Goal: Use online tool/utility: Utilize a website feature to perform a specific function

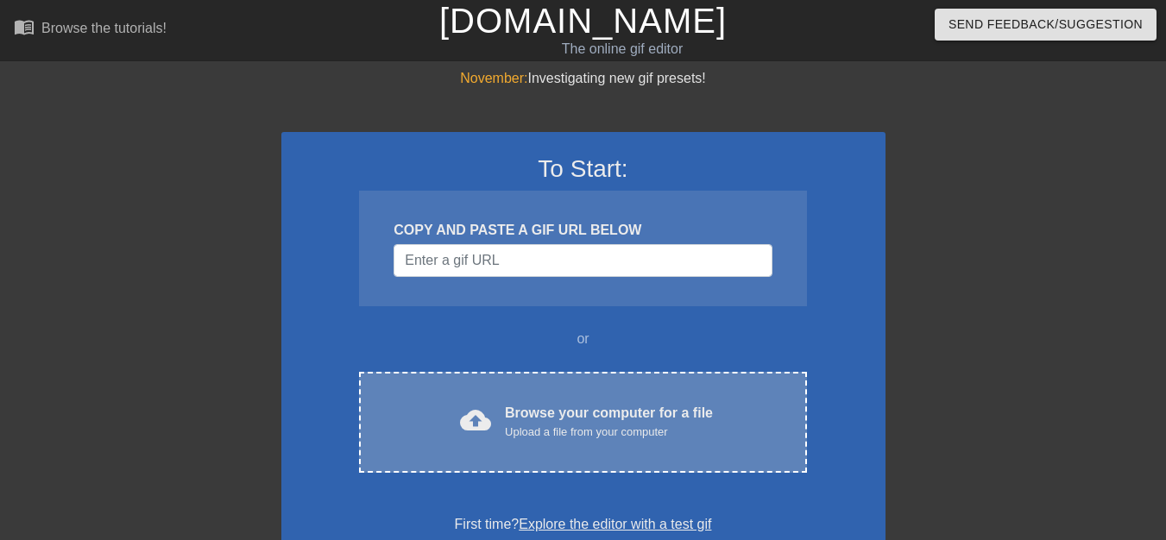
click at [582, 413] on div "Browse your computer for a file Upload a file from your computer" at bounding box center [609, 422] width 208 height 38
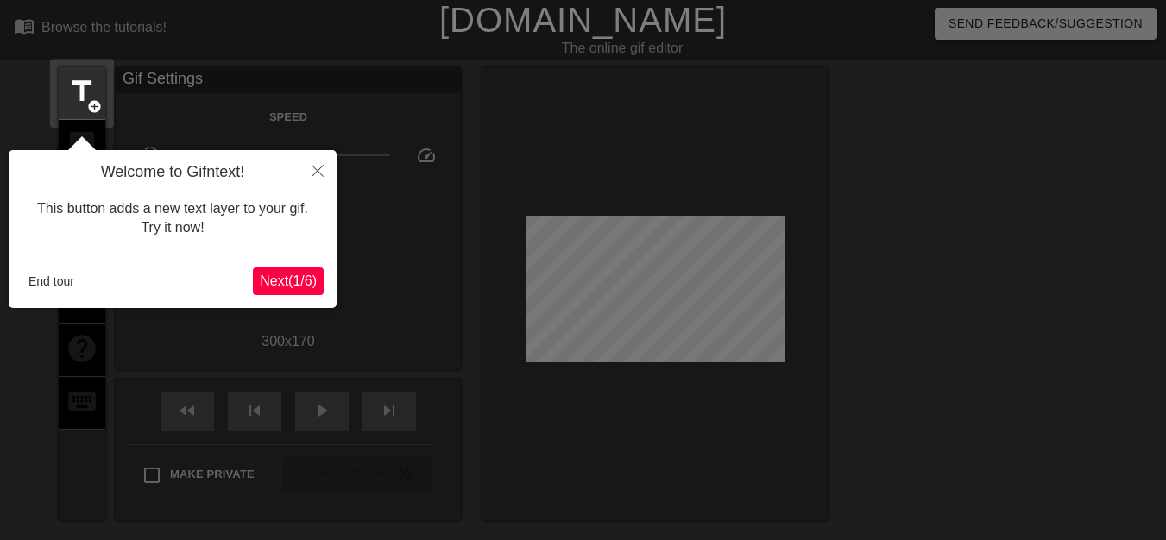
scroll to position [42, 0]
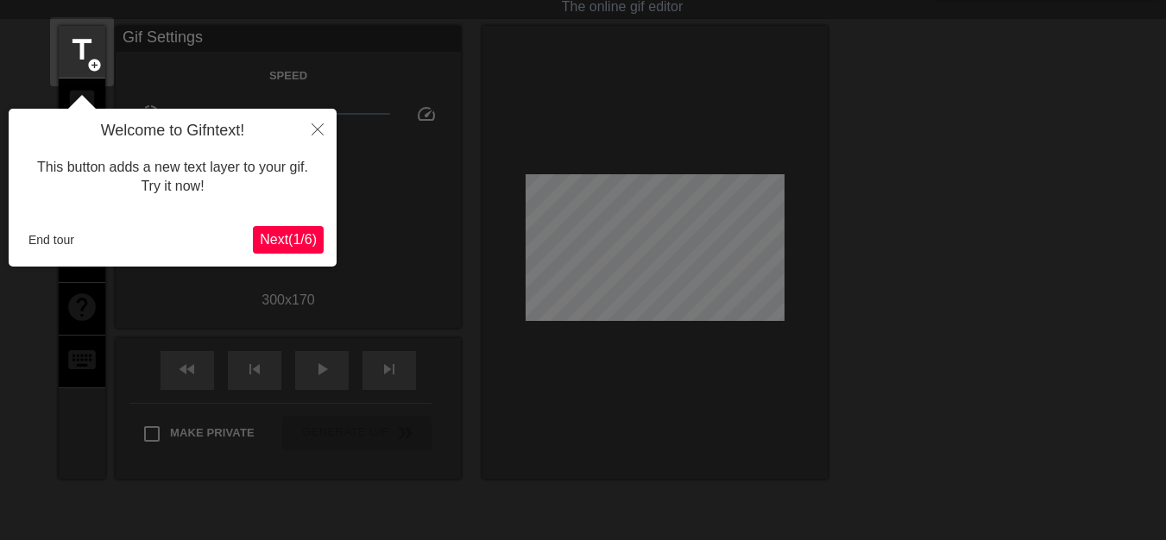
click at [302, 247] on span "Next ( 1 / 6 )" at bounding box center [288, 239] width 57 height 15
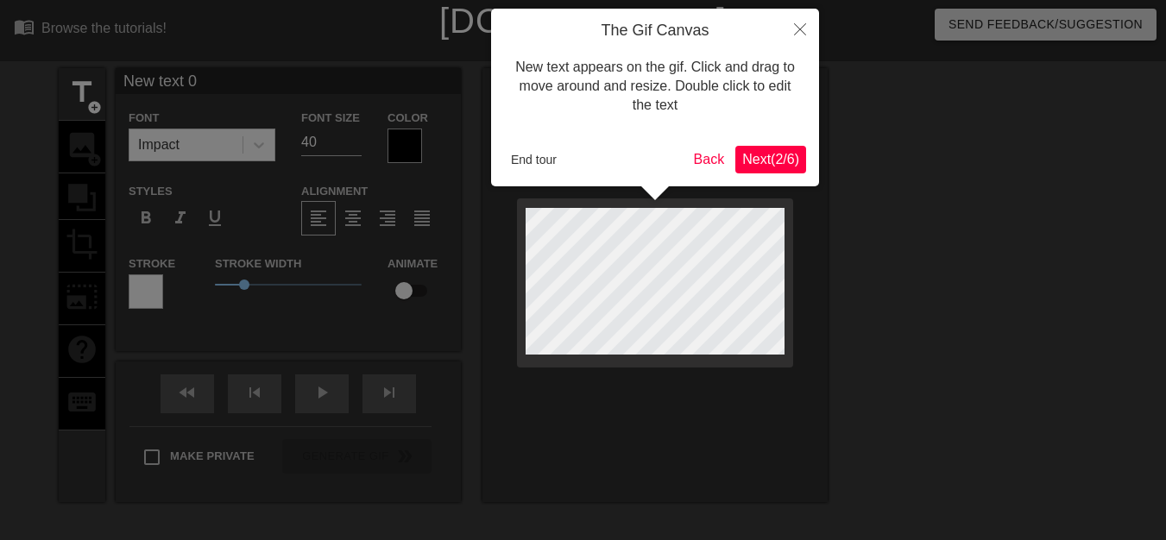
click at [770, 153] on span "Next ( 2 / 6 )" at bounding box center [770, 159] width 57 height 15
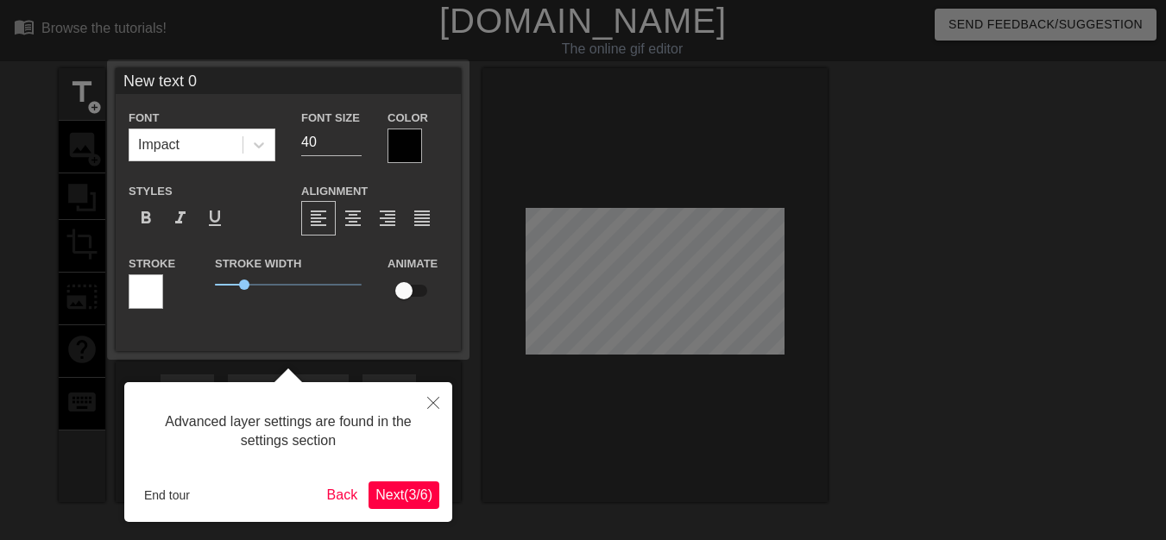
scroll to position [42, 0]
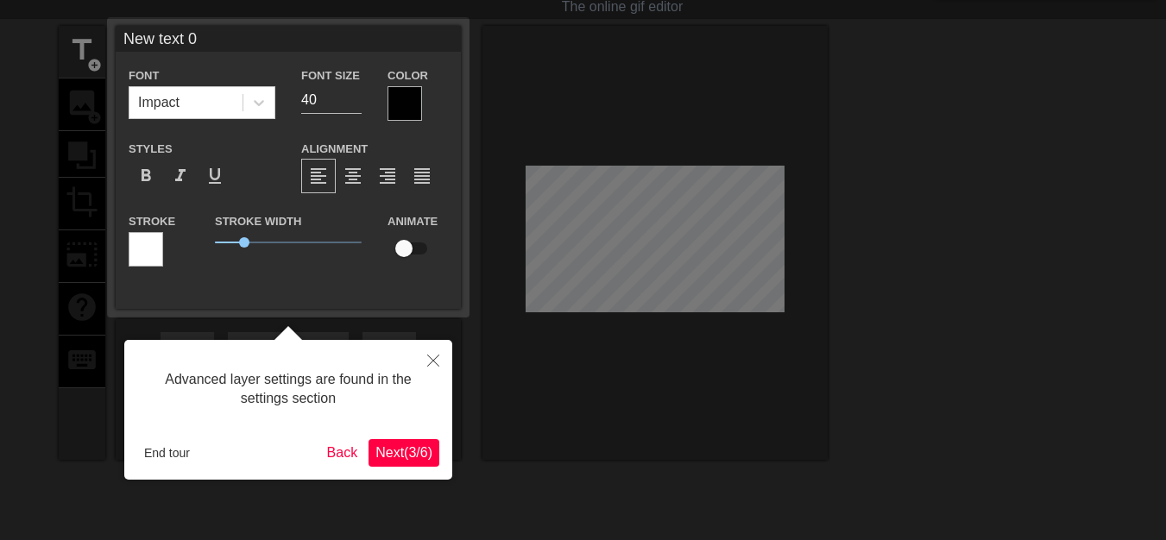
click at [401, 456] on span "Next ( 3 / 6 )" at bounding box center [403, 452] width 57 height 15
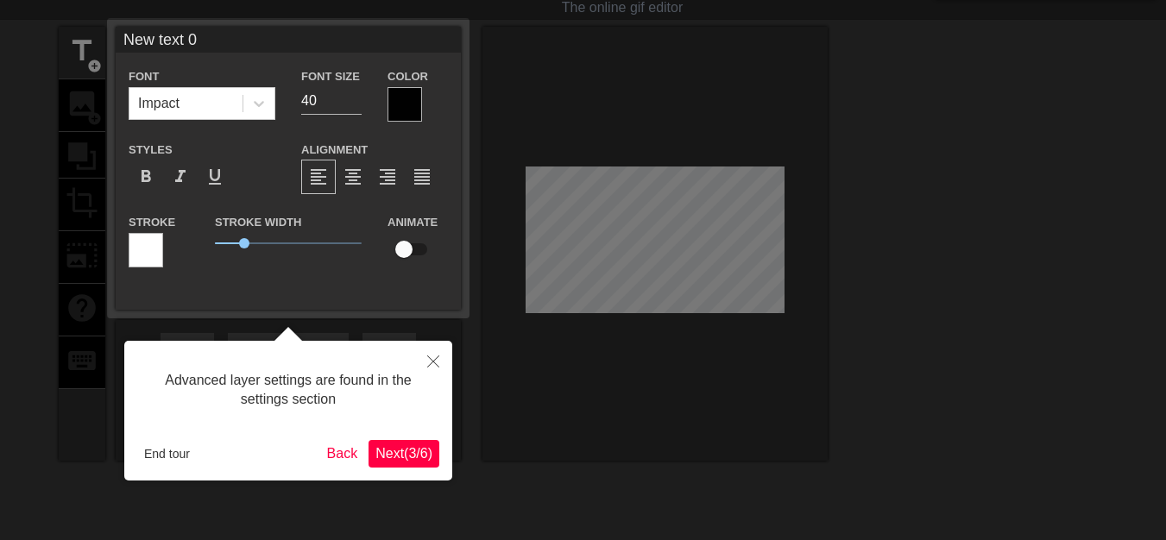
scroll to position [0, 0]
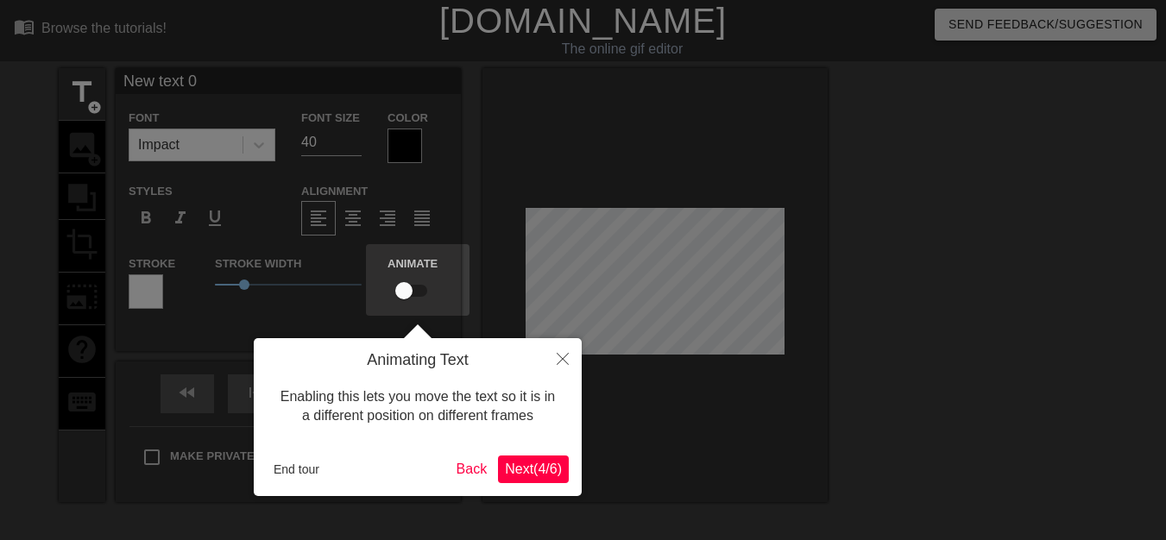
click at [535, 470] on span "Next ( 4 / 6 )" at bounding box center [533, 469] width 57 height 15
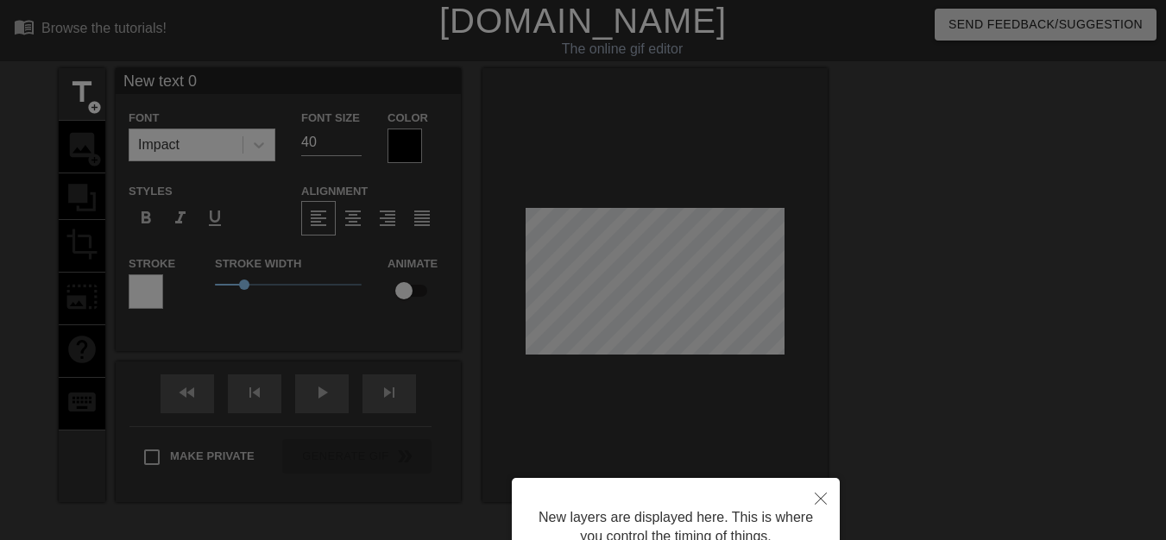
scroll to position [163, 0]
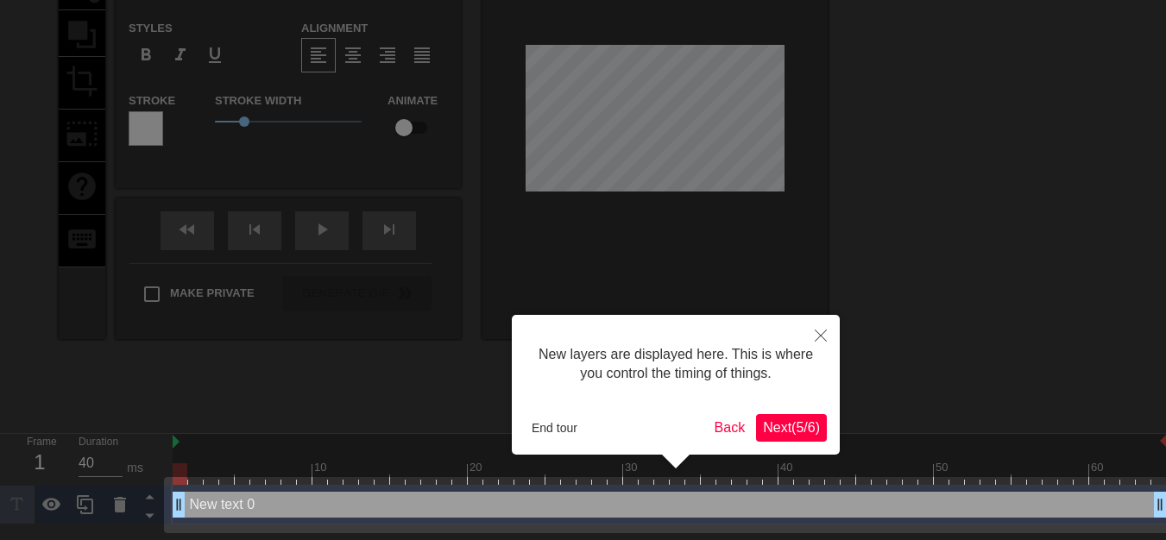
click at [784, 435] on span "Next ( 5 / 6 )" at bounding box center [791, 427] width 57 height 15
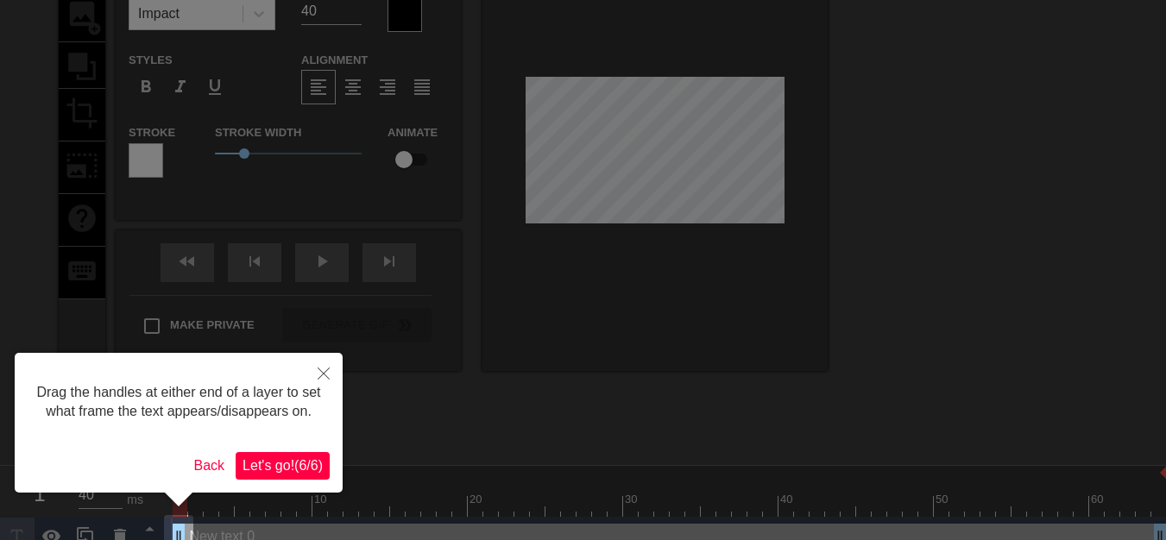
scroll to position [156, 0]
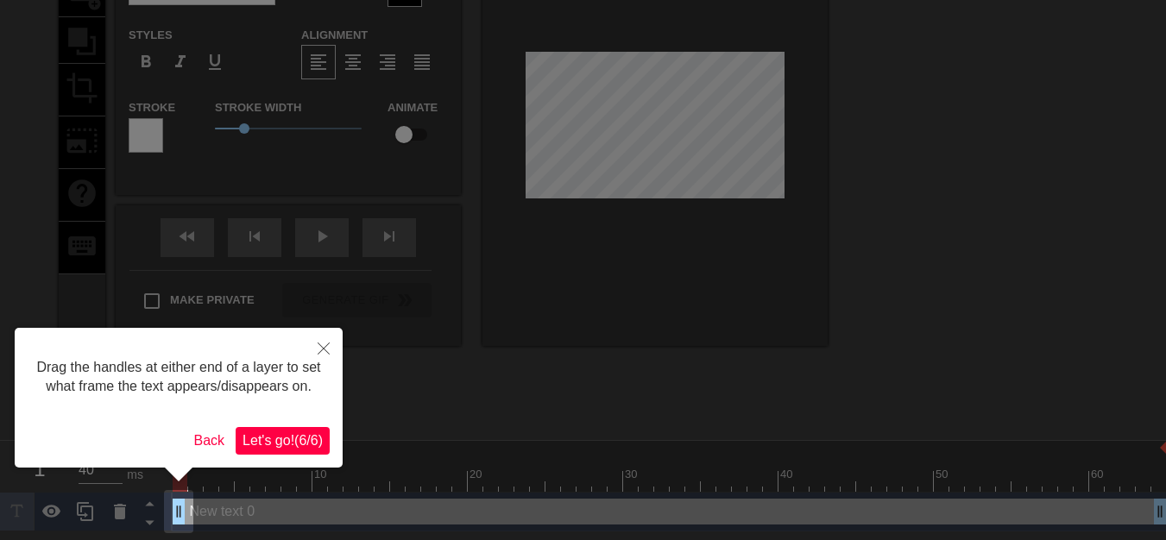
click at [287, 440] on span "Let's go! ( 6 / 6 )" at bounding box center [283, 440] width 80 height 15
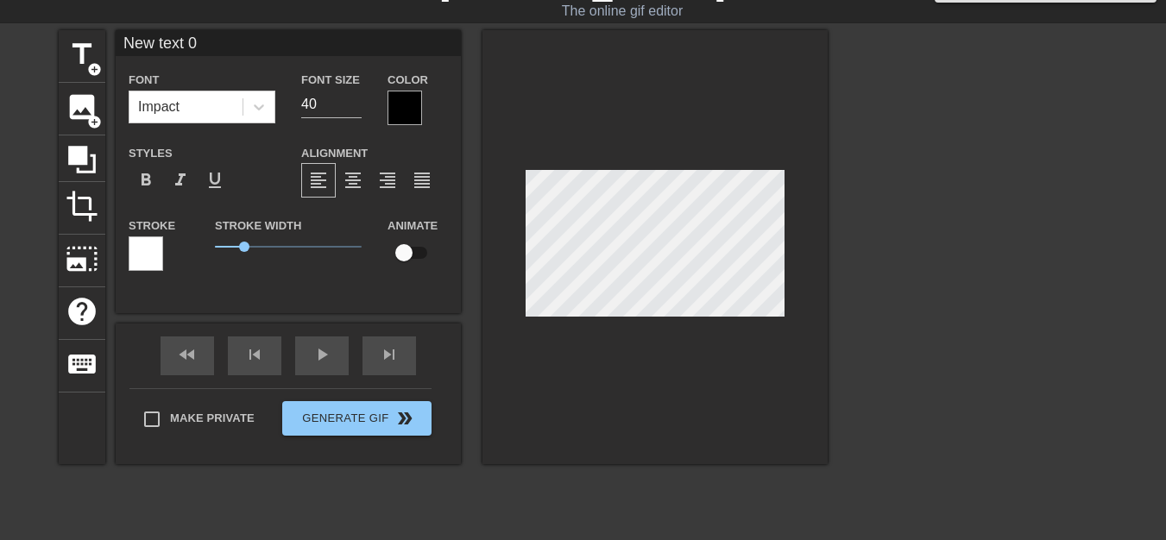
scroll to position [0, 0]
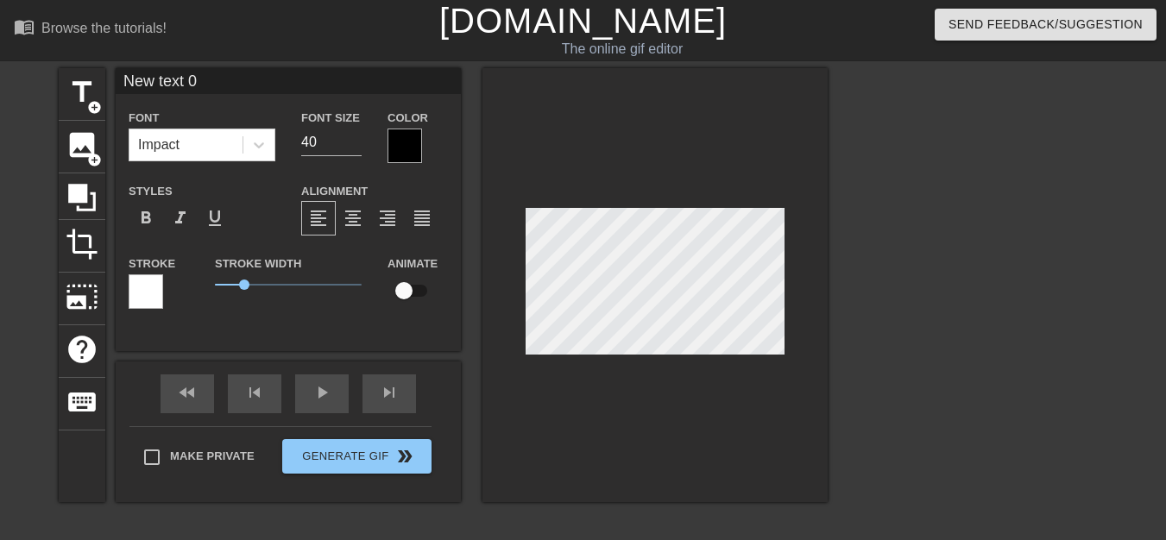
click at [408, 153] on div at bounding box center [405, 146] width 35 height 35
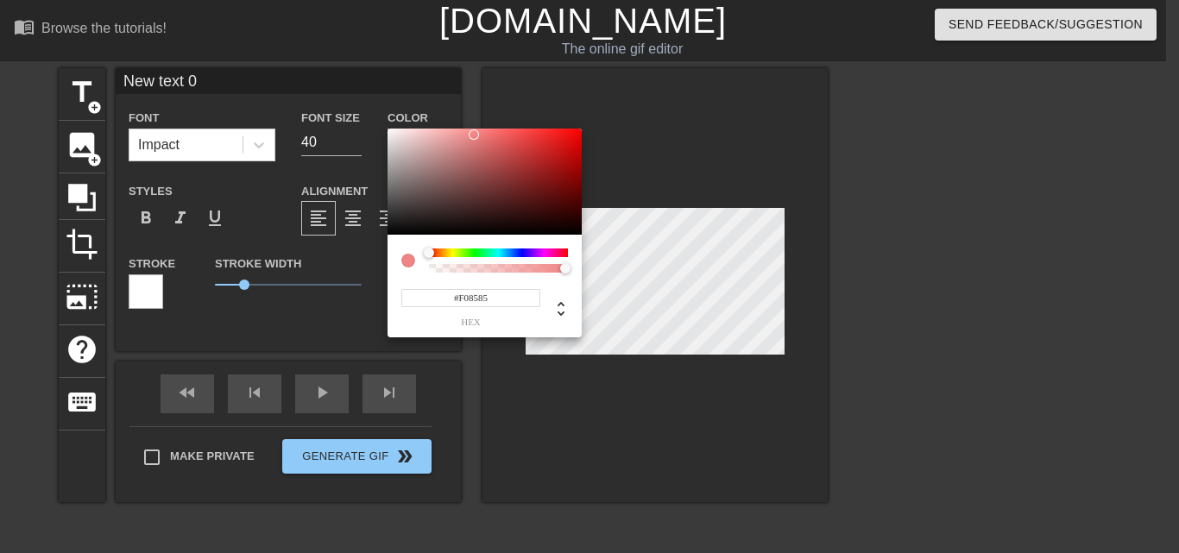
drag, startPoint x: 388, startPoint y: 230, endPoint x: 388, endPoint y: 135, distance: 94.9
click at [388, 135] on div at bounding box center [485, 182] width 194 height 107
click at [456, 328] on div "#F08585 hex" at bounding box center [485, 286] width 194 height 103
drag, startPoint x: 474, startPoint y: 129, endPoint x: 388, endPoint y: 129, distance: 86.3
click at [388, 129] on div at bounding box center [387, 129] width 10 height 10
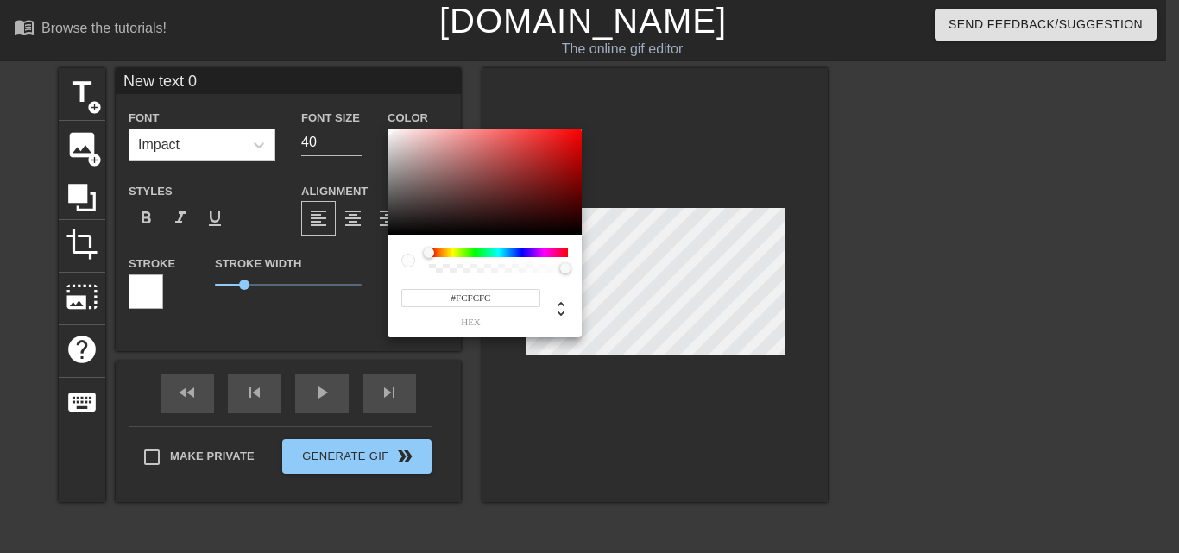
click at [409, 260] on div at bounding box center [408, 261] width 14 height 14
type input "252"
type input "1"
drag, startPoint x: 565, startPoint y: 269, endPoint x: 575, endPoint y: 274, distance: 10.8
click at [575, 274] on div at bounding box center [570, 269] width 10 height 10
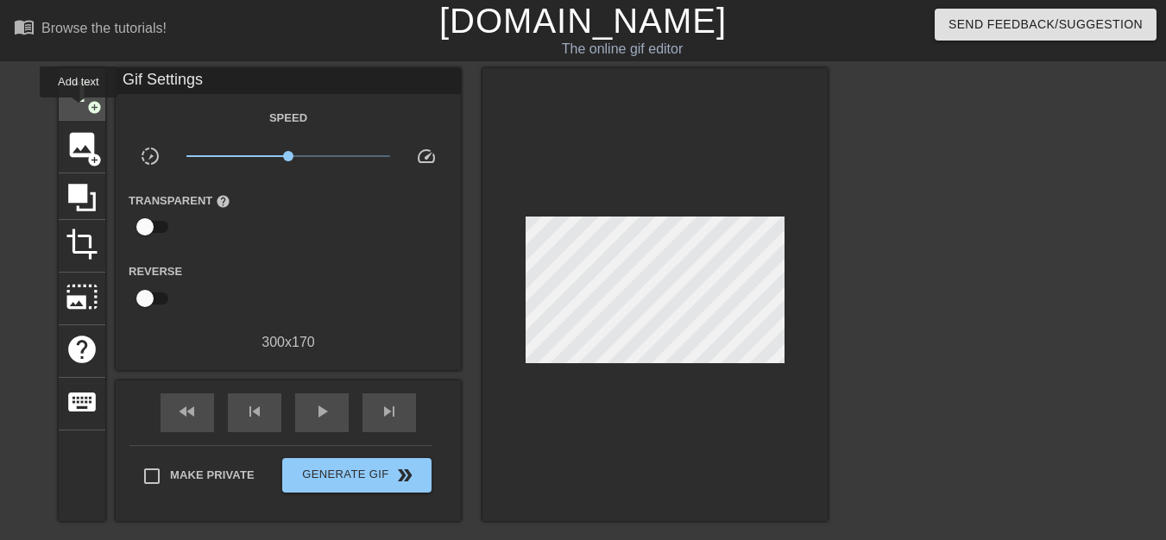
click at [79, 110] on div "title add_circle" at bounding box center [82, 94] width 47 height 53
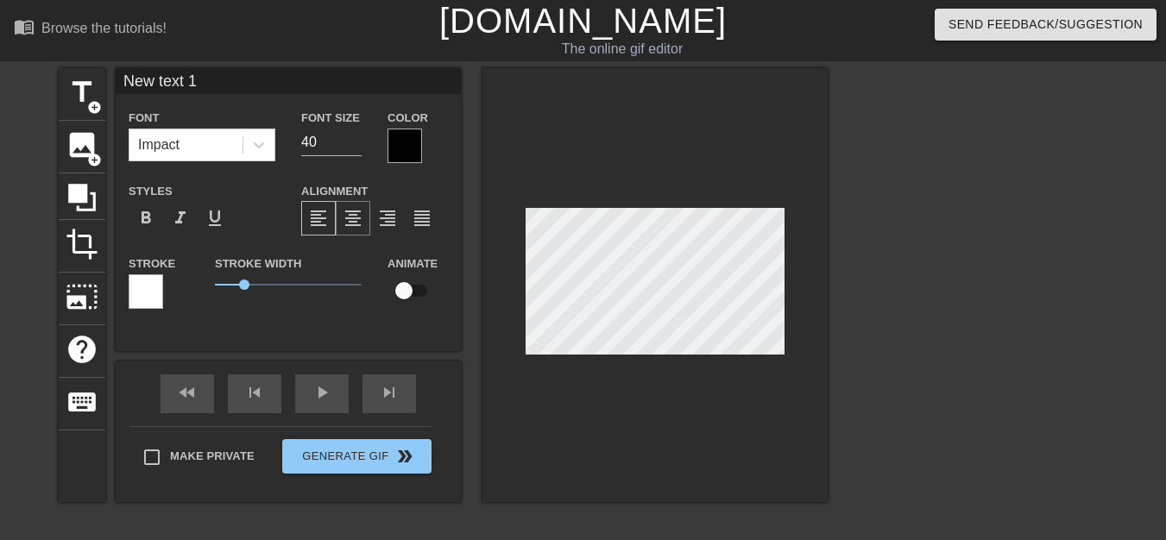
click at [352, 229] on div "format_align_center" at bounding box center [353, 218] width 35 height 35
click at [383, 153] on div "Color" at bounding box center [418, 135] width 86 height 56
click at [401, 155] on div at bounding box center [405, 146] width 35 height 35
click at [155, 293] on div at bounding box center [146, 291] width 35 height 35
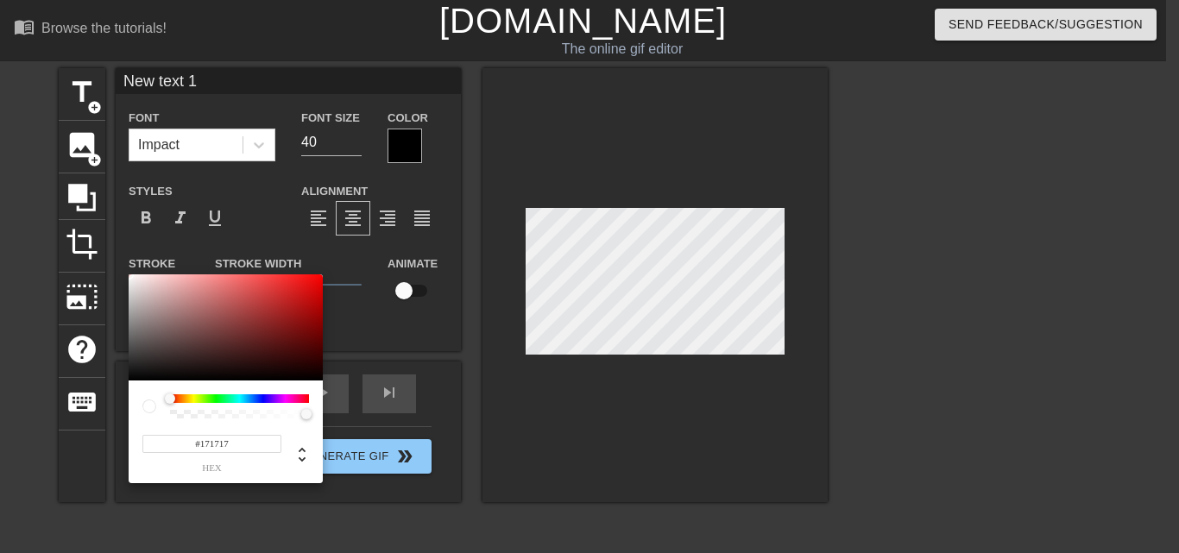
click at [132, 371] on div at bounding box center [226, 327] width 194 height 107
type input "#0D0707"
click at [129, 375] on div at bounding box center [226, 327] width 194 height 107
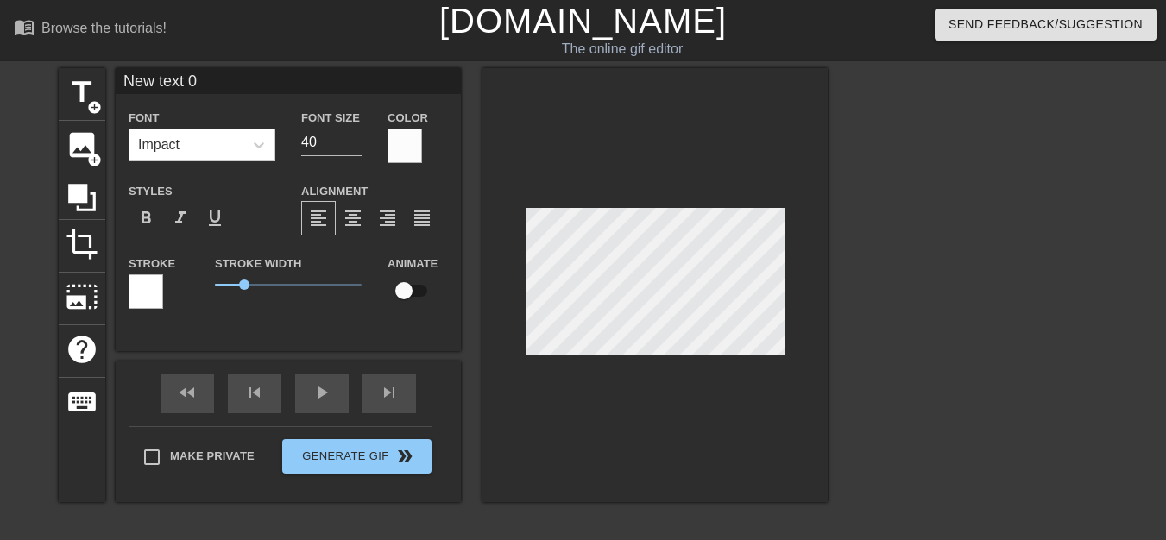
click at [147, 290] on div at bounding box center [146, 291] width 35 height 35
type input "New text 0"
click at [148, 298] on div at bounding box center [146, 291] width 35 height 35
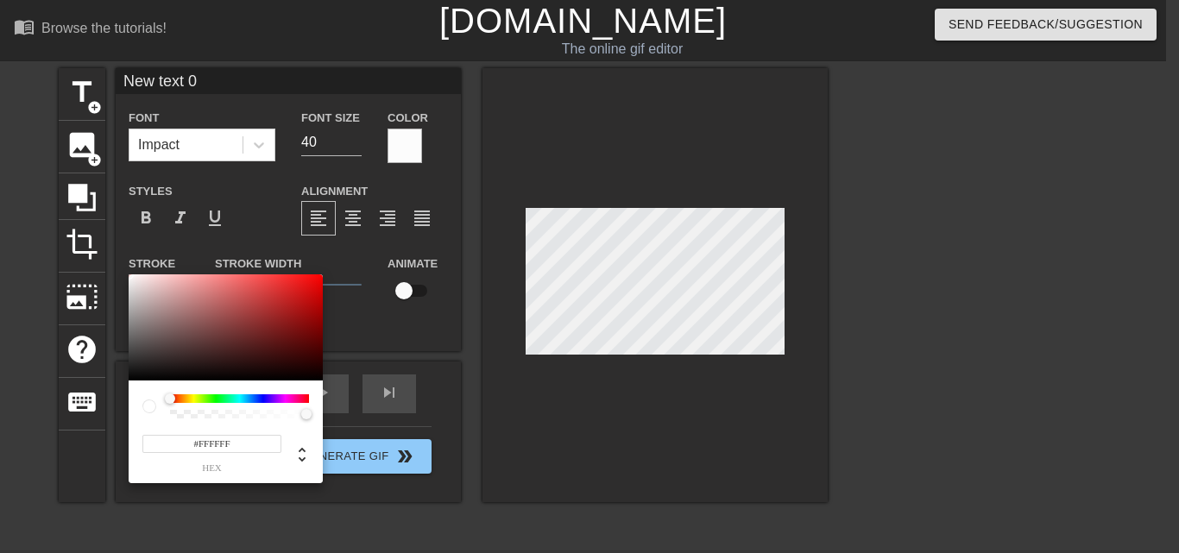
type input "#111111"
click at [131, 374] on div at bounding box center [226, 327] width 194 height 107
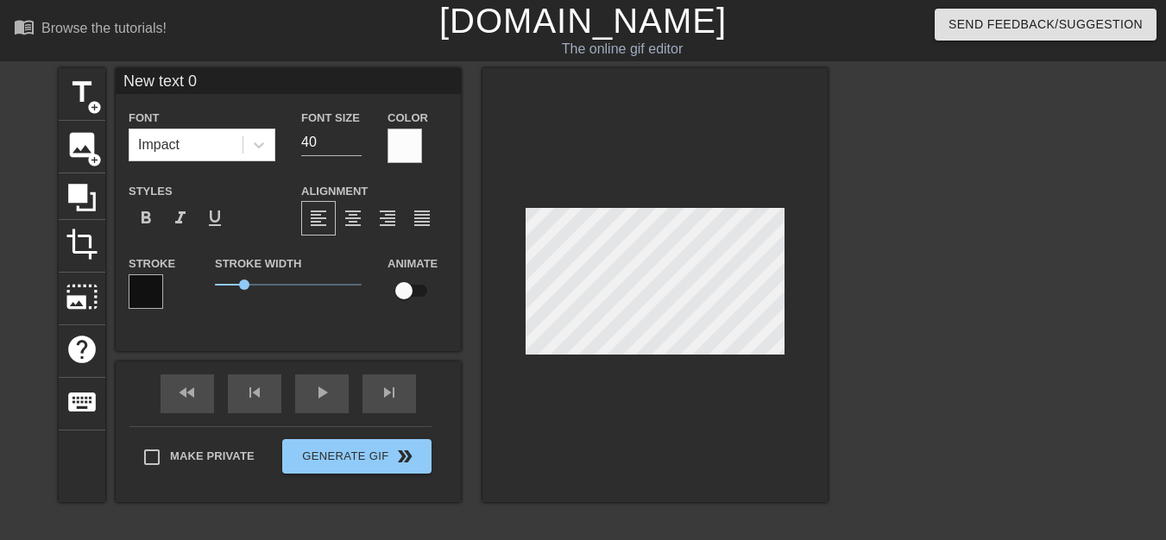
type input "New text 1"
click at [404, 156] on div at bounding box center [405, 146] width 35 height 35
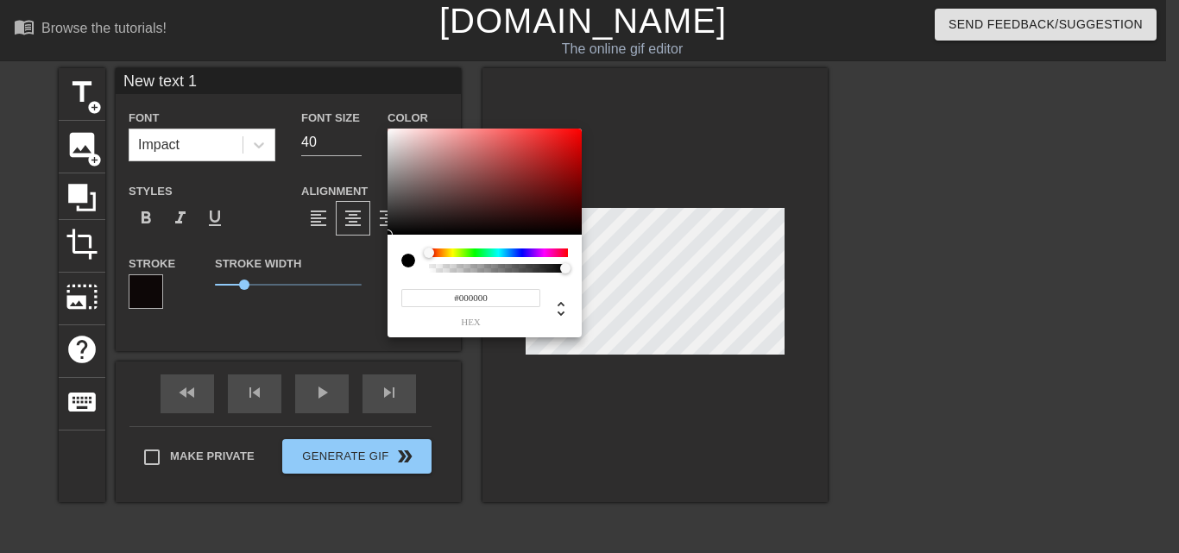
type input "#FA8B8B"
click at [388, 130] on div at bounding box center [485, 182] width 194 height 107
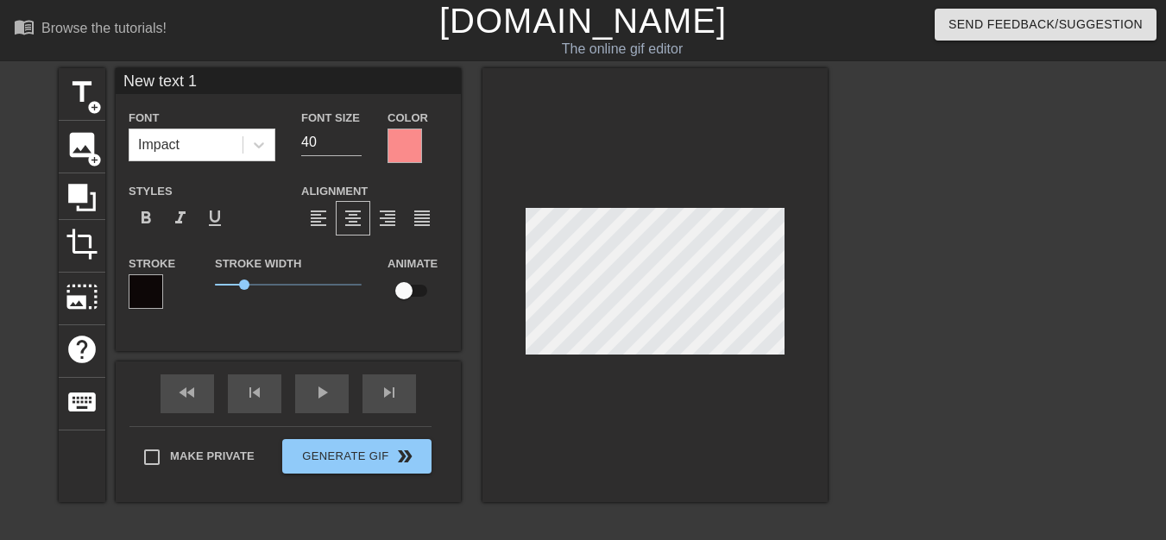
click at [411, 146] on div at bounding box center [405, 146] width 35 height 35
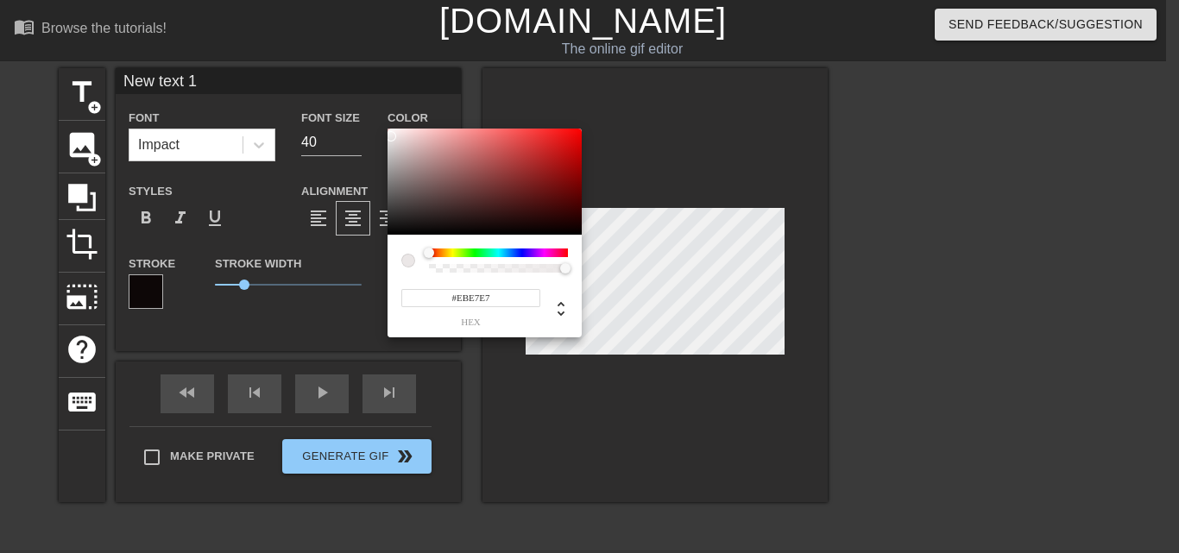
click at [391, 136] on div at bounding box center [485, 182] width 194 height 107
type input "#FFFFFF"
drag, startPoint x: 391, startPoint y: 136, endPoint x: 373, endPoint y: 120, distance: 24.4
click at [373, 120] on div "#FFFFFF hex" at bounding box center [589, 276] width 1179 height 553
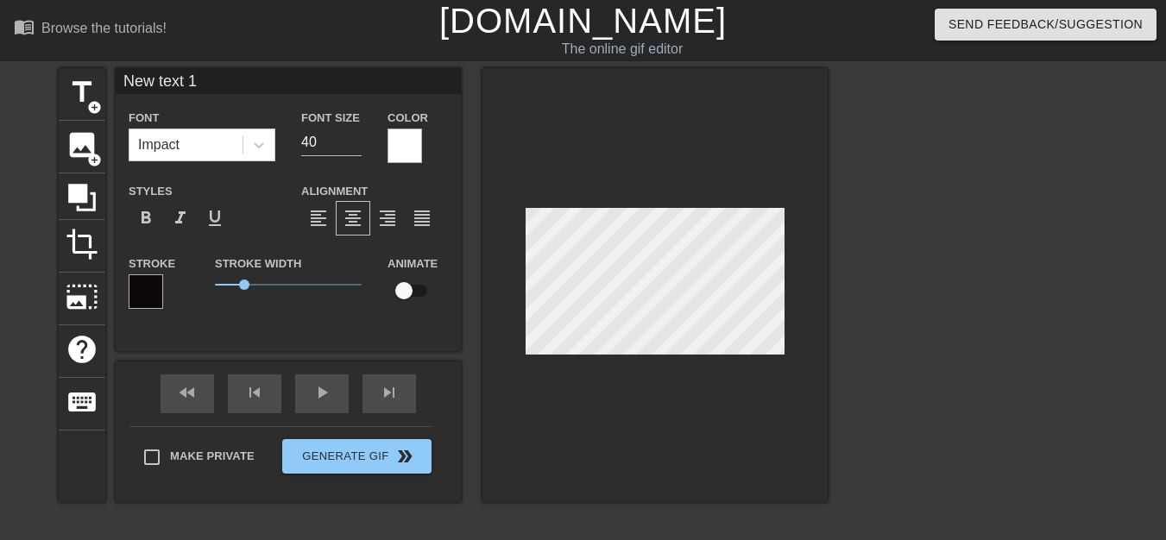
click at [142, 287] on div at bounding box center [146, 291] width 35 height 35
click at [425, 288] on input "checkbox" at bounding box center [404, 290] width 98 height 33
checkbox input "true"
type input "S"
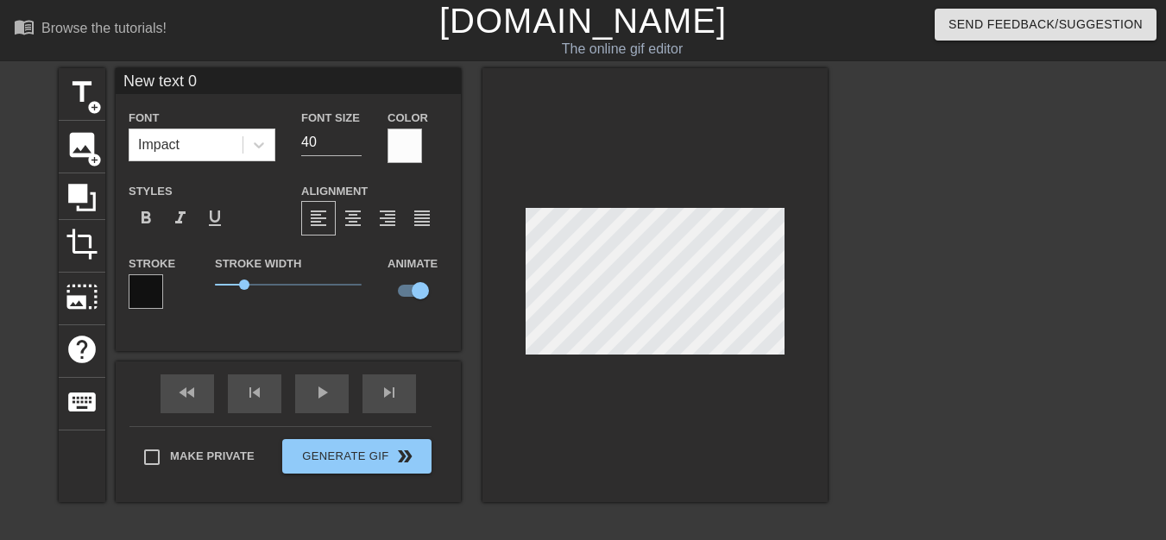
type textarea "S"
type input "SU"
type textarea "SU"
type input "SUP"
type textarea "SUP"
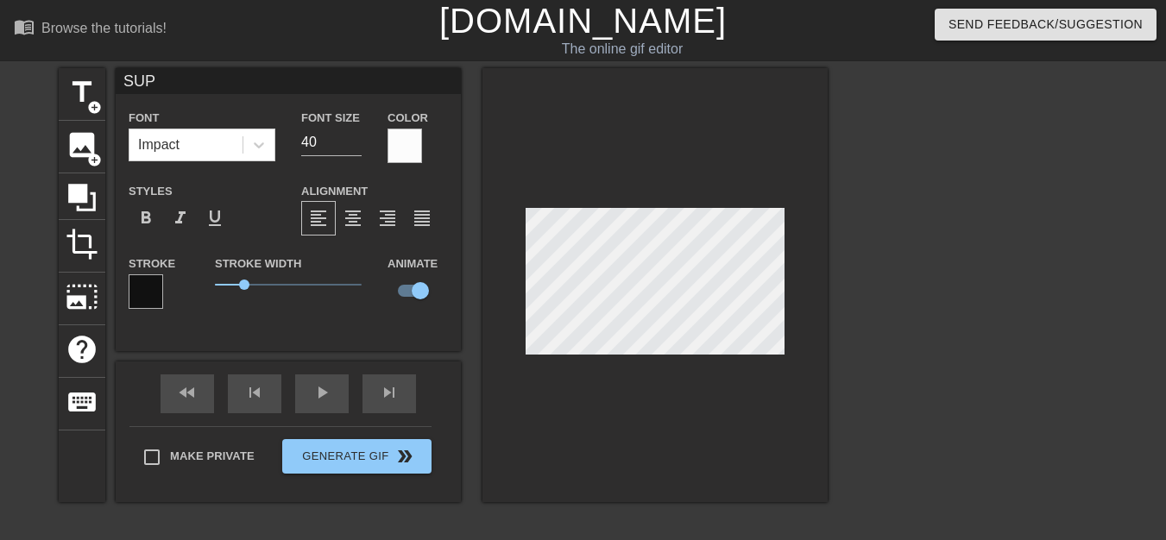
type input "SUPR"
type textarea "SUPR"
type input "SUP"
type textarea "SUP"
type input "SU"
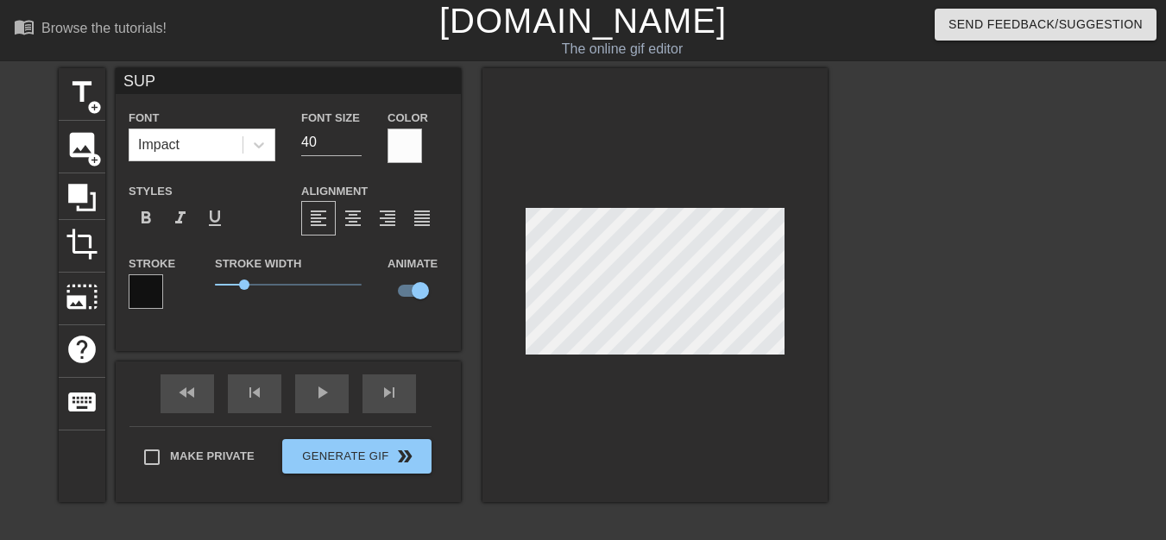
type textarea "SU"
type input "S"
type textarea "S"
type input "Su"
type textarea "Su"
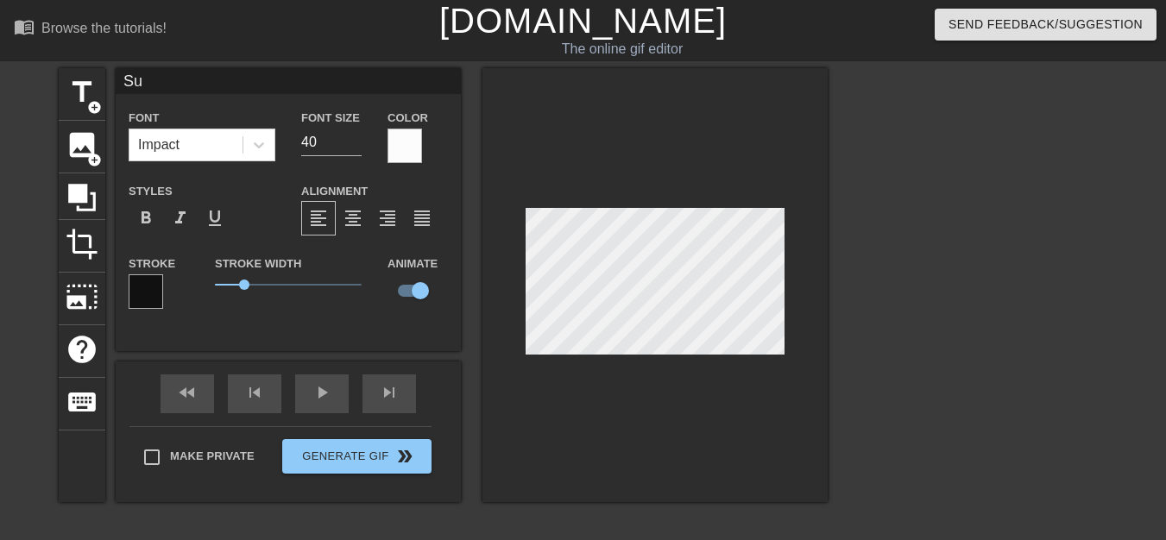
type input "Sup"
type textarea "Sup"
type input "Supr"
type textarea "Supr"
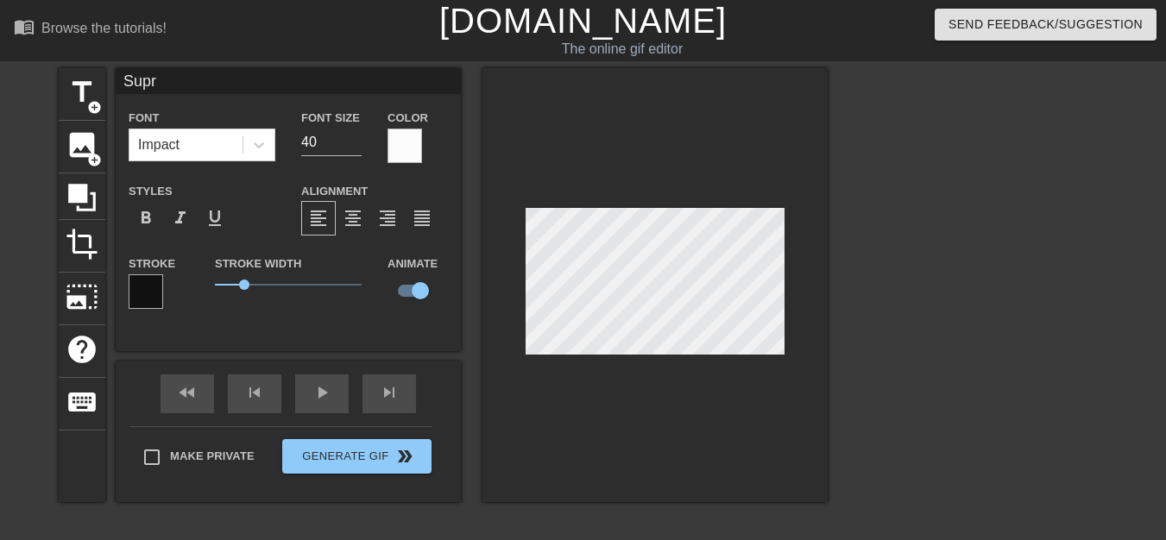
type input "Supra"
type textarea "Supra"
type input "SupraW"
type textarea "SupraW"
type input "Supra"
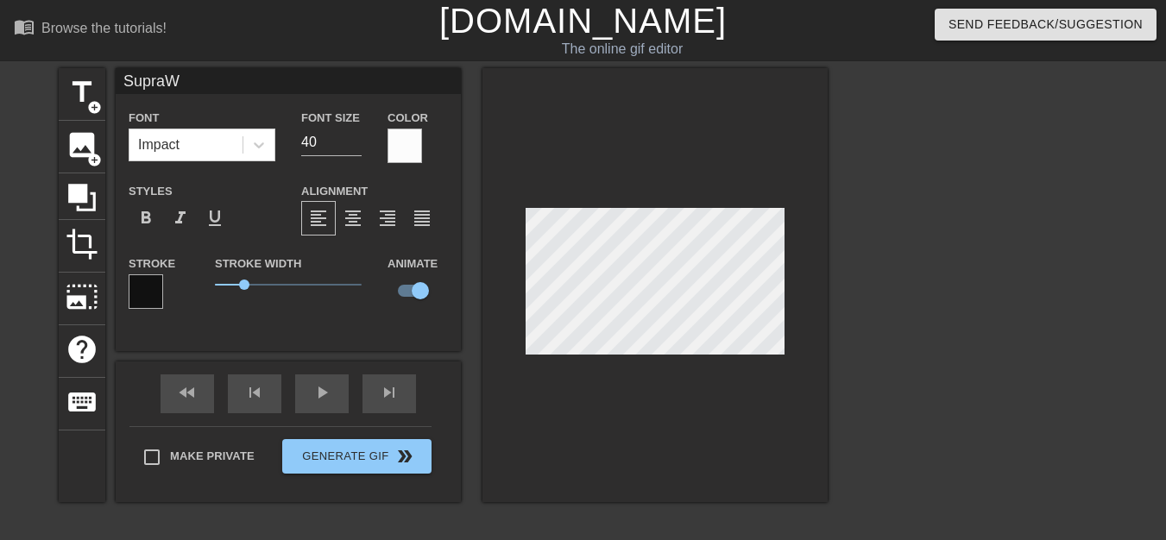
type textarea "Supra"
type input "SupraE"
type textarea "SupraE"
type input "SupraEV"
type textarea "SupraEV"
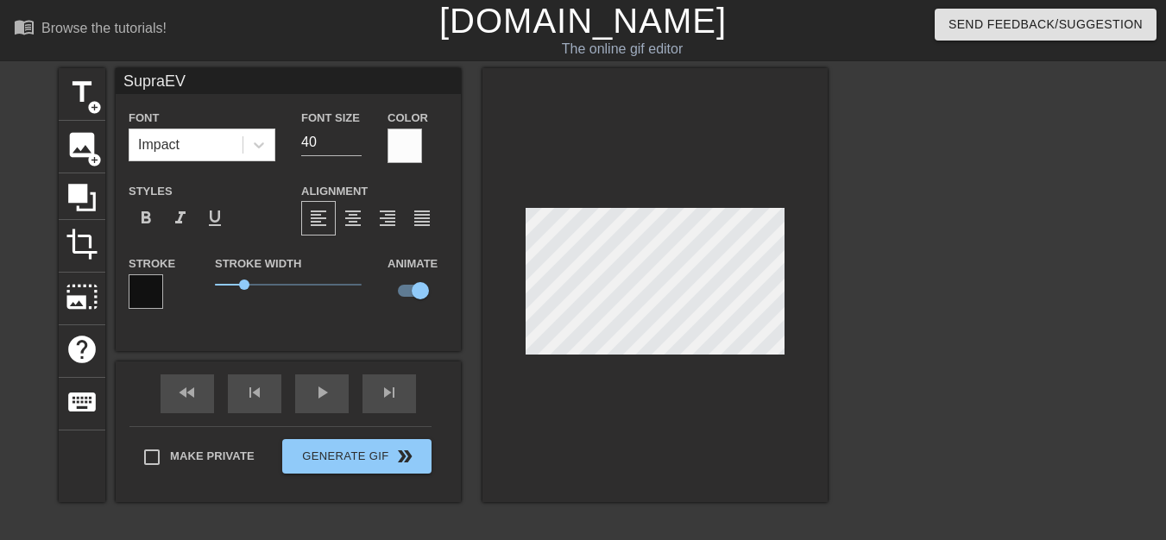
type input "SupraEVM"
type textarea "SupraEVM"
type input "New text 1"
checkbox input "false"
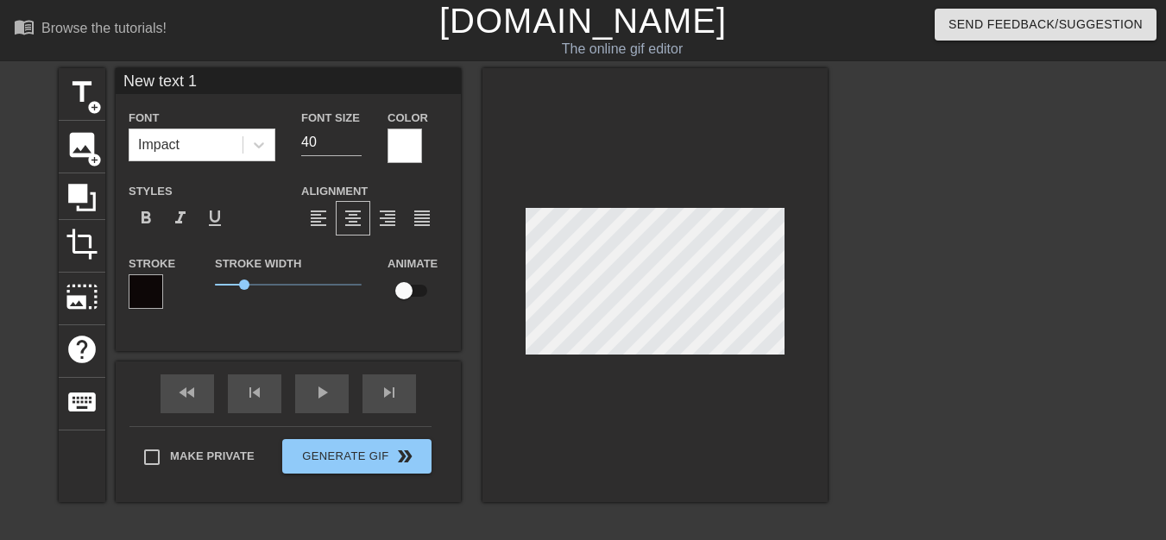
scroll to position [3, 2]
type input "M"
type textarea "M"
type input "Mo"
type textarea "Mon"
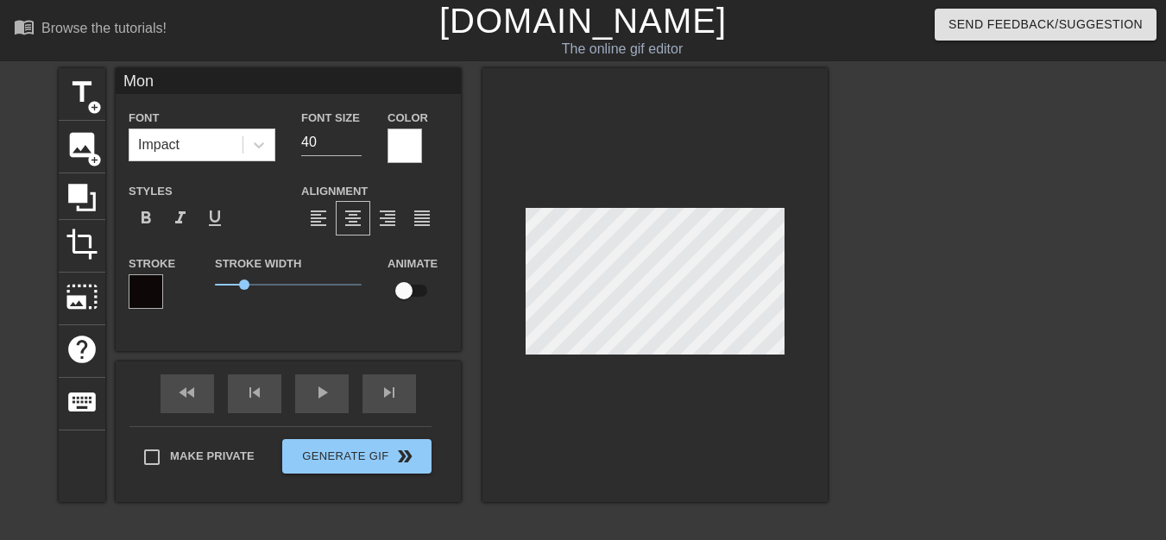
type input "[PERSON_NAME]"
type textarea "[PERSON_NAME]"
type input "Monad"
type textarea "Monad"
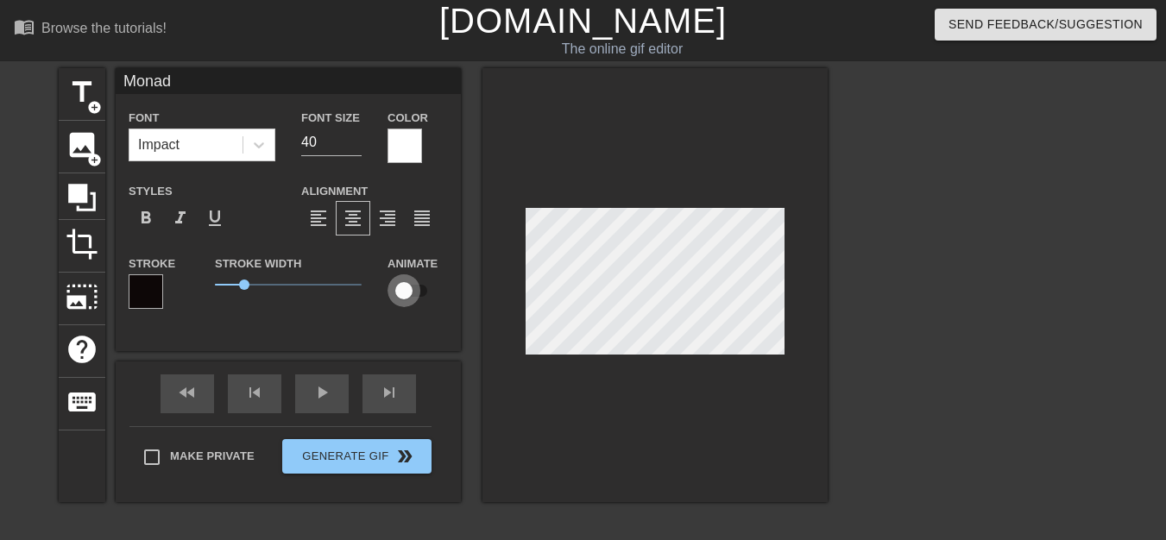
click at [426, 287] on input "checkbox" at bounding box center [404, 290] width 98 height 33
checkbox input "true"
click at [687, 432] on div at bounding box center [654, 285] width 345 height 434
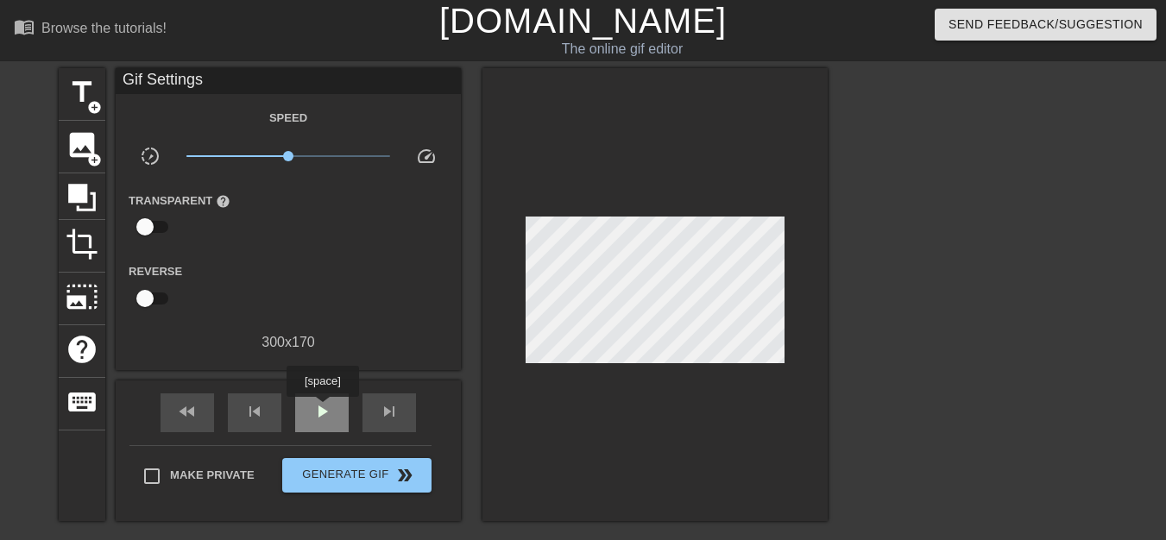
click at [322, 409] on span "play_arrow" at bounding box center [322, 411] width 21 height 21
click at [288, 154] on span "x1.00" at bounding box center [288, 156] width 10 height 10
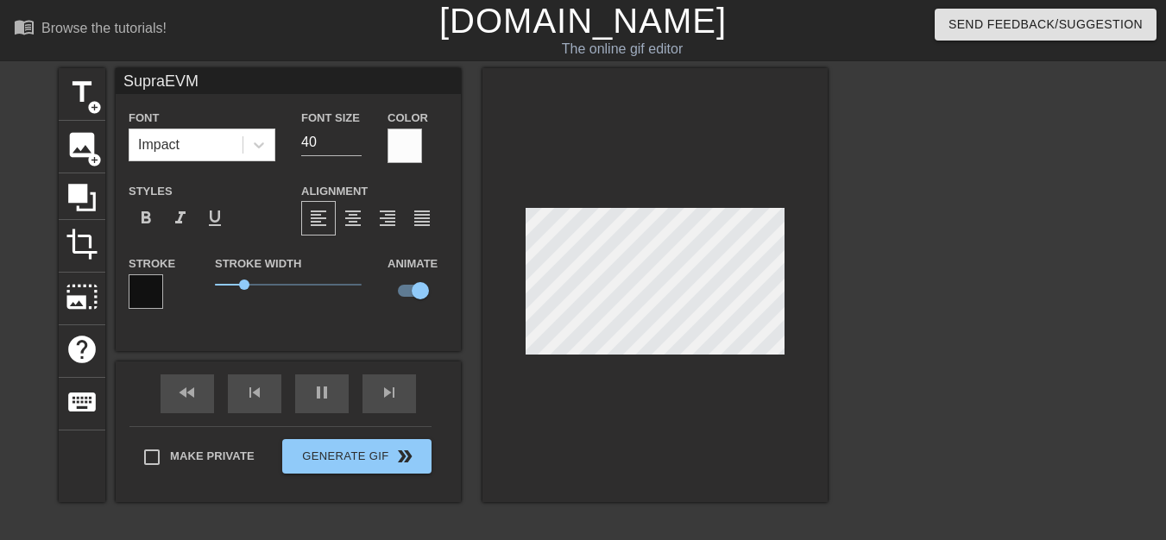
type input "Monad"
click at [311, 403] on div "pause" at bounding box center [322, 394] width 54 height 39
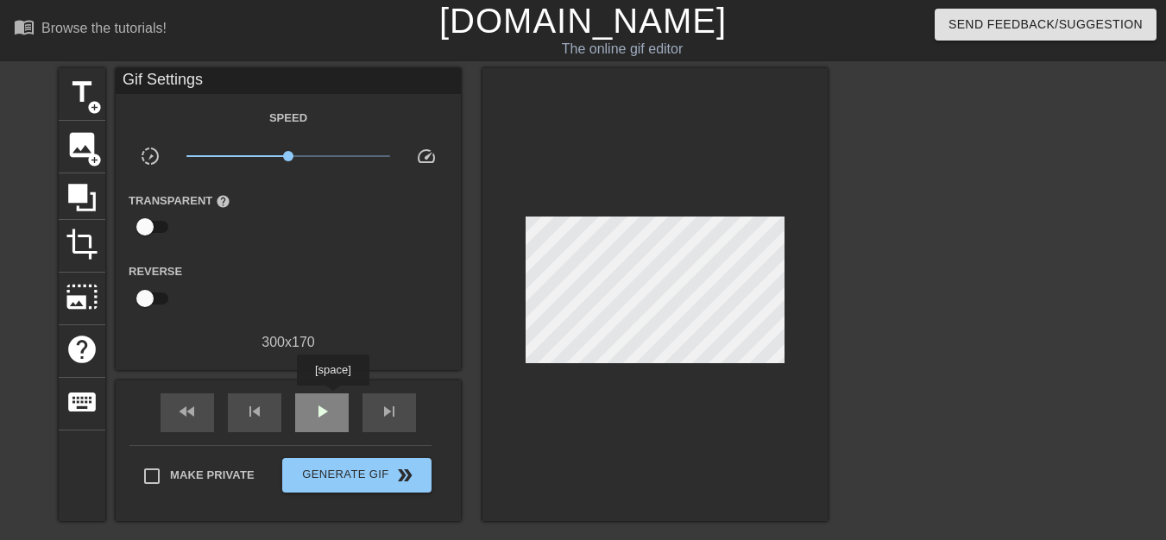
click at [332, 398] on div "play_arrow" at bounding box center [322, 413] width 54 height 39
click at [332, 398] on div "pause" at bounding box center [322, 413] width 54 height 39
click at [238, 416] on div "skip_previous" at bounding box center [255, 413] width 54 height 39
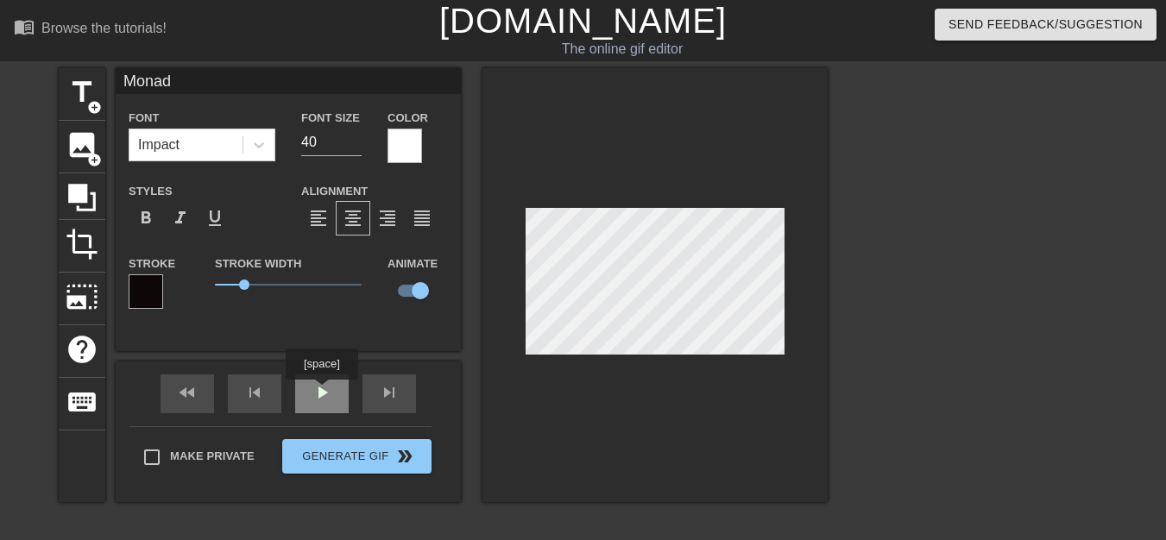
click at [320, 392] on div "play_arrow" at bounding box center [322, 394] width 54 height 39
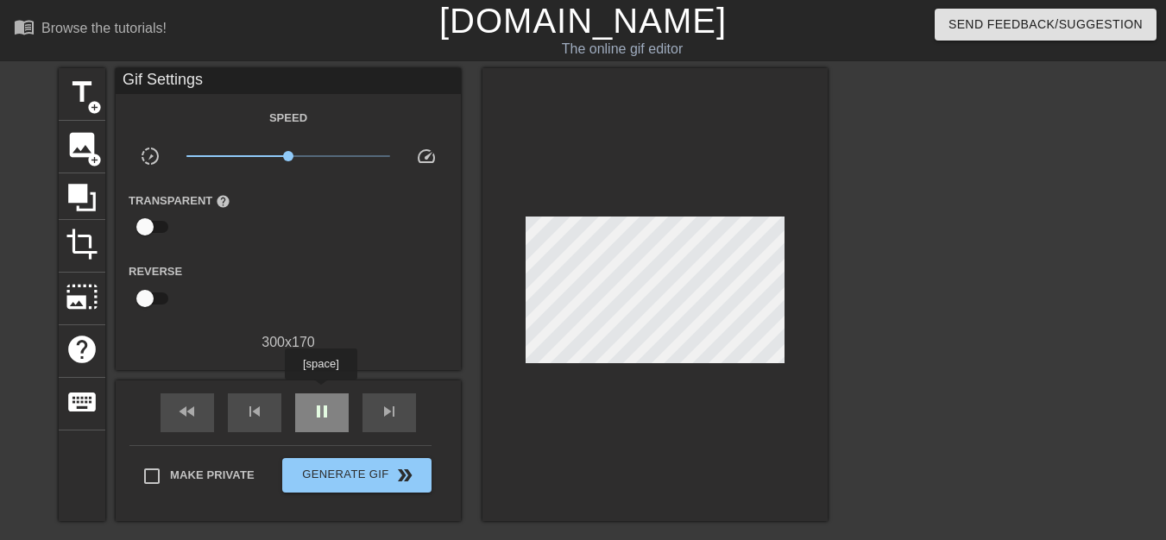
click at [320, 394] on div "pause" at bounding box center [322, 413] width 54 height 39
click at [320, 394] on div "play_arrow" at bounding box center [322, 413] width 54 height 39
click at [320, 394] on div "pause" at bounding box center [322, 413] width 54 height 39
click at [333, 394] on div "play_arrow" at bounding box center [322, 413] width 54 height 39
click at [333, 394] on div "pause" at bounding box center [322, 413] width 54 height 39
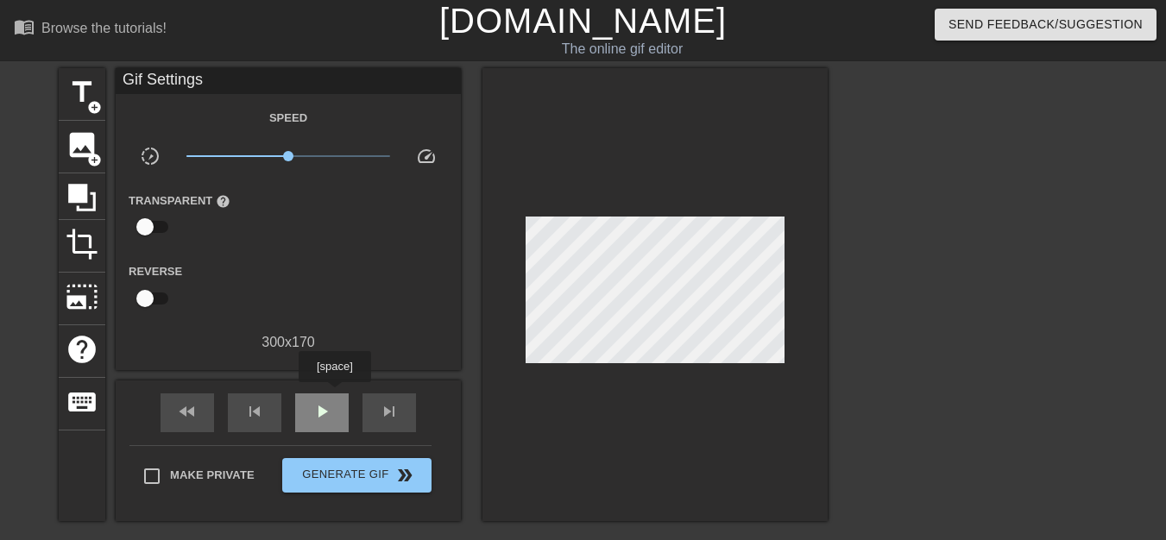
click at [334, 394] on div "play_arrow" at bounding box center [322, 413] width 54 height 39
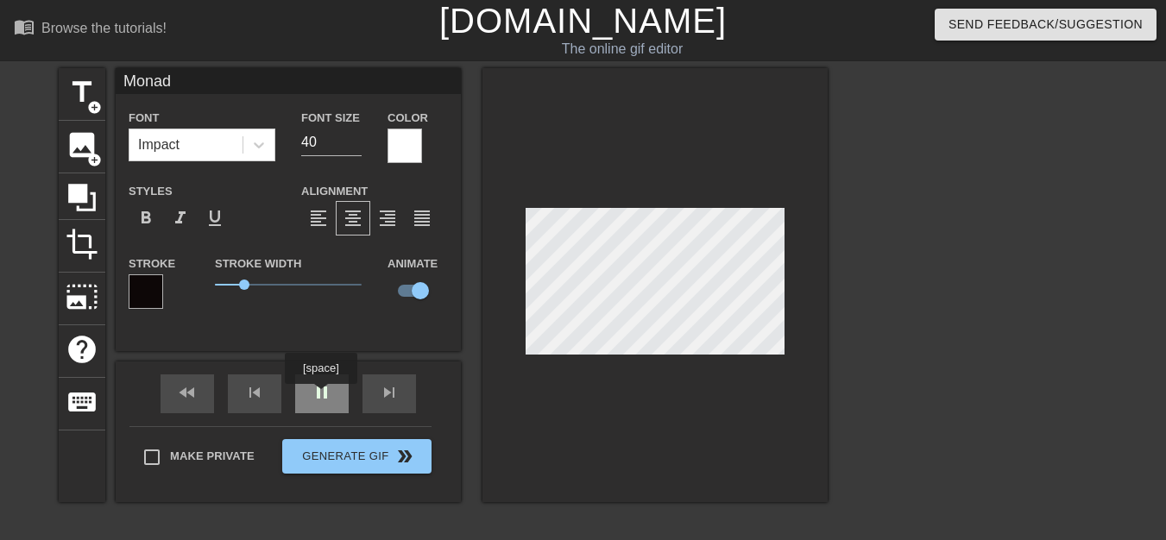
click at [320, 396] on div "pause" at bounding box center [322, 394] width 54 height 39
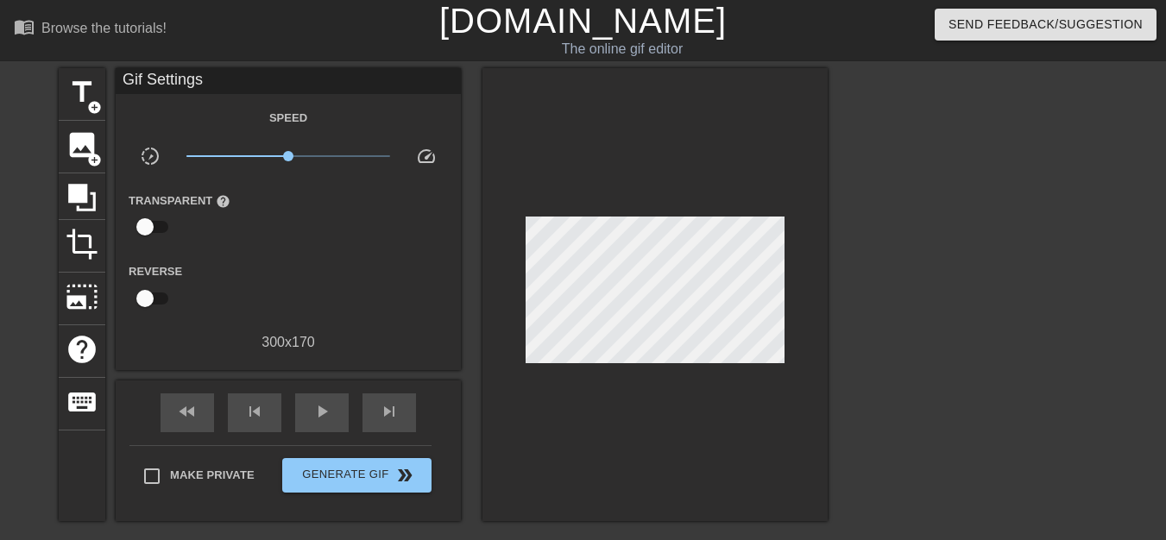
drag, startPoint x: 523, startPoint y: 332, endPoint x: 607, endPoint y: 394, distance: 104.3
click at [607, 394] on div at bounding box center [654, 294] width 345 height 453
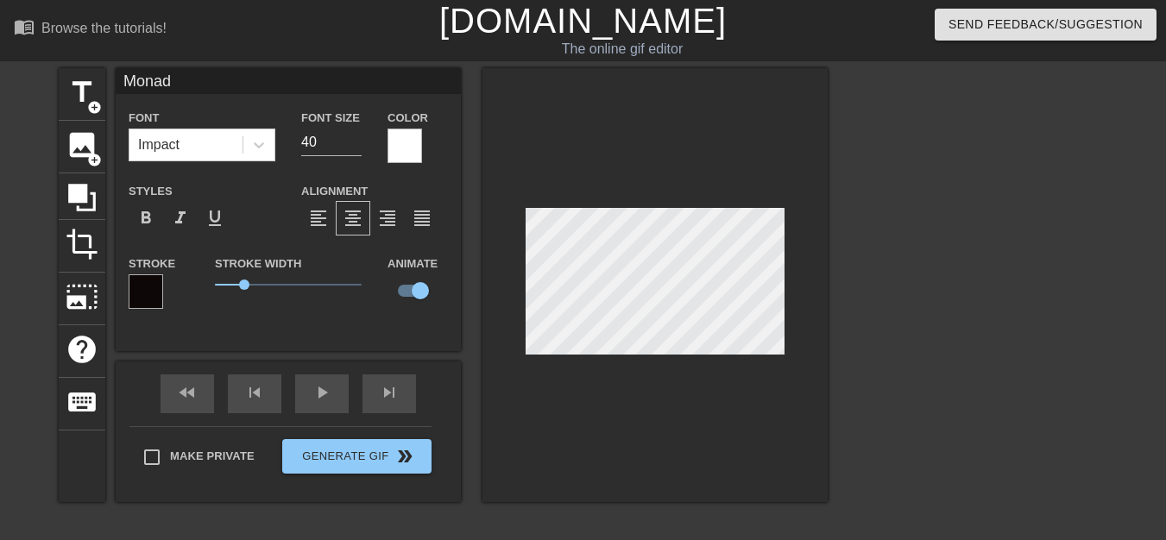
type input "SupraEVM"
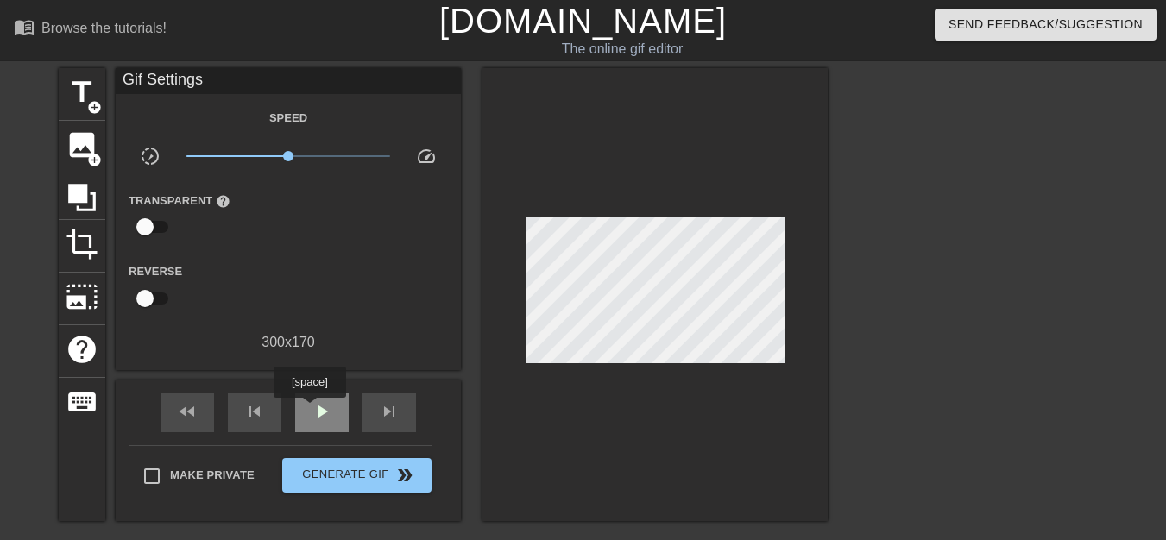
click at [309, 410] on div "play_arrow" at bounding box center [322, 413] width 54 height 39
click at [311, 406] on div "pause" at bounding box center [322, 413] width 54 height 39
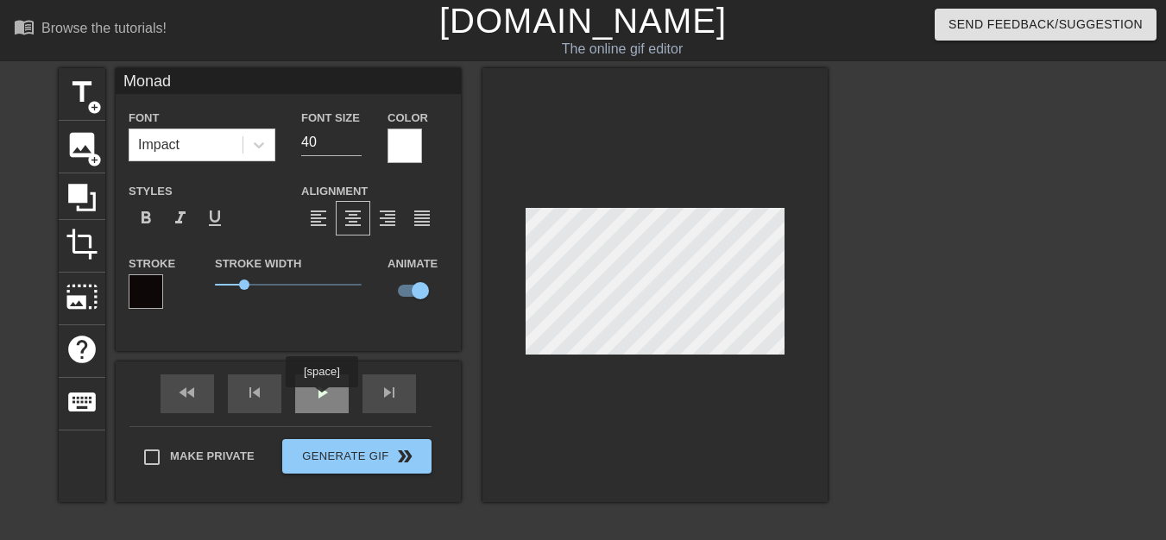
click at [321, 400] on span "play_arrow" at bounding box center [322, 392] width 21 height 21
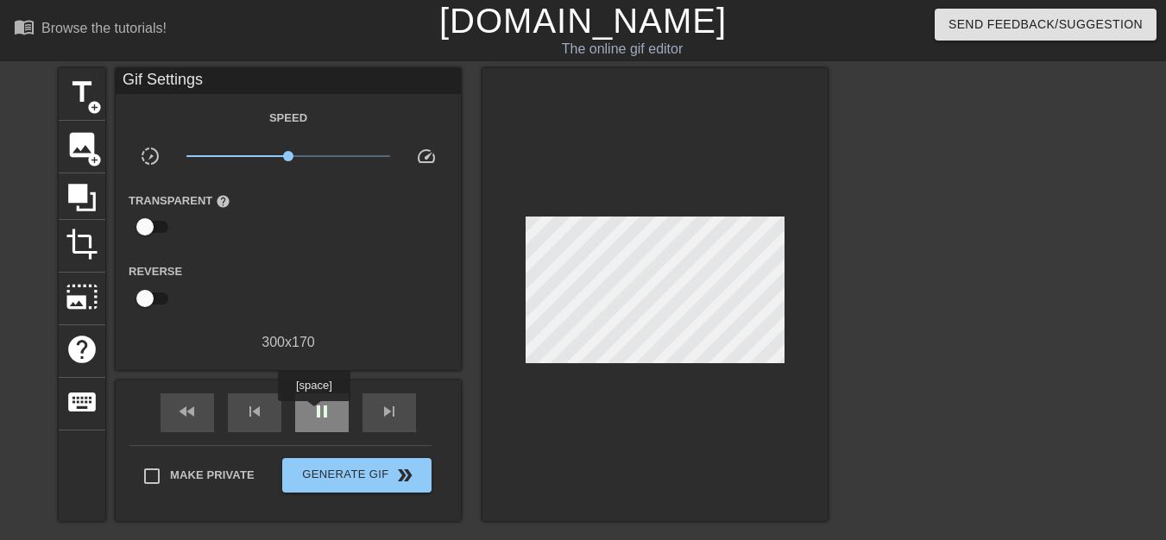
click at [313, 413] on span "pause" at bounding box center [322, 411] width 21 height 21
click at [176, 406] on div "fast_rewind" at bounding box center [188, 413] width 54 height 39
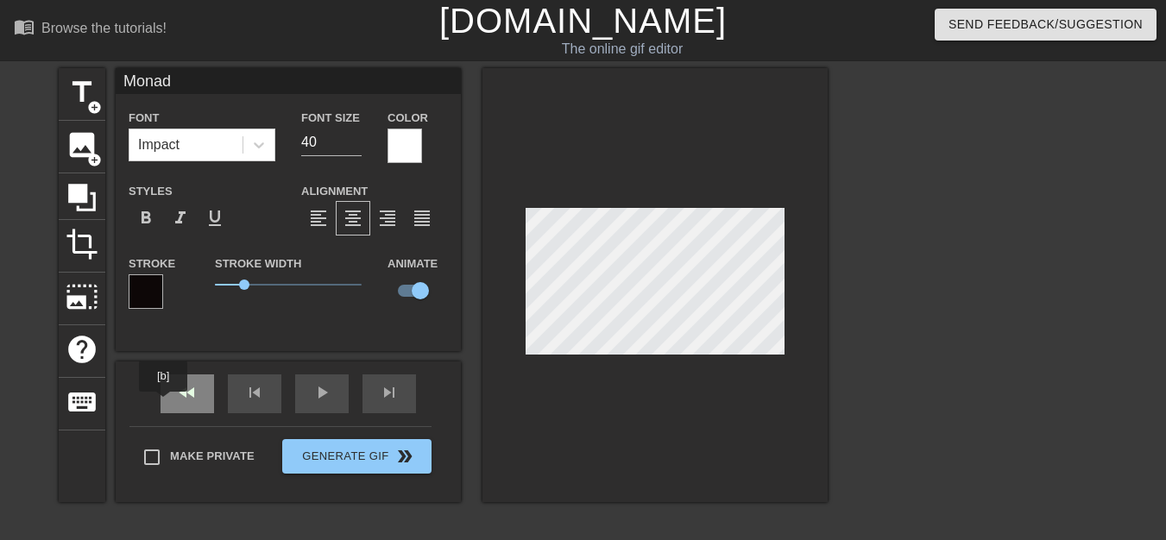
click at [164, 404] on div "fast_rewind" at bounding box center [188, 394] width 54 height 39
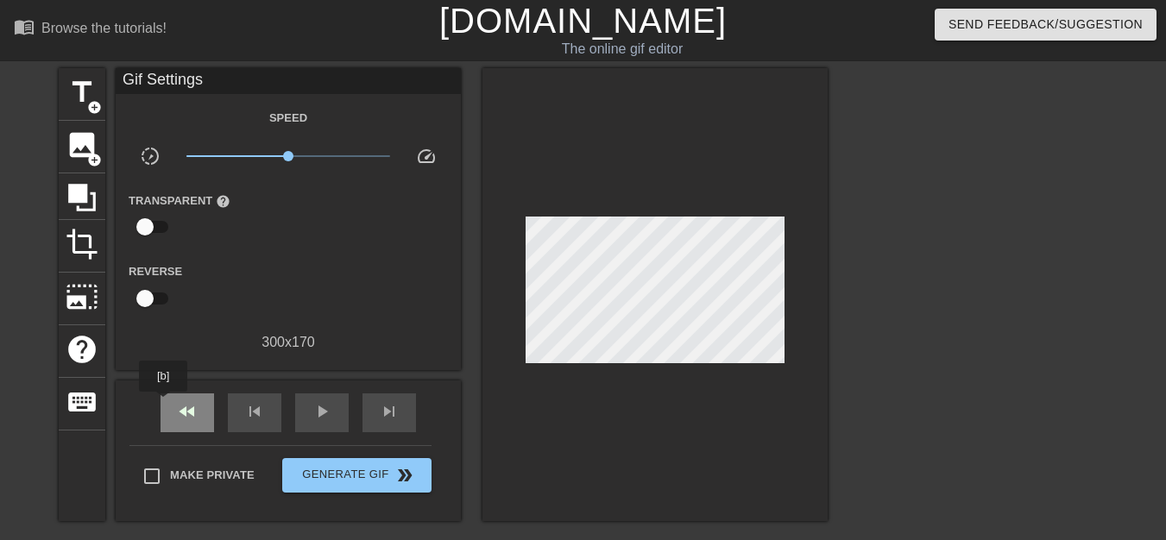
click at [164, 404] on div "fast_rewind" at bounding box center [188, 413] width 54 height 39
click at [321, 423] on div "play_arrow" at bounding box center [322, 413] width 54 height 39
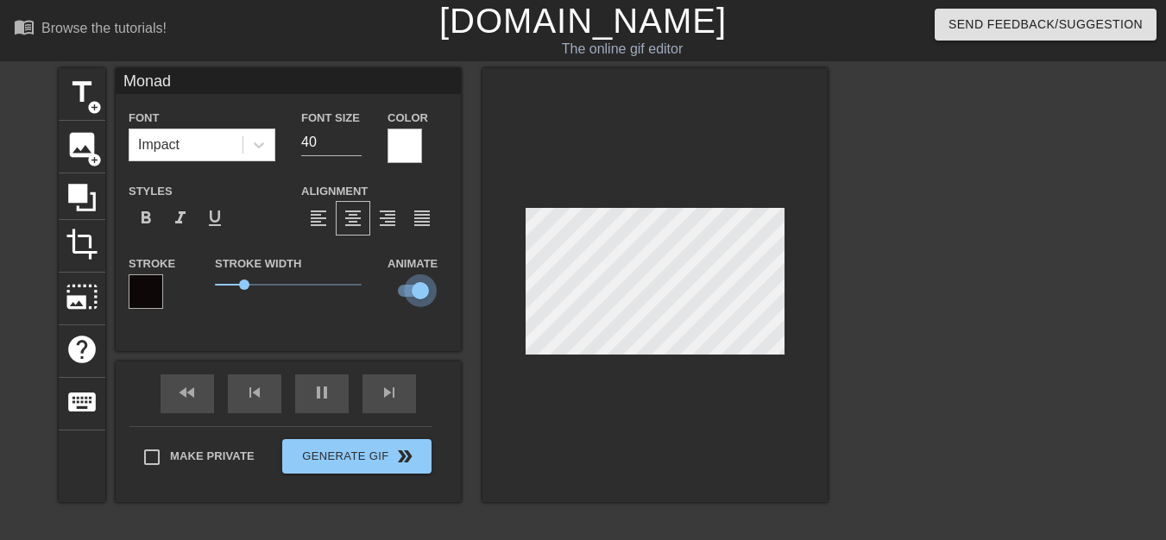
click at [425, 285] on input "checkbox" at bounding box center [420, 290] width 98 height 33
checkbox input "false"
click at [334, 404] on div "pause" at bounding box center [322, 394] width 54 height 39
click at [426, 290] on input "checkbox" at bounding box center [404, 290] width 98 height 33
checkbox input "true"
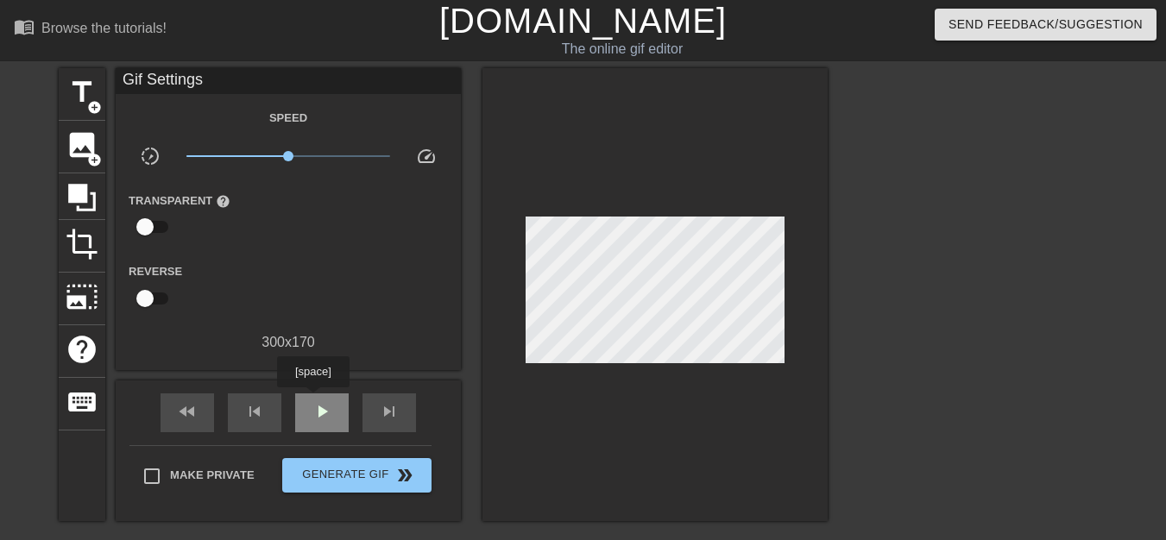
click at [312, 401] on span "play_arrow" at bounding box center [322, 411] width 21 height 21
click at [96, 317] on div "photo_size_select_large" at bounding box center [82, 299] width 47 height 53
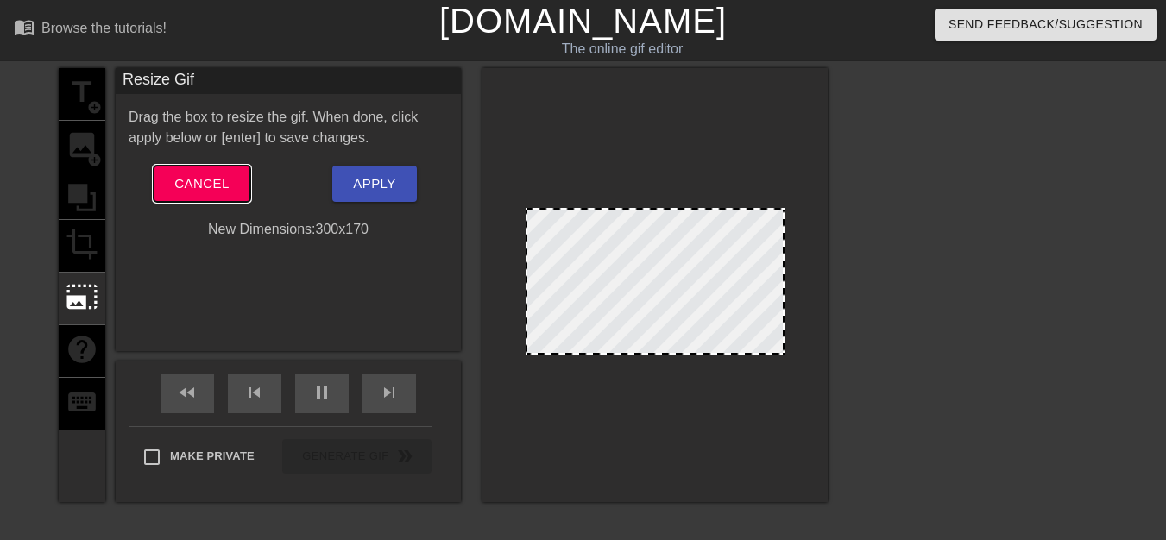
click at [191, 188] on span "Cancel" at bounding box center [201, 184] width 54 height 22
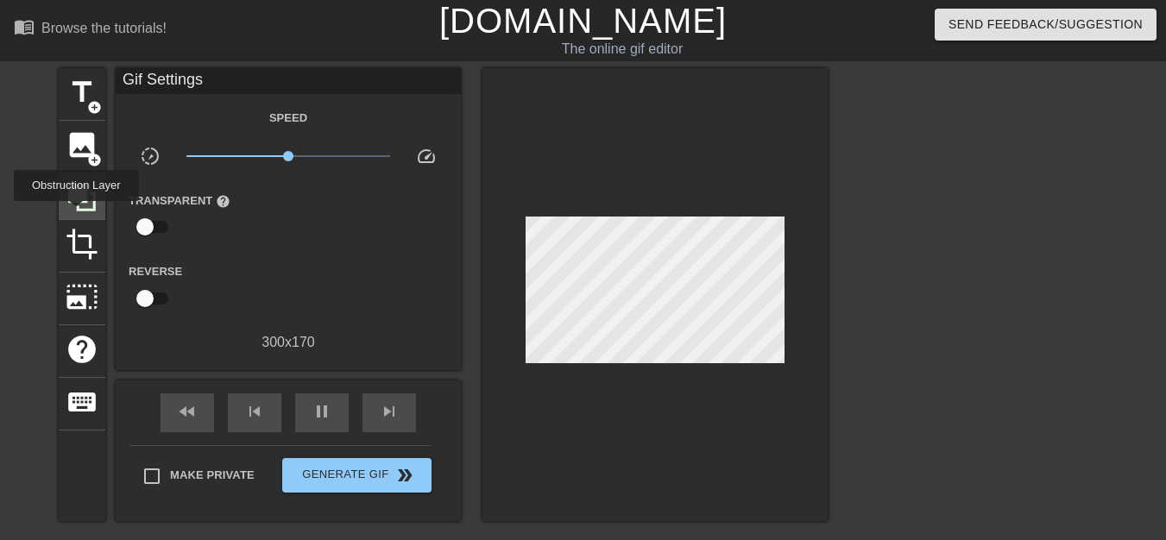
click at [76, 213] on div at bounding box center [82, 196] width 47 height 47
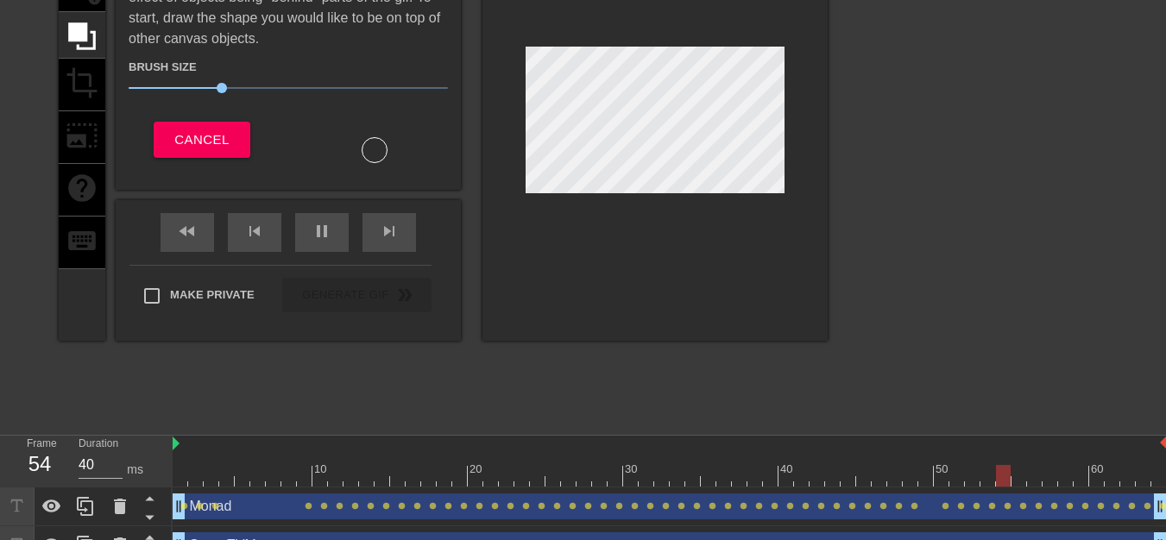
scroll to position [190, 0]
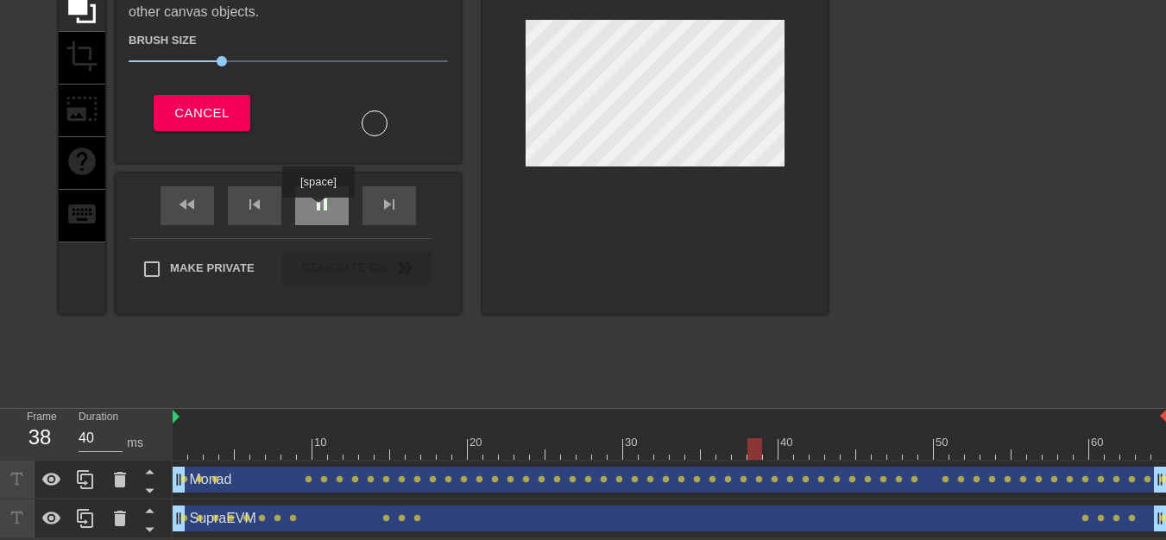
click at [318, 210] on span "pause" at bounding box center [322, 204] width 21 height 21
drag, startPoint x: 1037, startPoint y: 477, endPoint x: 927, endPoint y: 477, distance: 110.5
click at [927, 477] on div "Monad drag_handle drag_handle lens lens lens lens lens lens lens lens lens lens…" at bounding box center [670, 480] width 994 height 26
click at [880, 480] on span "lens" at bounding box center [884, 480] width 8 height 8
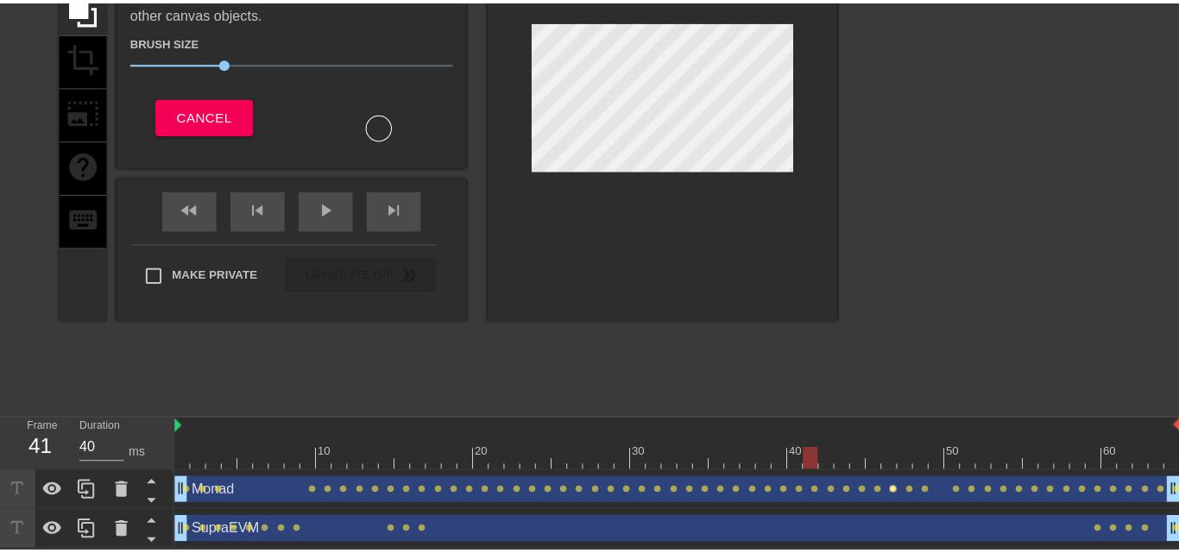
scroll to position [177, 0]
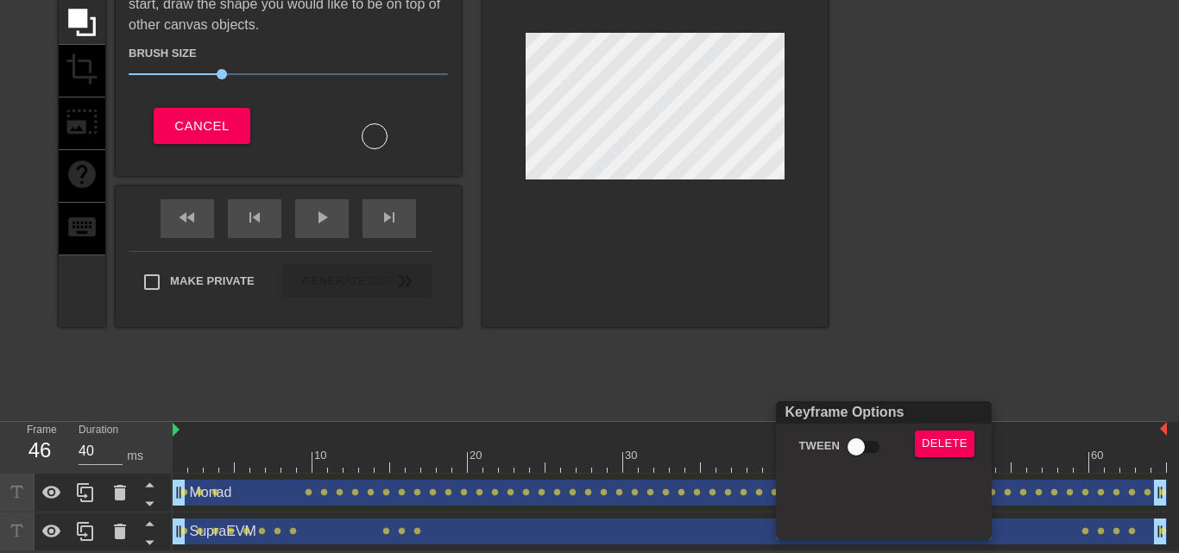
click at [906, 317] on div at bounding box center [589, 276] width 1179 height 553
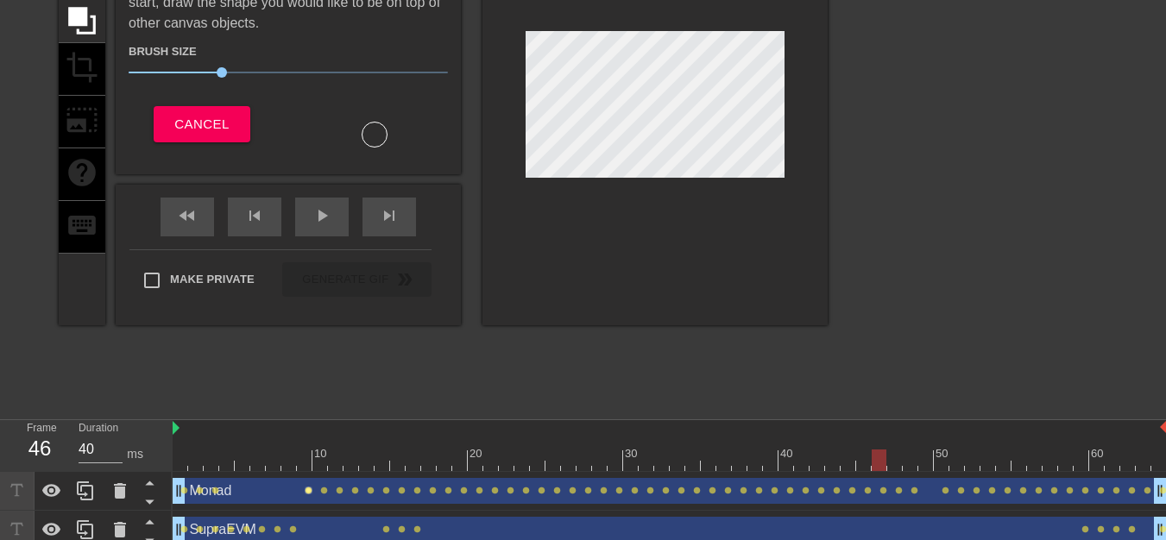
click at [309, 494] on span "lens" at bounding box center [309, 491] width 8 height 8
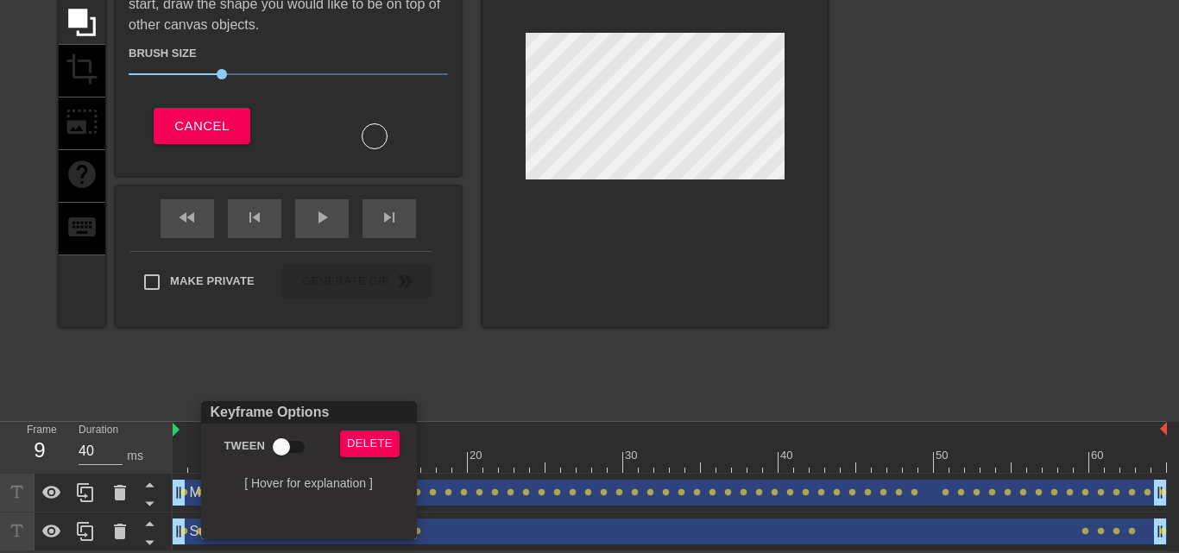
click at [530, 374] on div at bounding box center [589, 276] width 1179 height 553
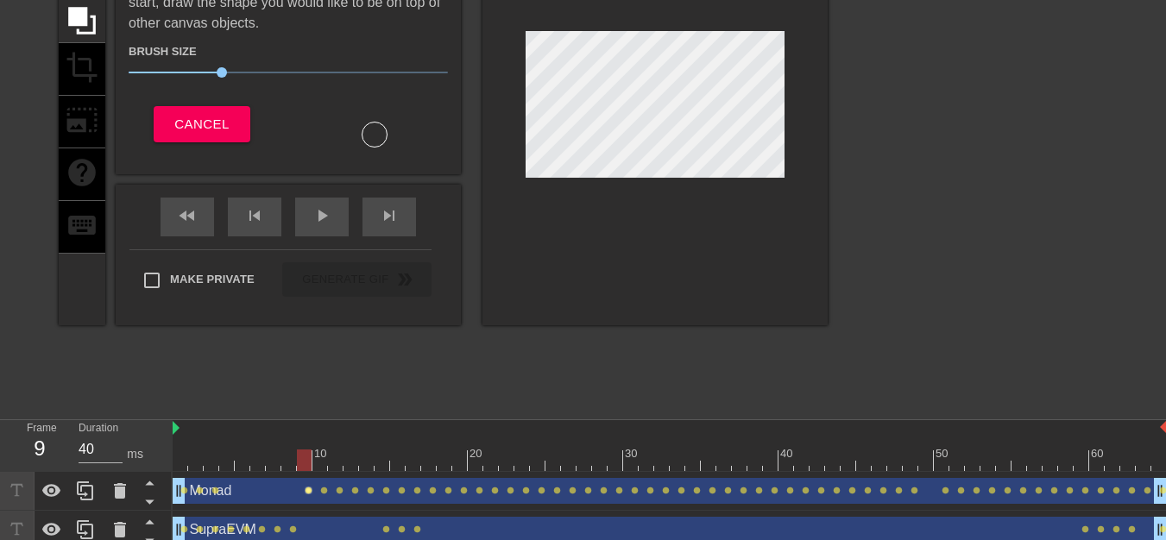
click at [309, 491] on span "lens" at bounding box center [309, 491] width 8 height 8
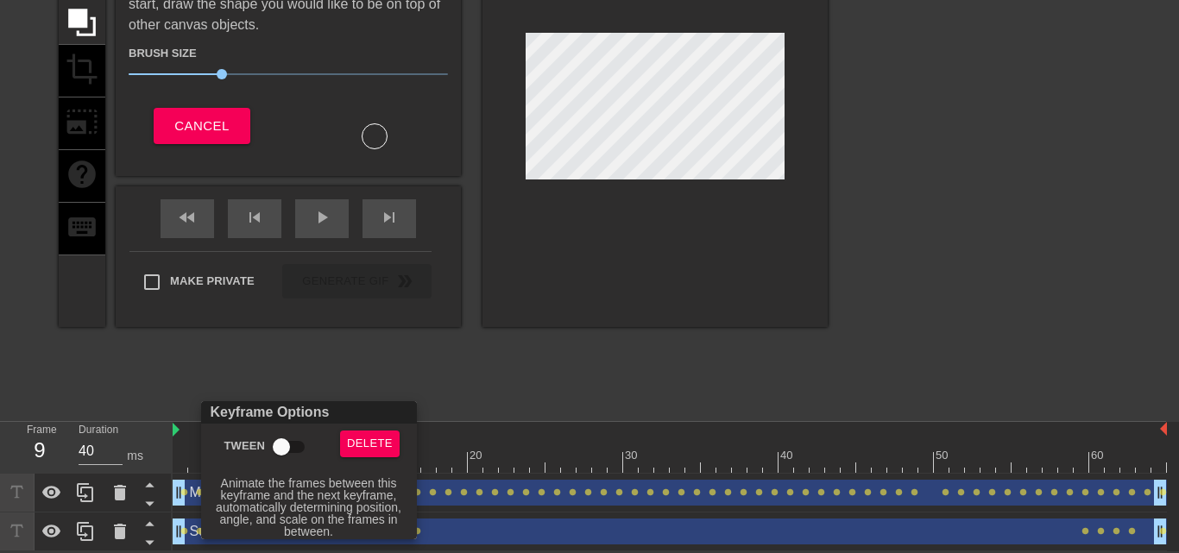
click at [296, 449] on input "Tween" at bounding box center [281, 447] width 98 height 33
checkbox input "true"
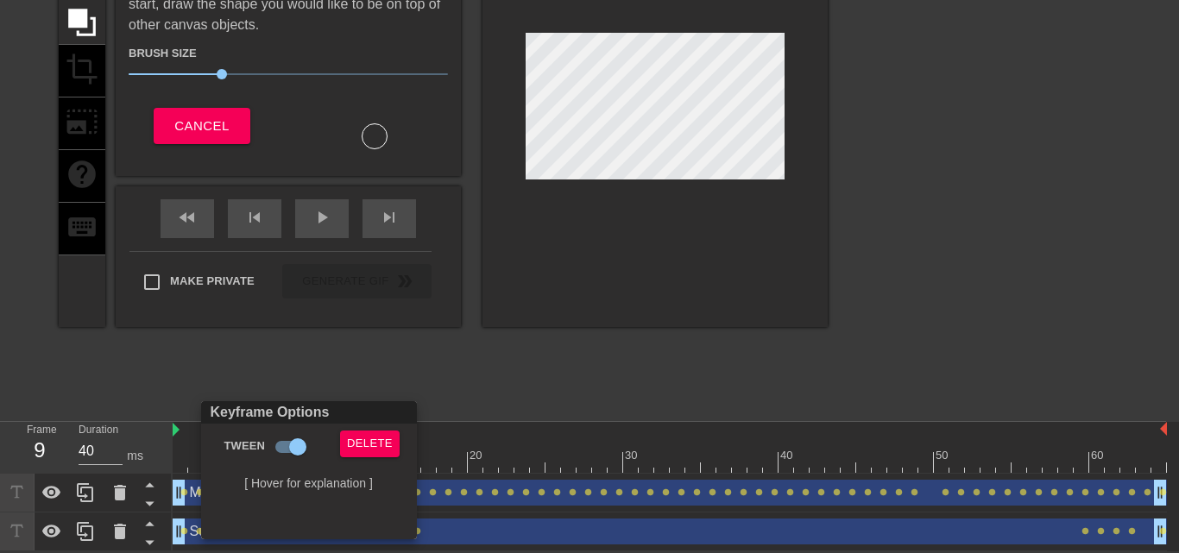
click at [323, 218] on div at bounding box center [589, 276] width 1179 height 553
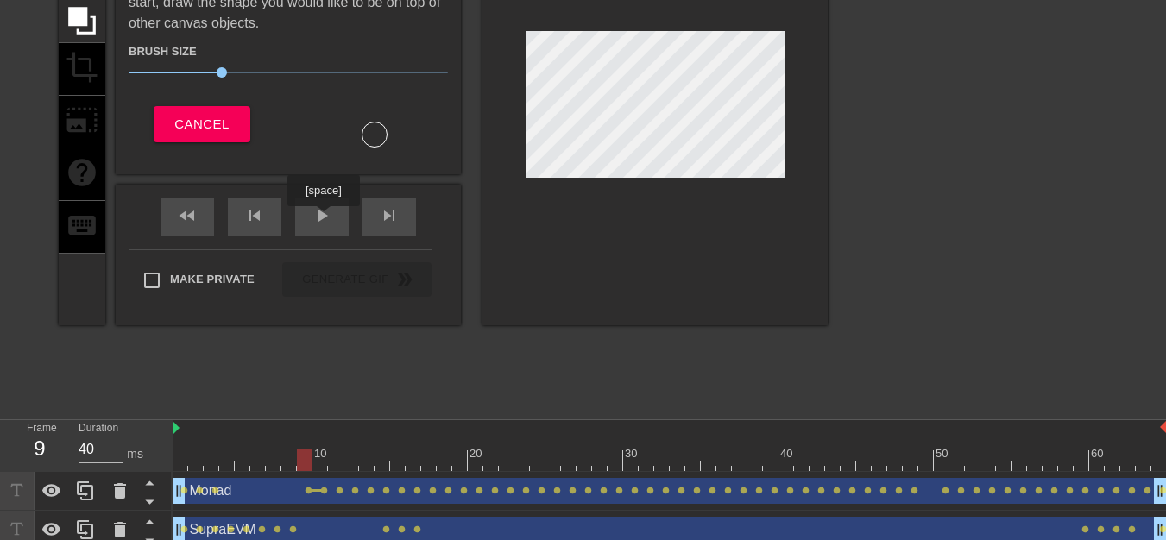
click at [323, 218] on span "play_arrow" at bounding box center [322, 215] width 21 height 21
click at [324, 218] on span "pause" at bounding box center [322, 215] width 21 height 21
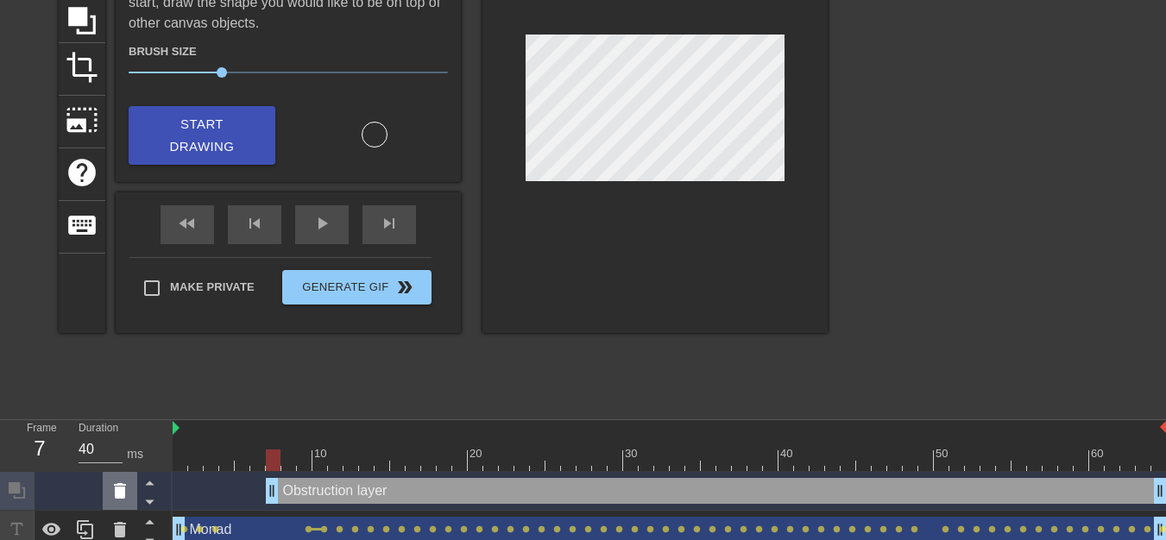
click at [115, 491] on icon at bounding box center [120, 491] width 12 height 16
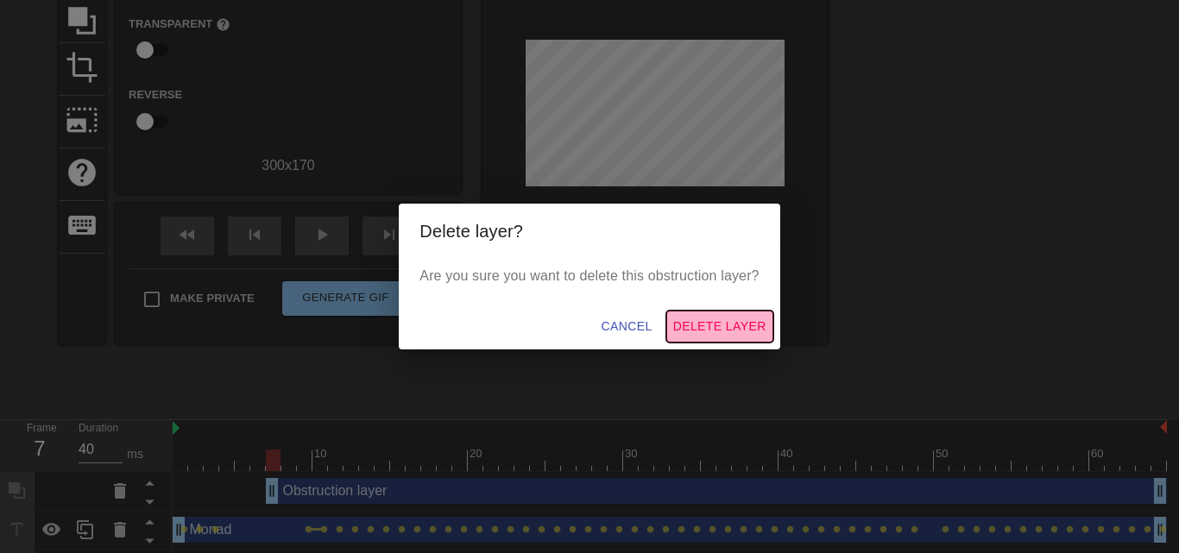
click at [696, 319] on span "Delete Layer" at bounding box center [719, 327] width 93 height 22
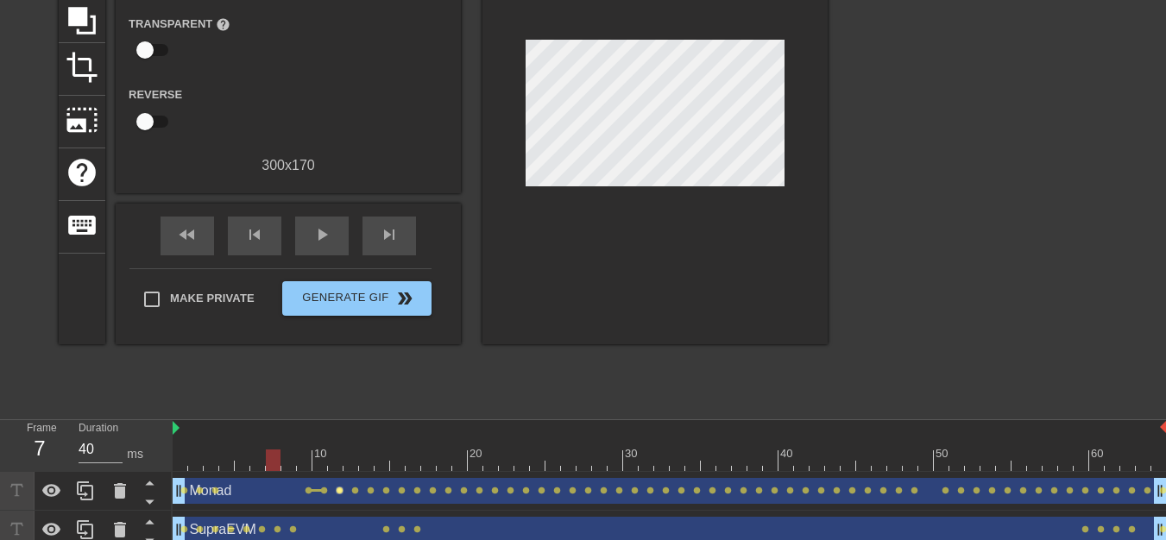
click at [340, 494] on span "lens" at bounding box center [340, 491] width 8 height 8
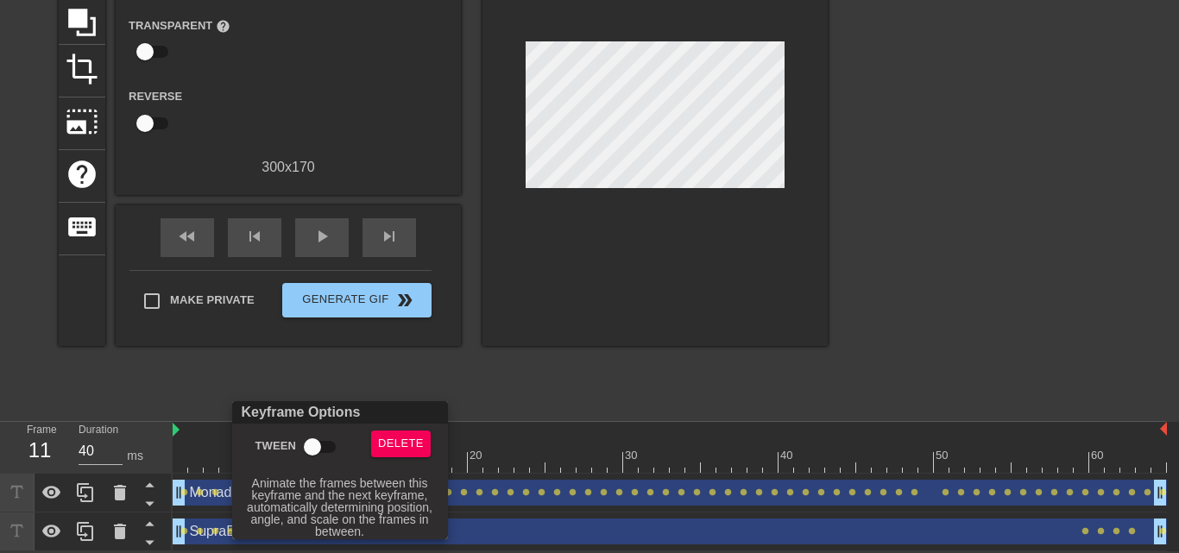
click at [318, 445] on input "Tween" at bounding box center [312, 447] width 98 height 33
checkbox input "true"
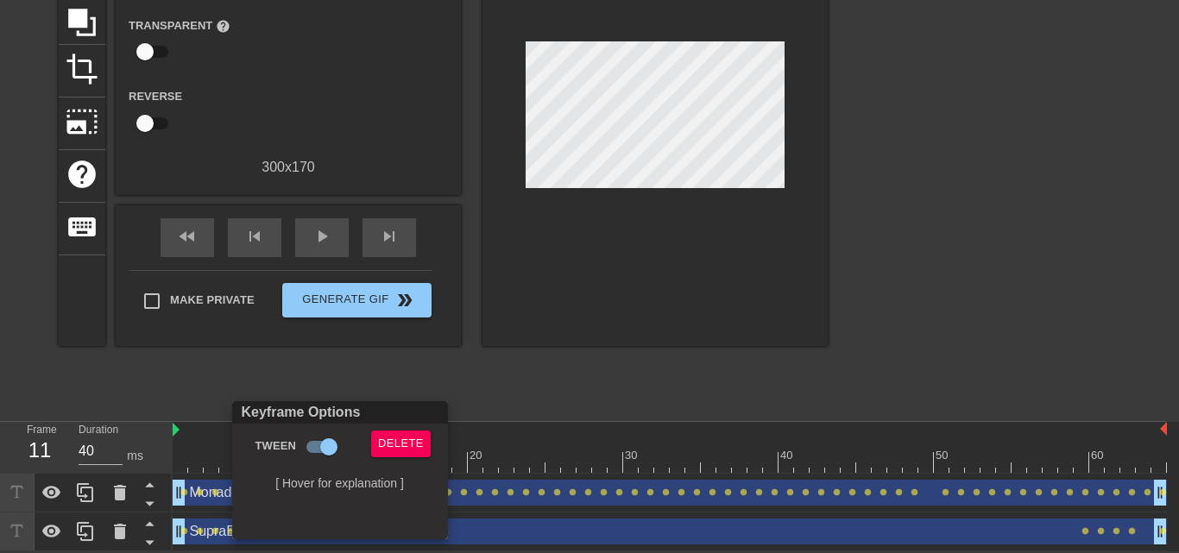
click at [619, 49] on div at bounding box center [589, 276] width 1179 height 553
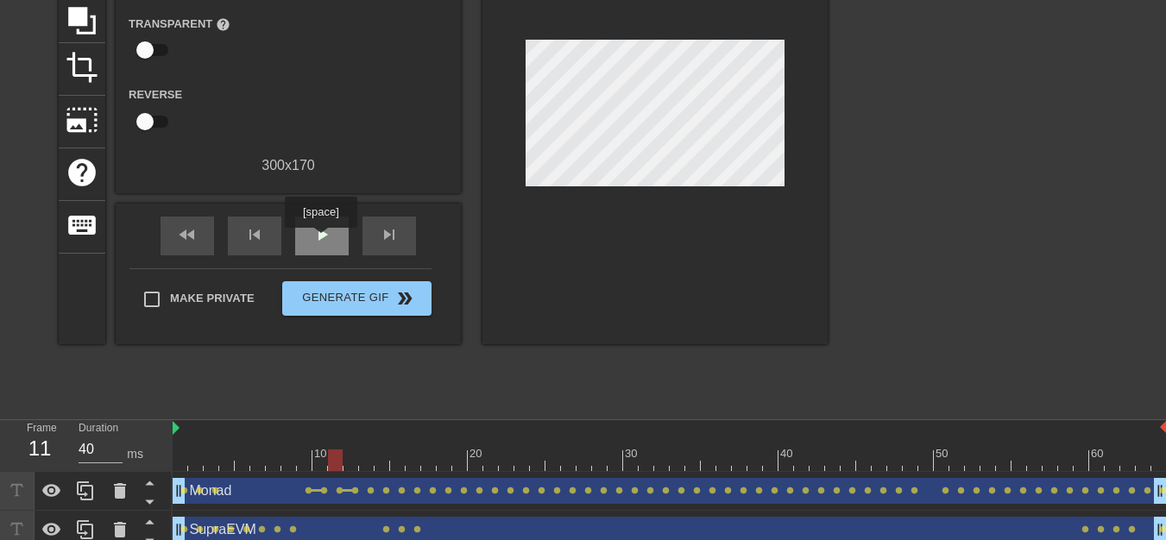
click at [320, 240] on span "play_arrow" at bounding box center [322, 234] width 21 height 21
click at [320, 240] on span "pause" at bounding box center [322, 234] width 21 height 21
click at [323, 492] on span "lens" at bounding box center [324, 491] width 8 height 8
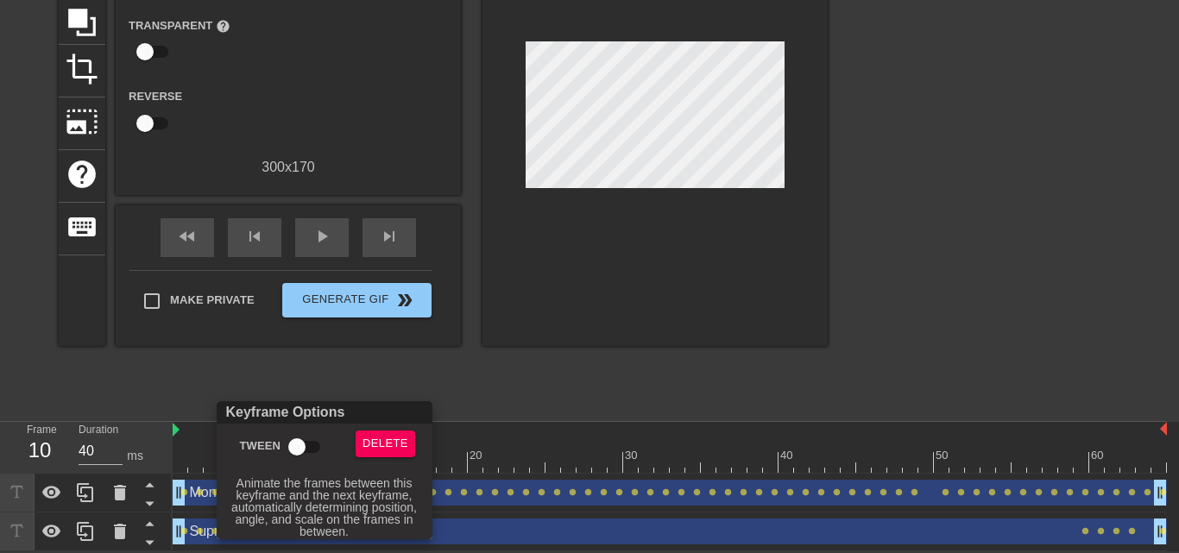
click at [318, 442] on input "Tween" at bounding box center [297, 447] width 98 height 33
checkbox input "true"
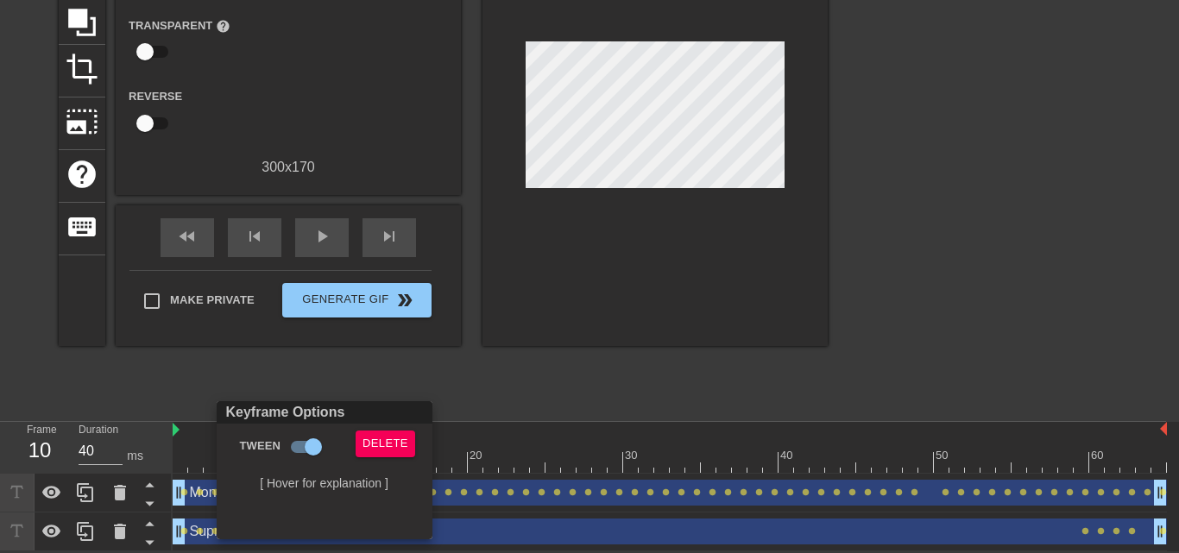
click at [494, 374] on div at bounding box center [589, 276] width 1179 height 553
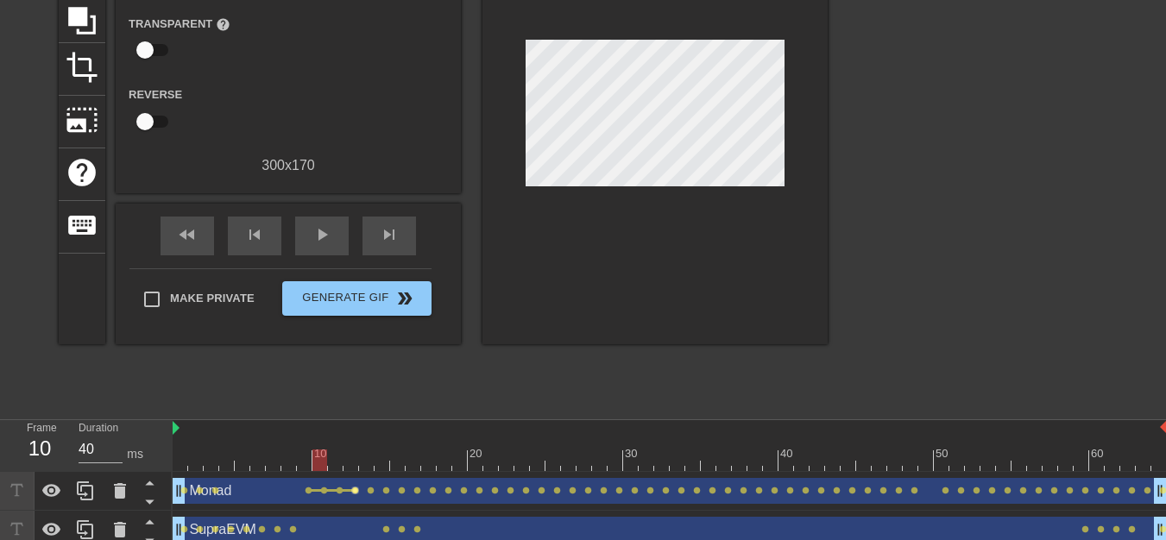
click at [355, 492] on span "lens" at bounding box center [355, 491] width 8 height 8
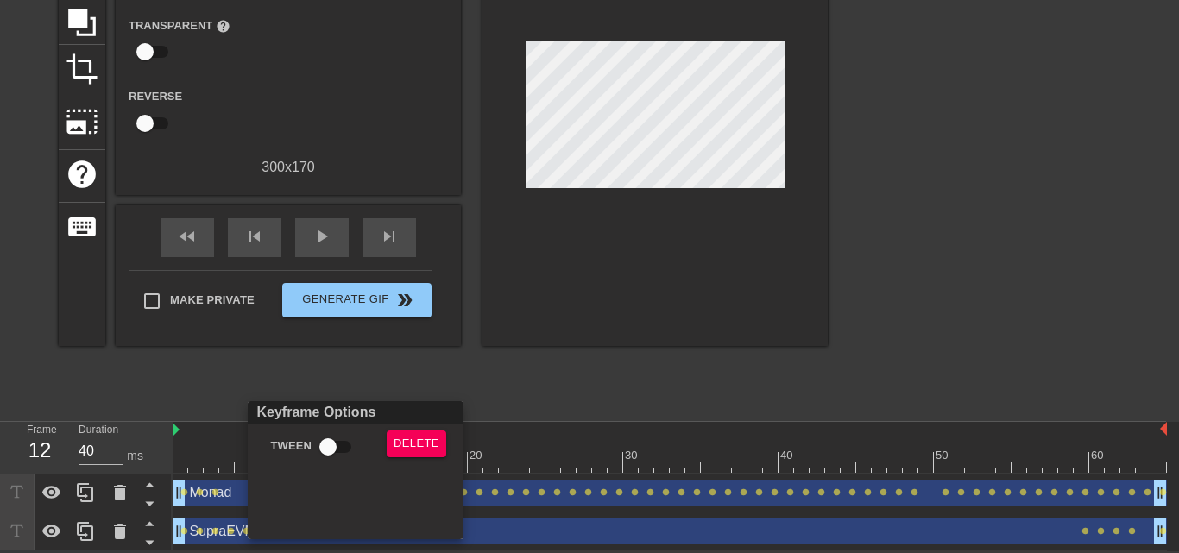
click at [672, 388] on div at bounding box center [589, 276] width 1179 height 553
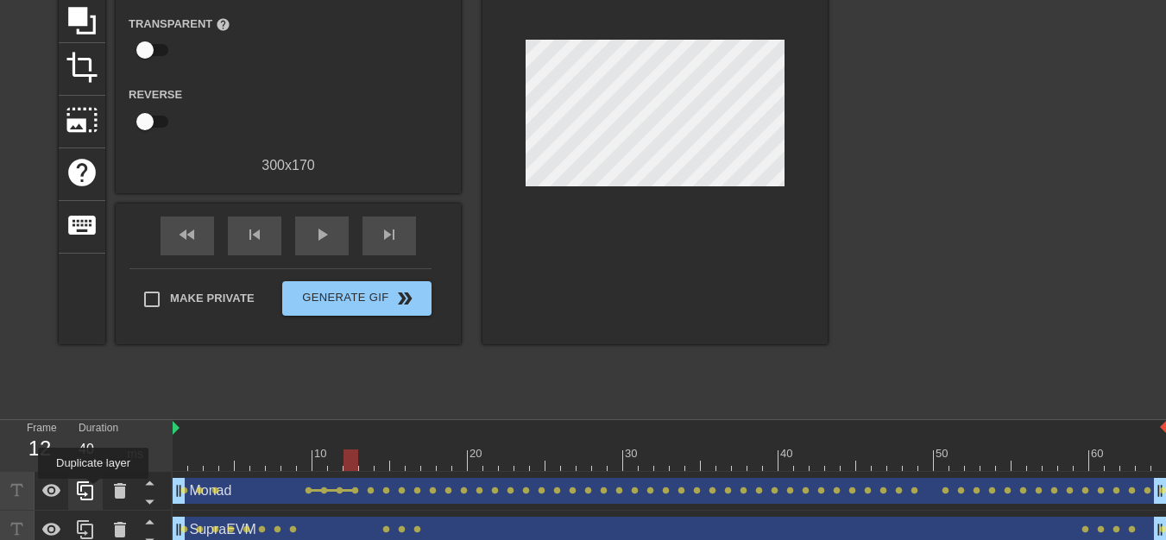
click at [93, 491] on icon at bounding box center [85, 491] width 21 height 21
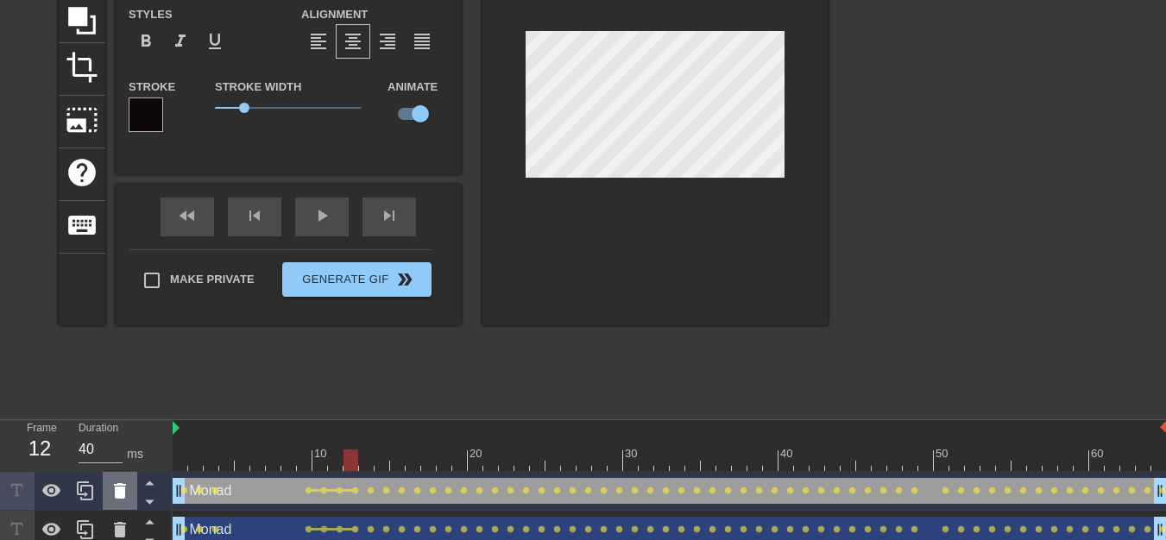
click at [115, 499] on icon at bounding box center [120, 491] width 21 height 21
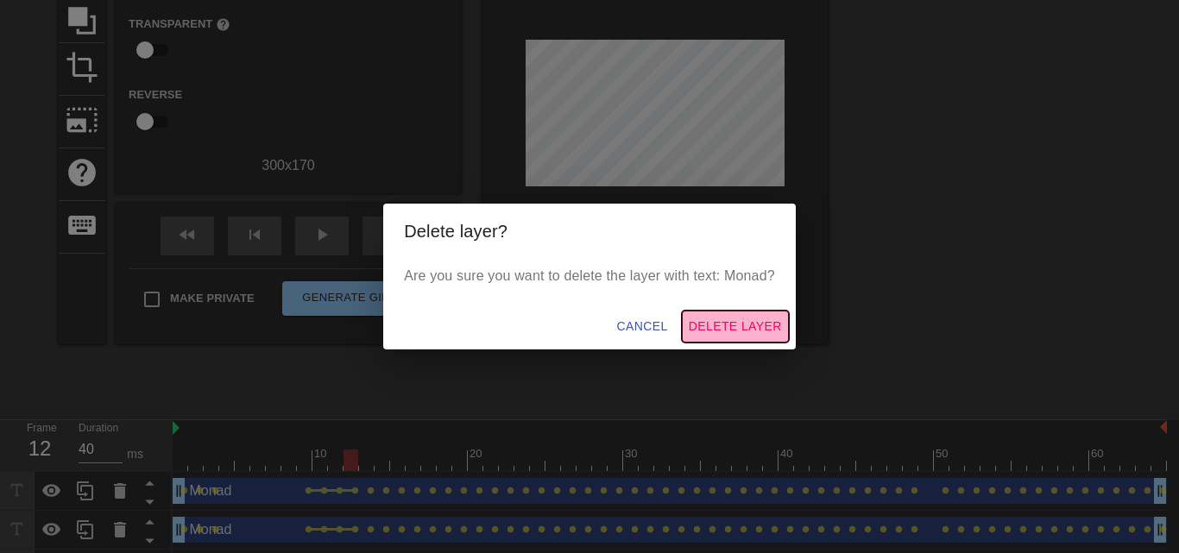
click at [746, 317] on span "Delete Layer" at bounding box center [735, 327] width 93 height 22
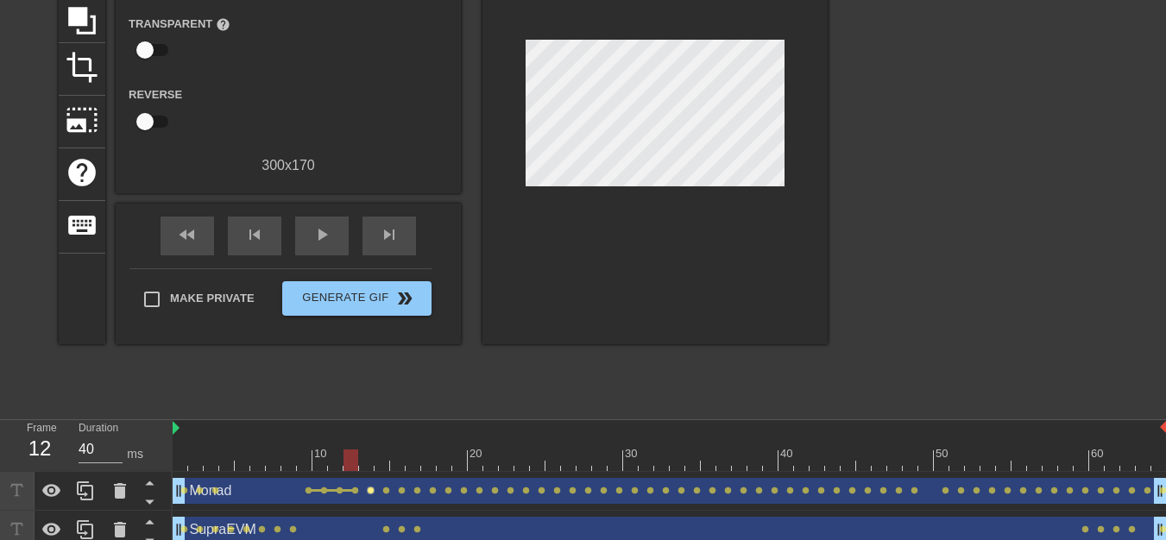
click at [371, 494] on span "lens" at bounding box center [371, 491] width 8 height 8
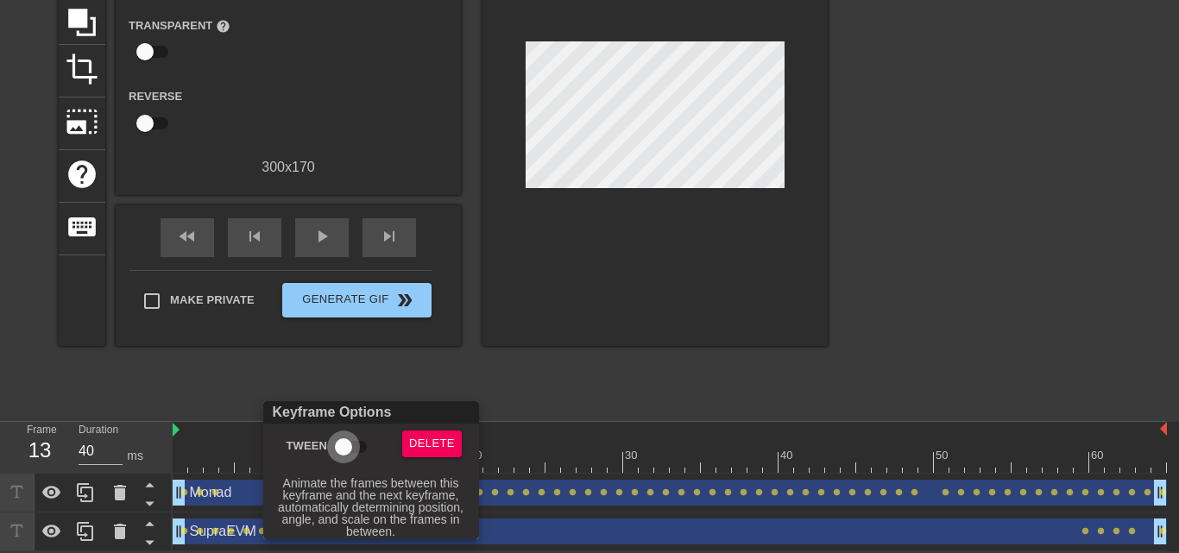
click at [354, 451] on input "Tween" at bounding box center [343, 447] width 98 height 33
checkbox input "true"
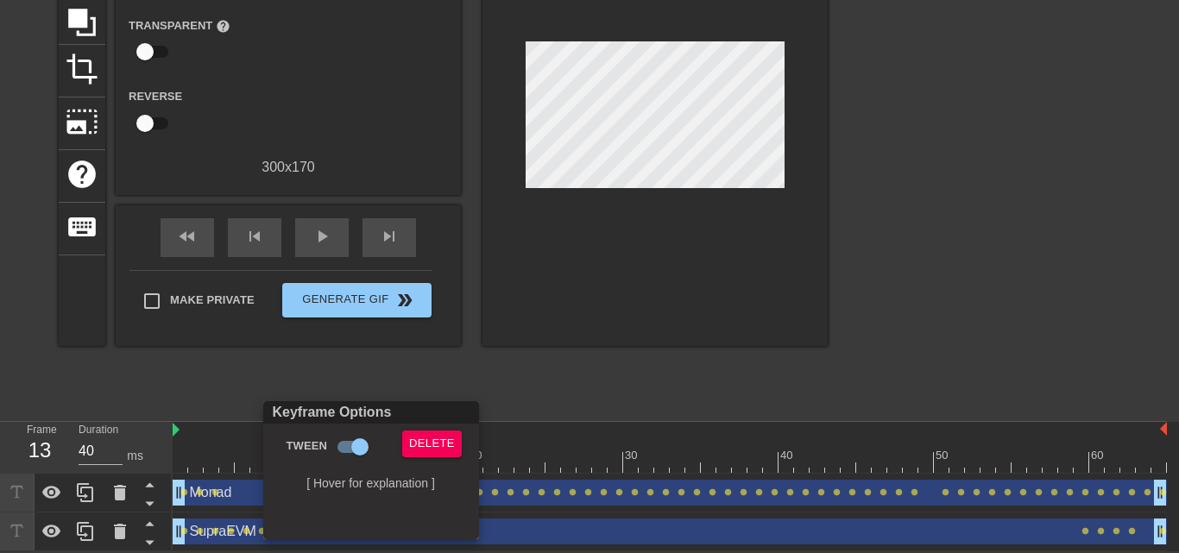
click at [615, 369] on div at bounding box center [589, 276] width 1179 height 553
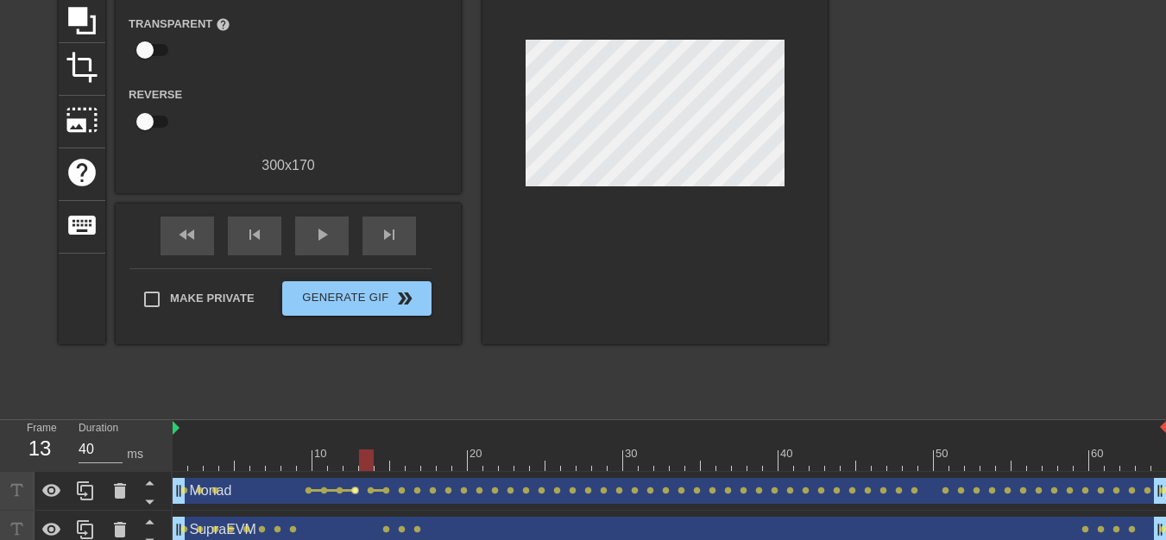
click at [357, 490] on span "lens" at bounding box center [355, 491] width 8 height 8
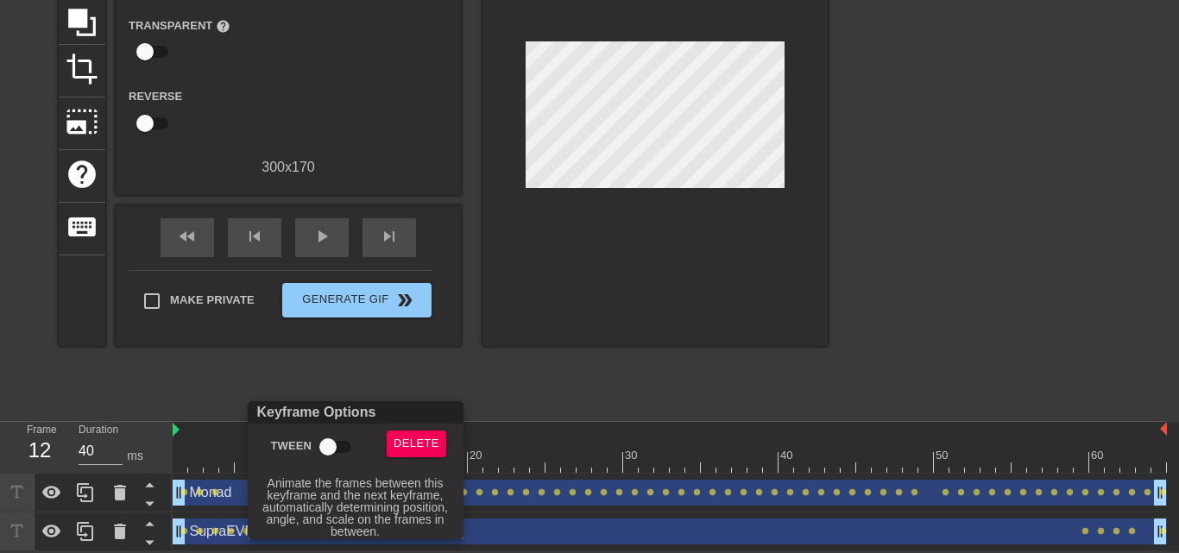
click at [346, 442] on input "Tween" at bounding box center [328, 447] width 98 height 33
checkbox input "true"
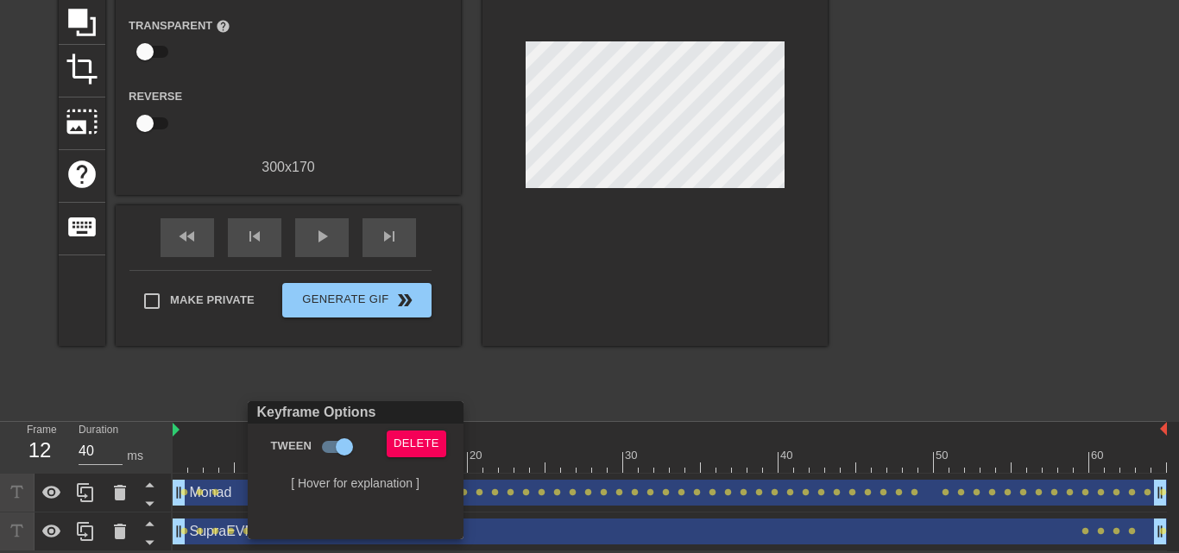
click at [538, 366] on div at bounding box center [589, 276] width 1179 height 553
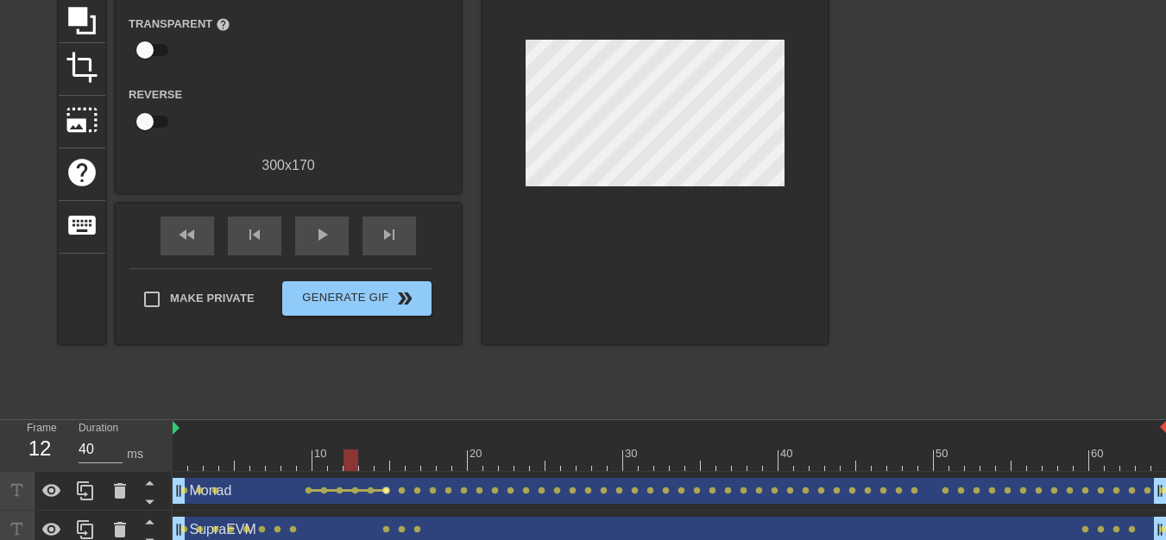
click at [383, 489] on span "lens" at bounding box center [386, 491] width 8 height 8
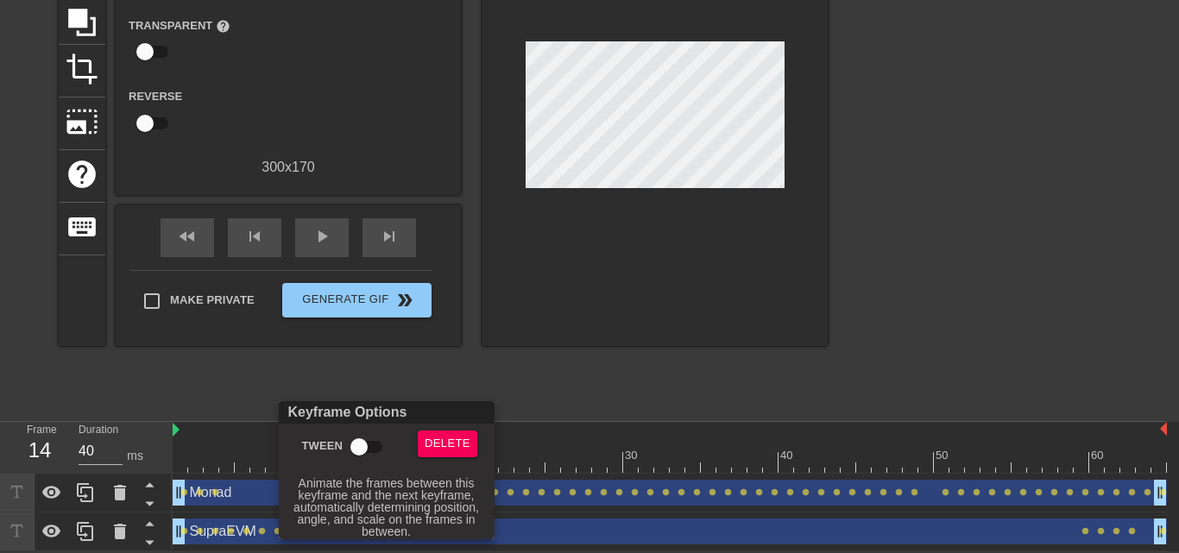
click at [379, 449] on input "Tween" at bounding box center [359, 447] width 98 height 33
checkbox input "true"
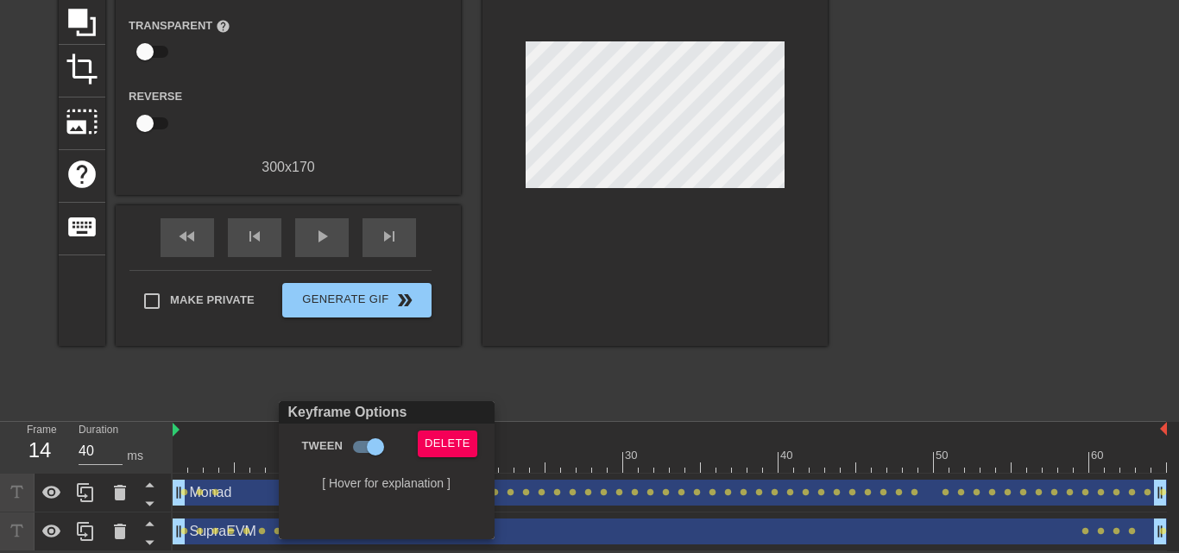
click at [606, 405] on div at bounding box center [589, 276] width 1179 height 553
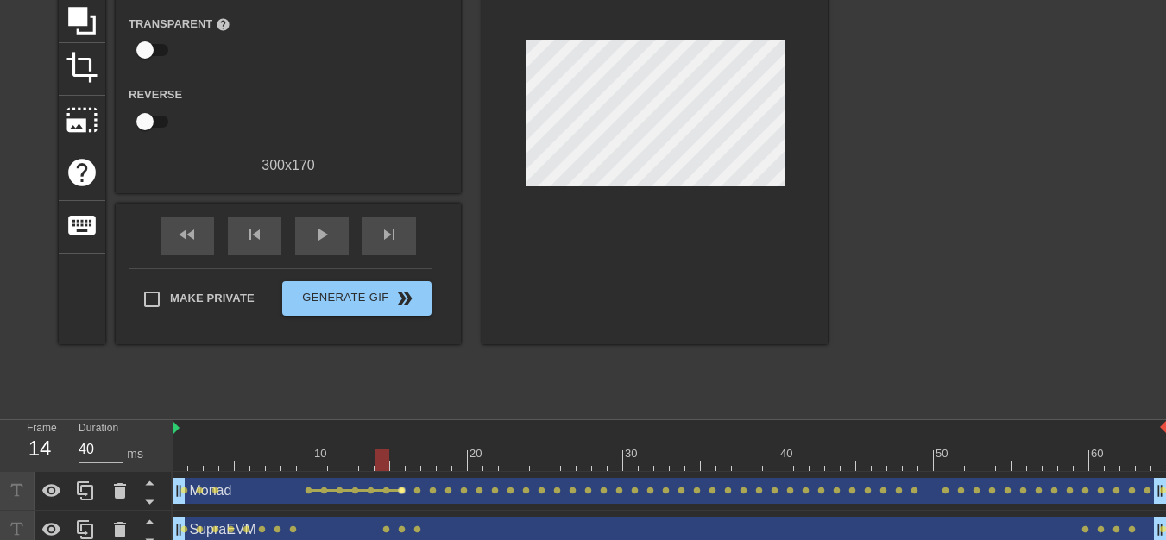
click at [403, 491] on span "lens" at bounding box center [402, 491] width 8 height 8
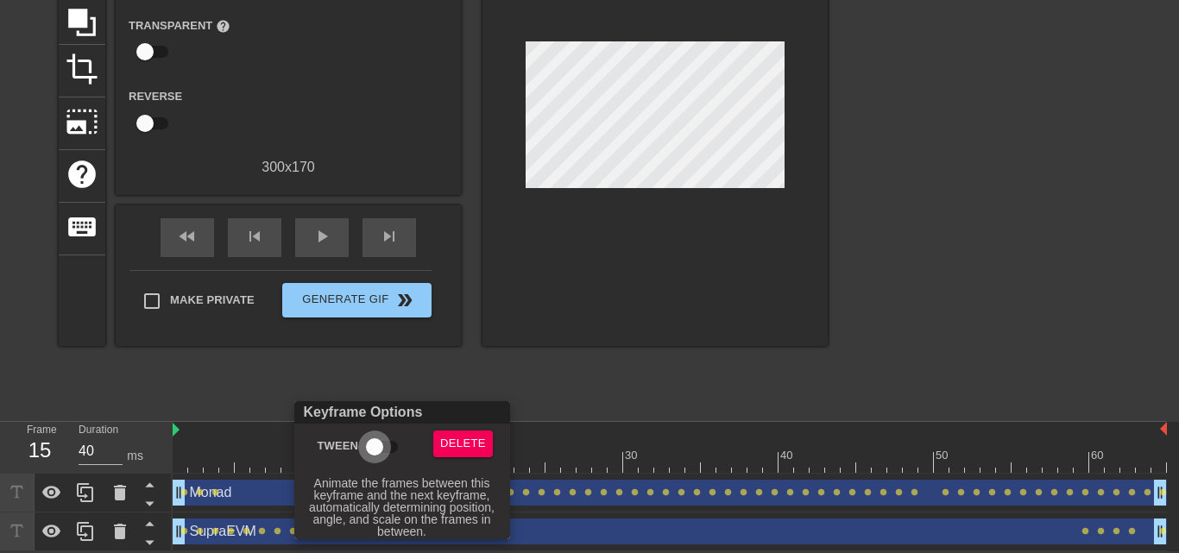
click at [392, 451] on input "Tween" at bounding box center [374, 447] width 98 height 33
checkbox input "true"
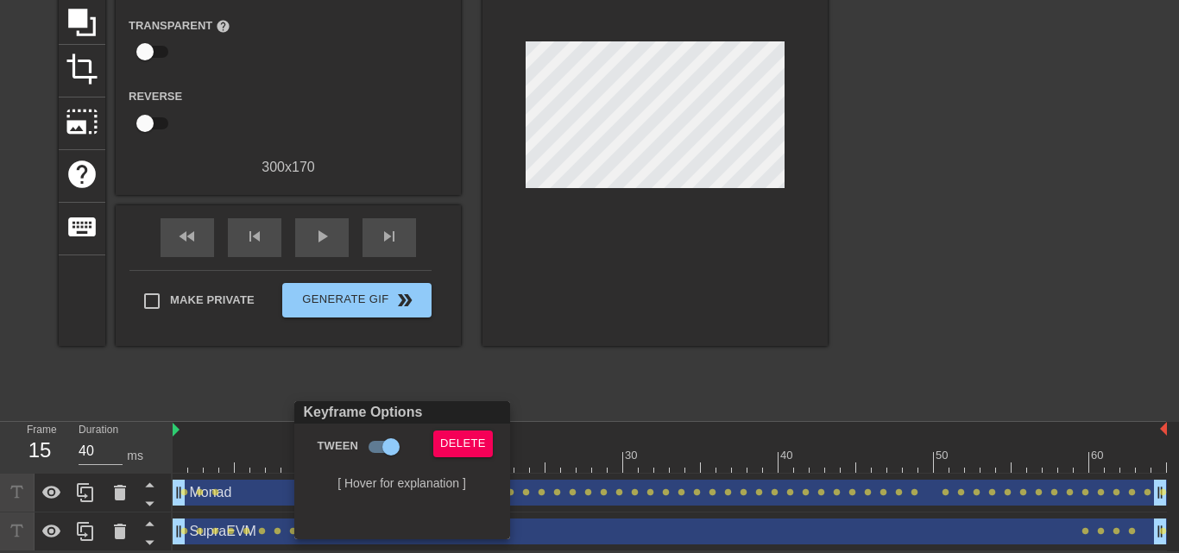
click at [591, 386] on div at bounding box center [589, 276] width 1179 height 553
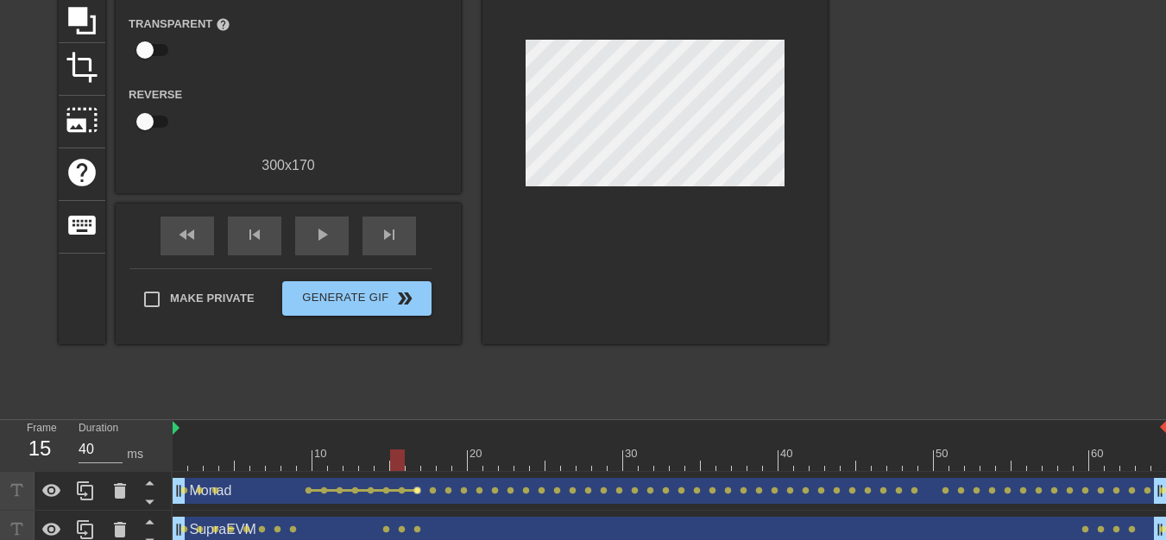
click at [416, 492] on span "lens" at bounding box center [417, 491] width 8 height 8
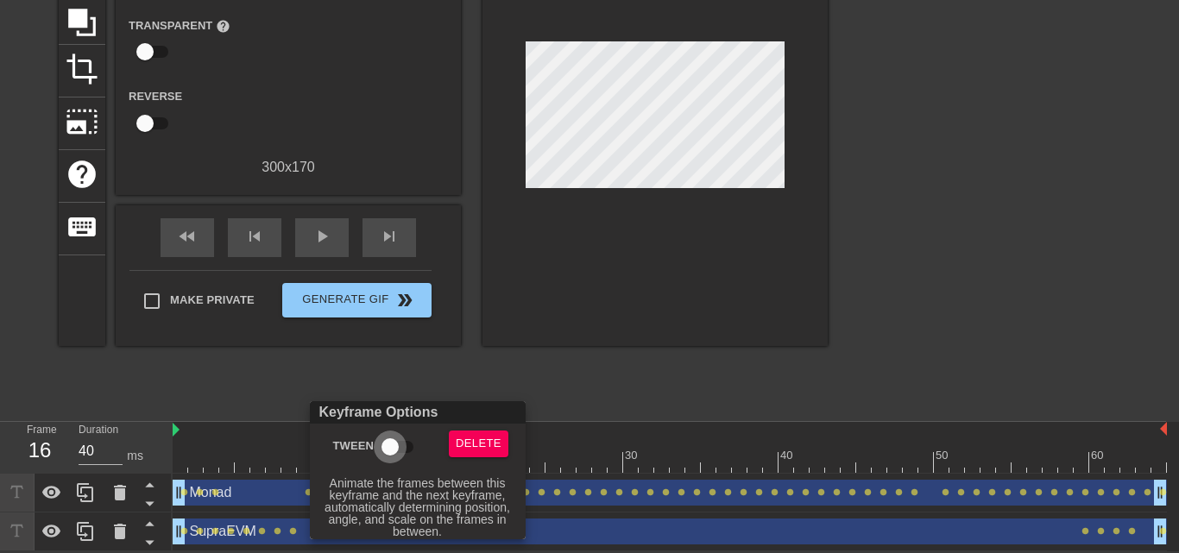
click at [403, 447] on input "Tween" at bounding box center [390, 447] width 98 height 33
checkbox input "true"
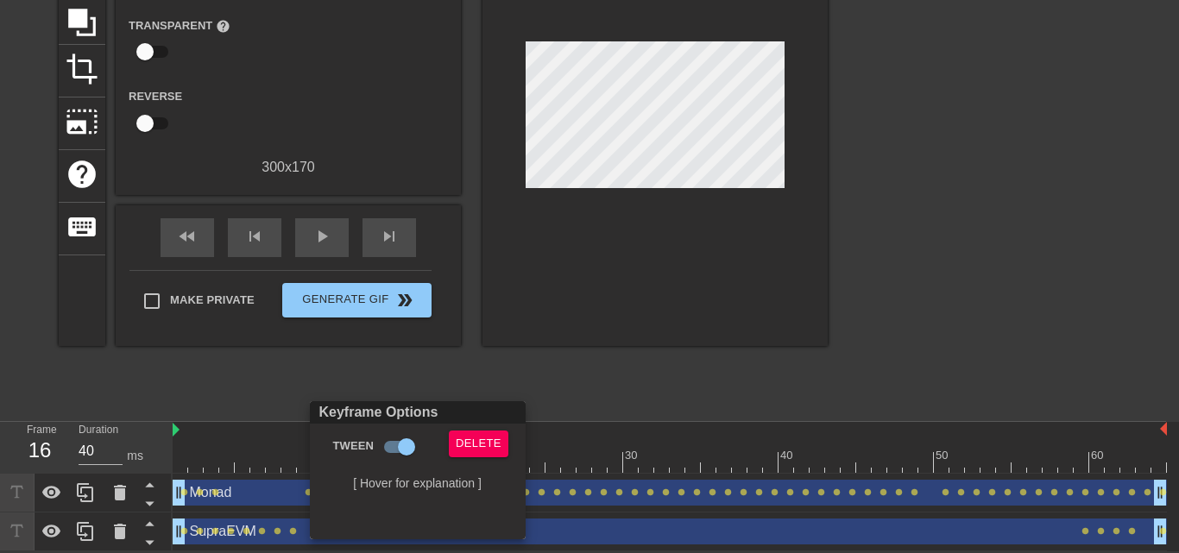
click at [566, 382] on div at bounding box center [589, 276] width 1179 height 553
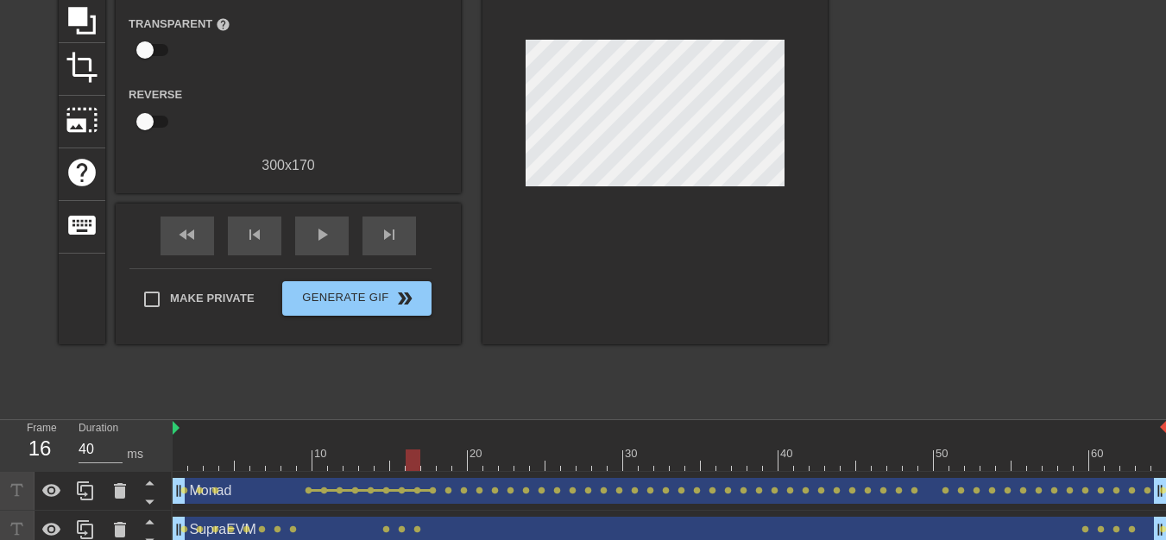
click at [437, 493] on div "Monad drag_handle drag_handle" at bounding box center [670, 491] width 994 height 26
click at [435, 491] on span "lens" at bounding box center [433, 491] width 8 height 8
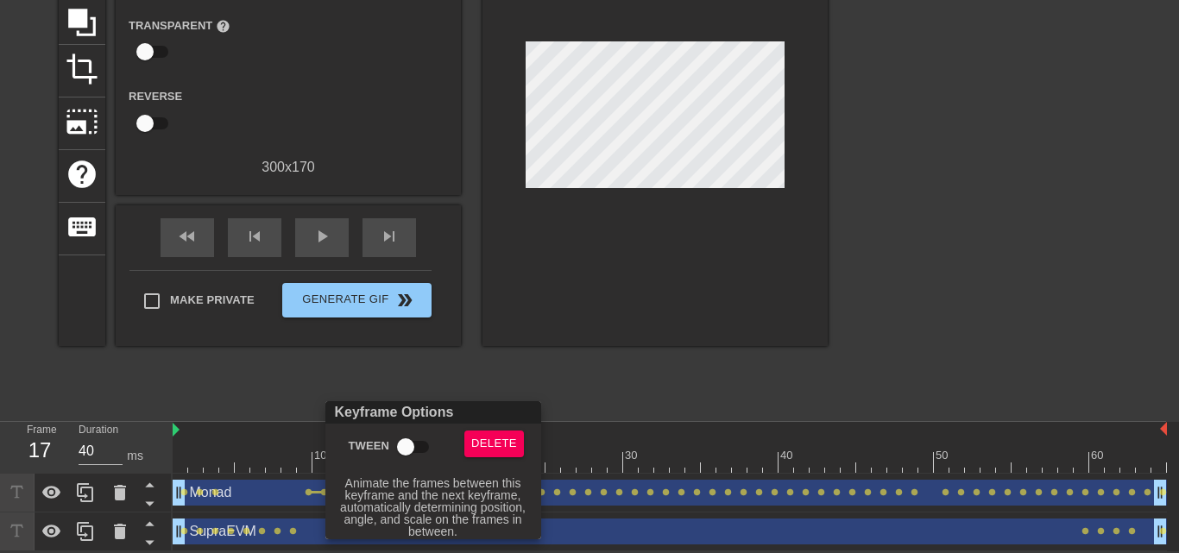
click at [423, 438] on input "Tween" at bounding box center [405, 447] width 98 height 33
checkbox input "true"
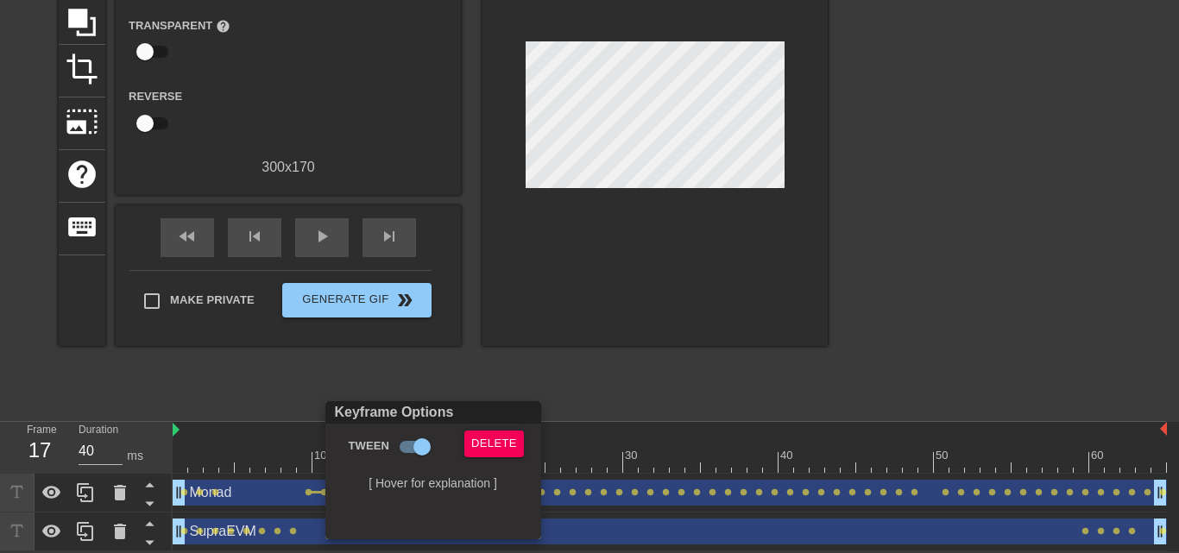
click at [641, 375] on div at bounding box center [589, 276] width 1179 height 553
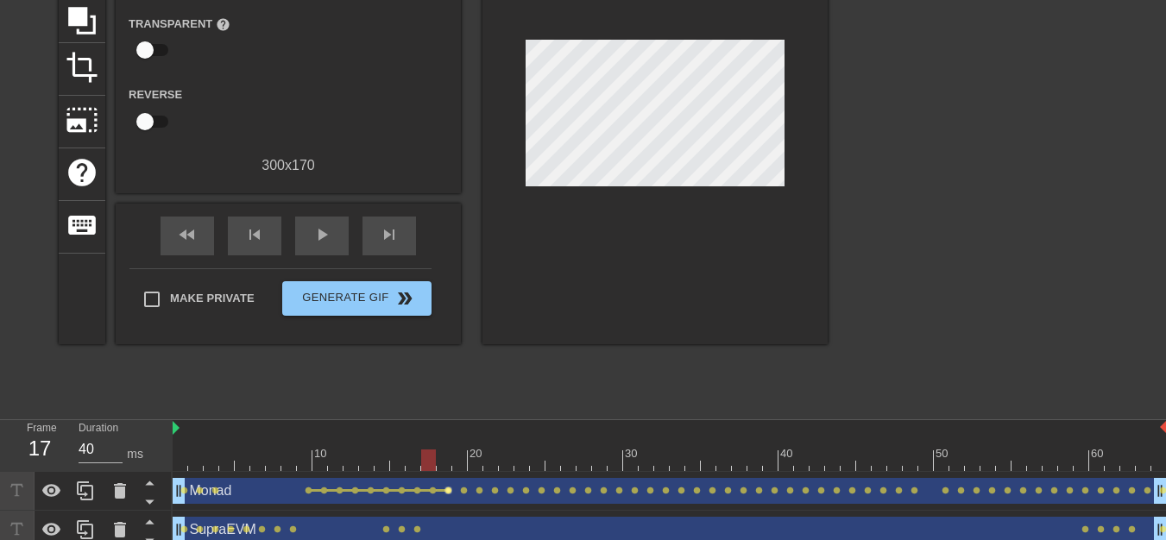
click at [450, 493] on span "lens" at bounding box center [449, 491] width 8 height 8
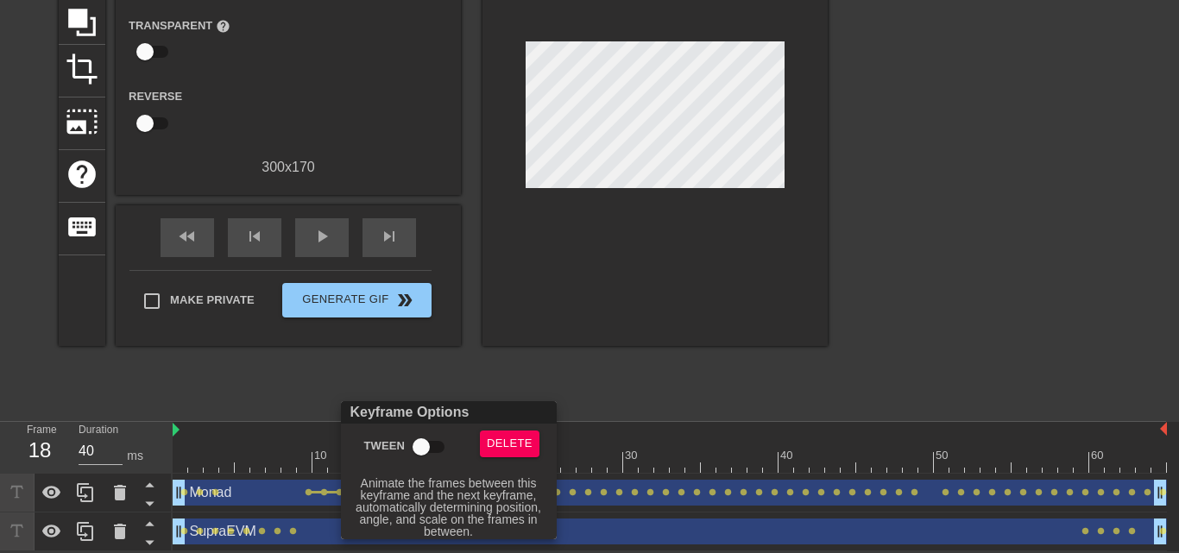
click at [435, 451] on input "Tween" at bounding box center [421, 447] width 98 height 33
checkbox input "true"
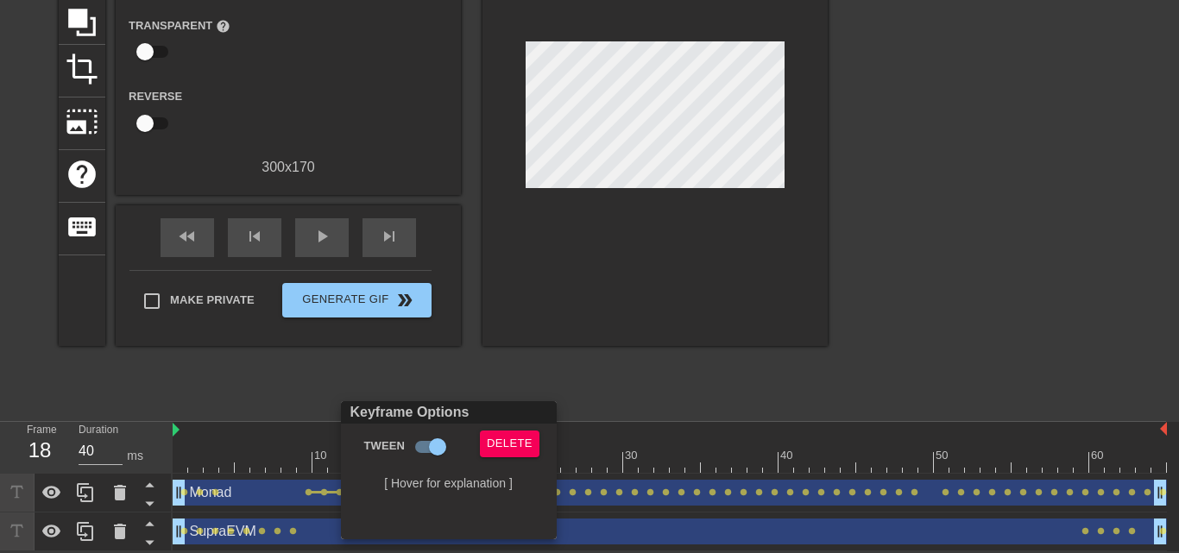
click at [654, 382] on div at bounding box center [589, 276] width 1179 height 553
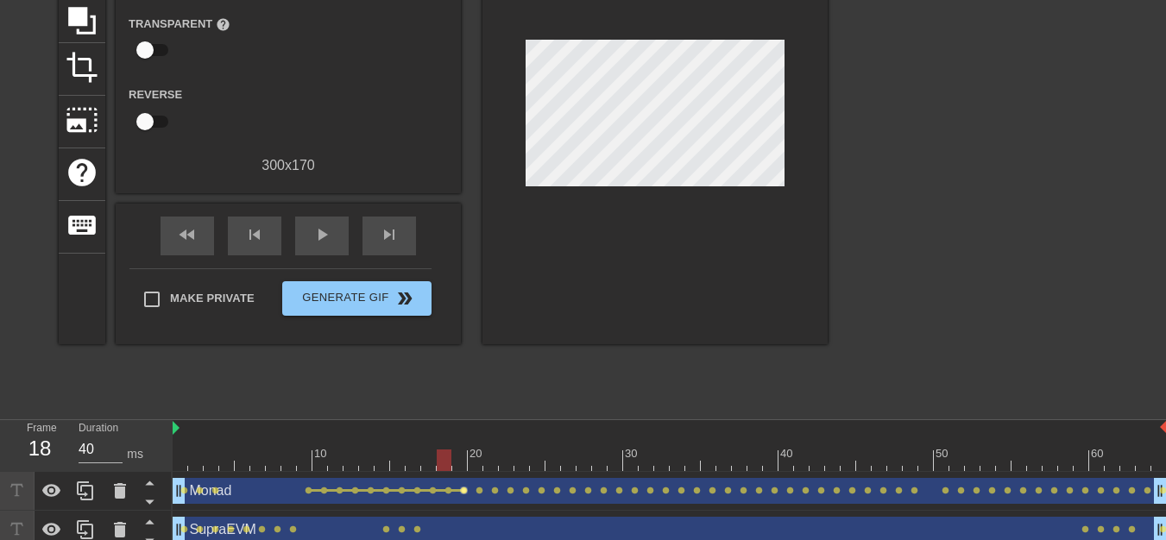
click at [467, 489] on span "lens" at bounding box center [464, 491] width 8 height 8
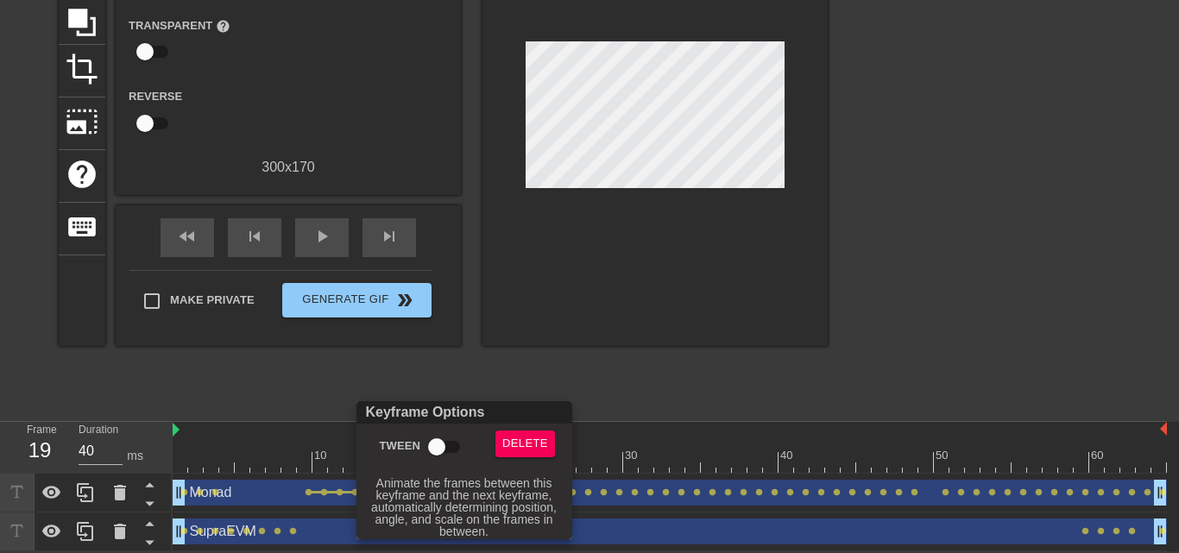
click at [455, 448] on input "Tween" at bounding box center [437, 447] width 98 height 33
checkbox input "true"
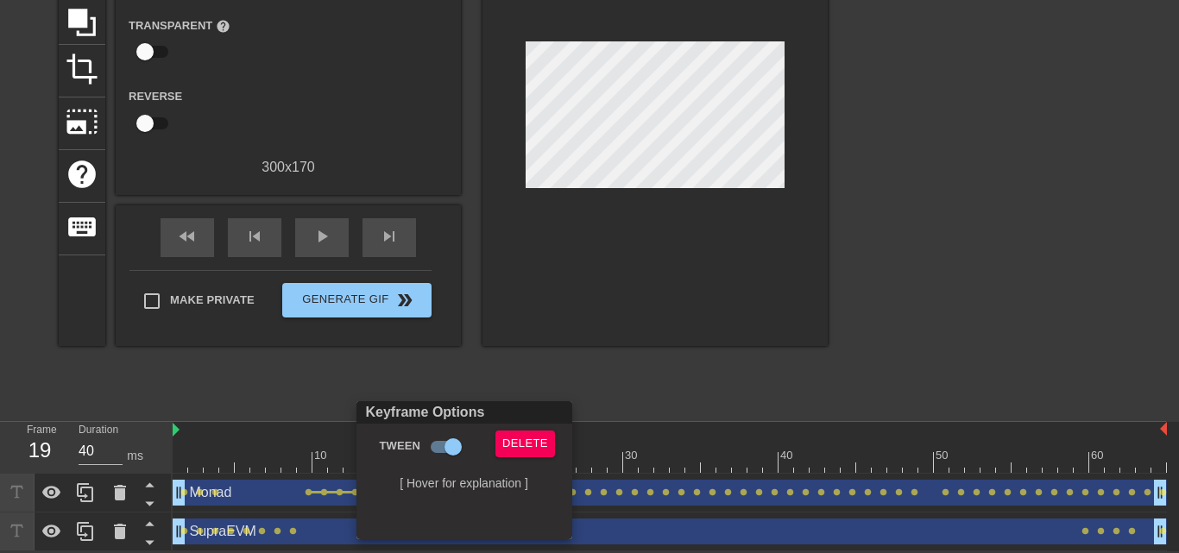
click at [684, 337] on div at bounding box center [589, 276] width 1179 height 553
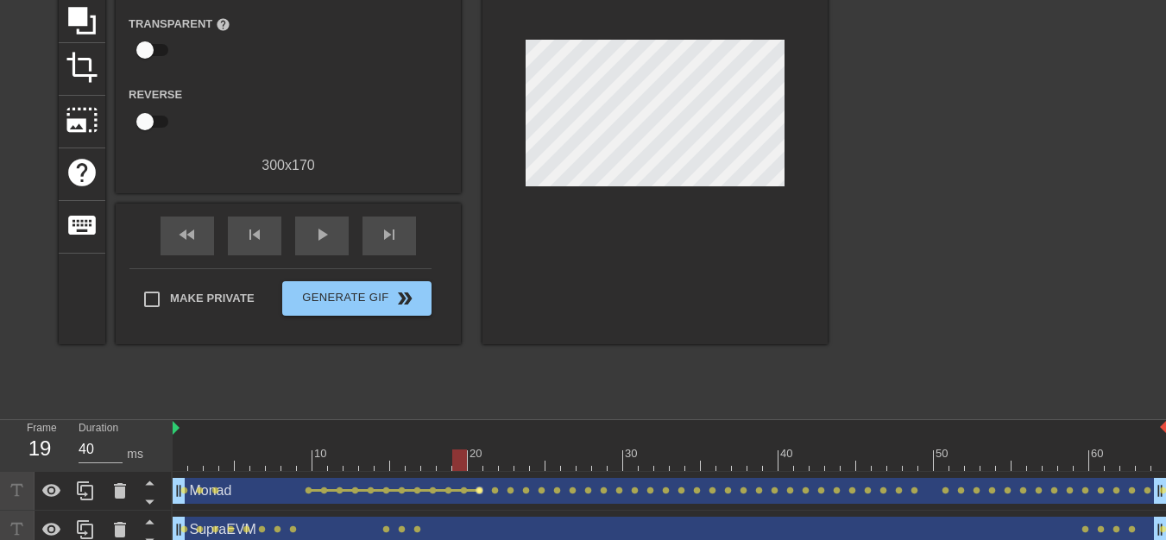
click at [480, 493] on span "lens" at bounding box center [480, 491] width 8 height 8
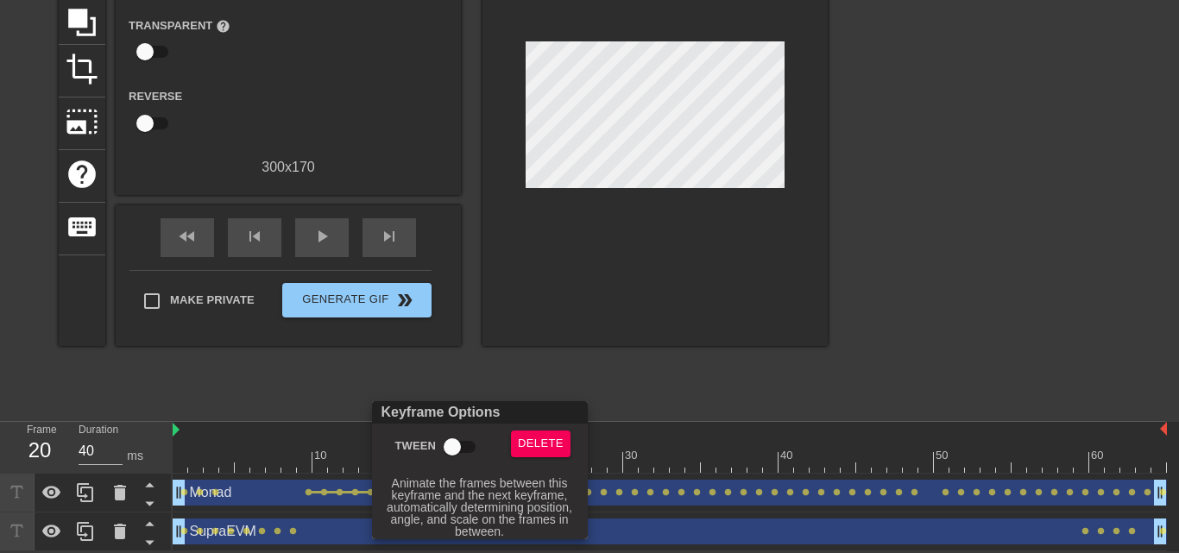
click at [465, 450] on input "Tween" at bounding box center [452, 447] width 98 height 33
checkbox input "true"
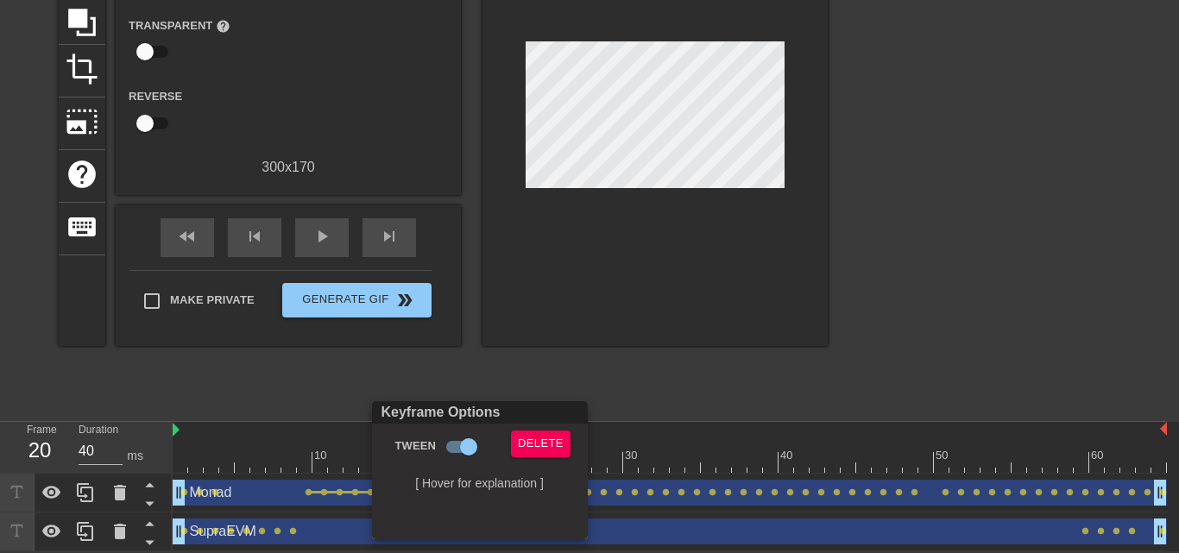
click at [637, 339] on div at bounding box center [589, 276] width 1179 height 553
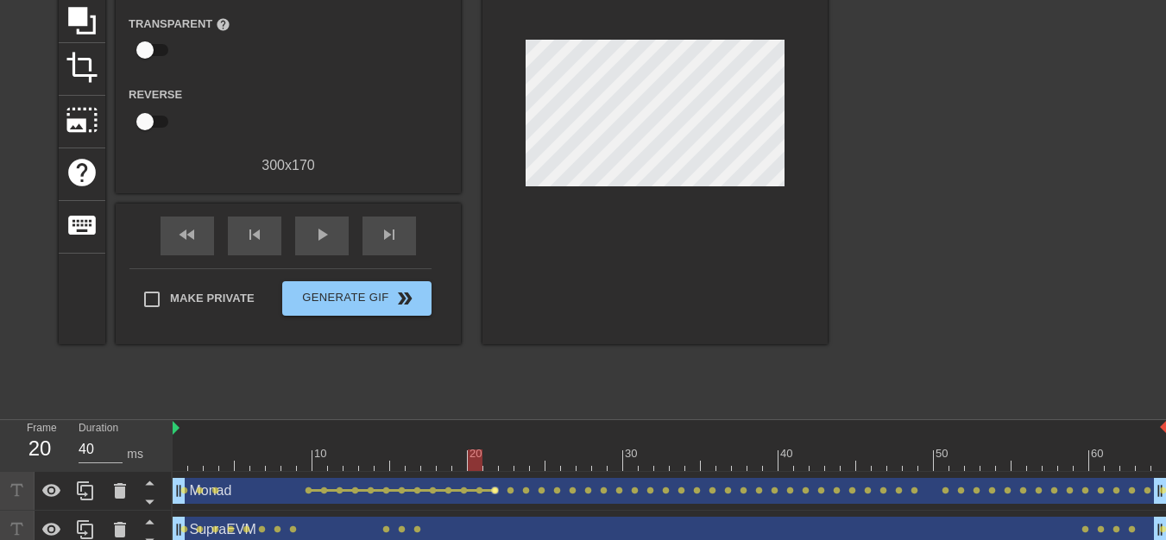
click at [496, 491] on span "lens" at bounding box center [495, 491] width 8 height 8
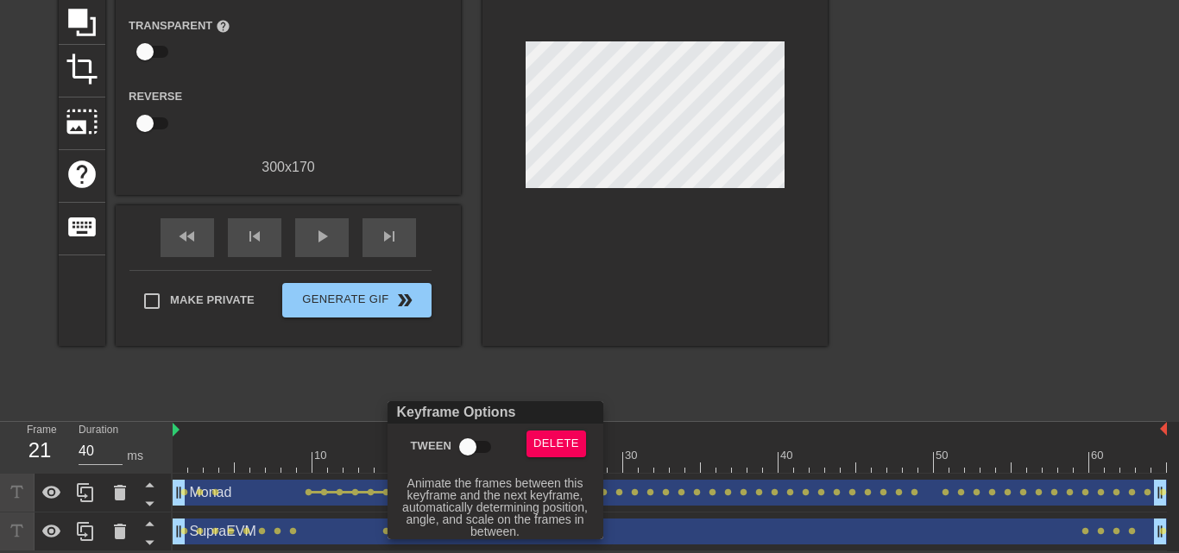
click at [485, 439] on input "Tween" at bounding box center [468, 447] width 98 height 33
checkbox input "true"
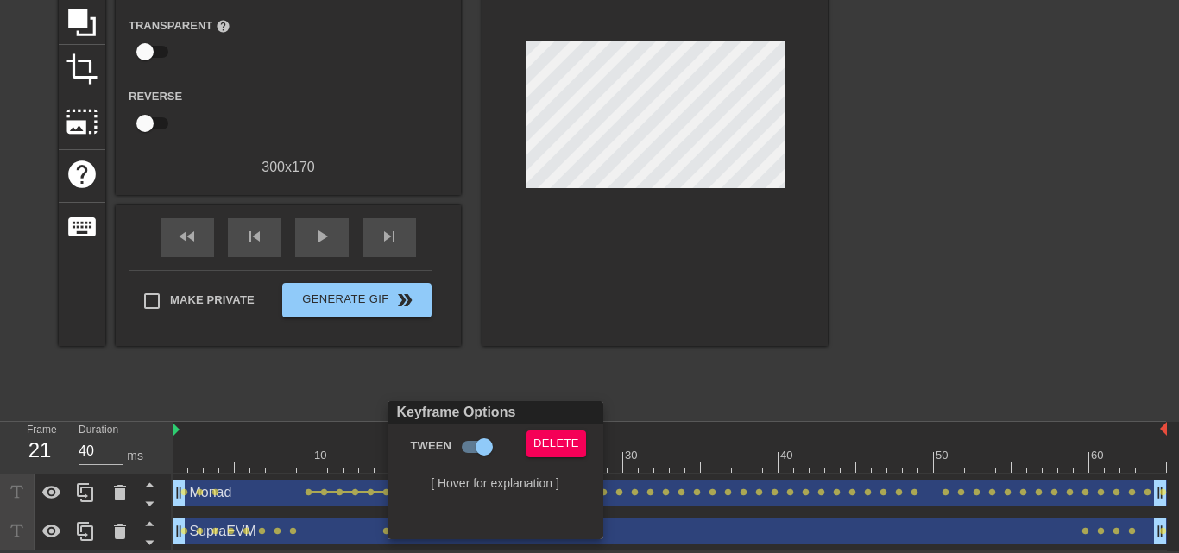
click at [673, 354] on div at bounding box center [589, 276] width 1179 height 553
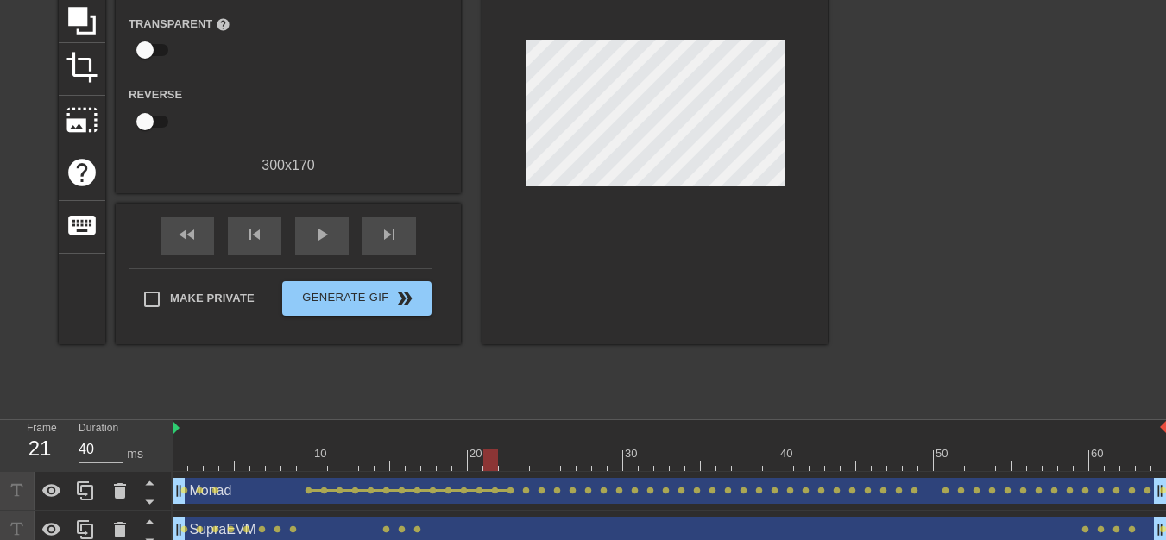
click at [517, 493] on div "Monad drag_handle drag_handle" at bounding box center [670, 491] width 994 height 26
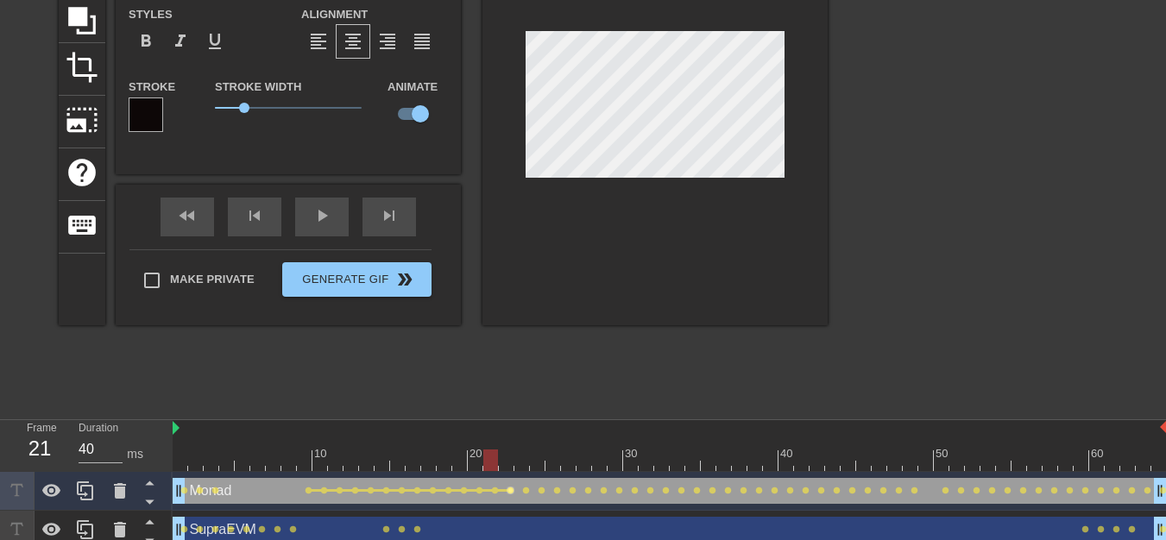
click at [514, 493] on span "lens" at bounding box center [511, 491] width 8 height 8
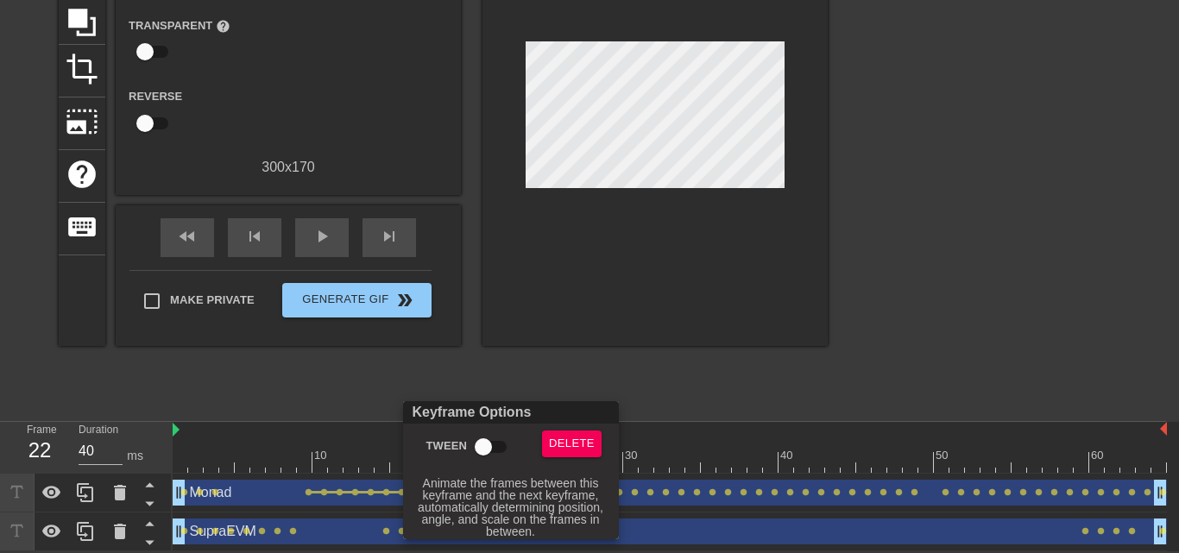
click at [495, 445] on input "Tween" at bounding box center [483, 447] width 98 height 33
checkbox input "true"
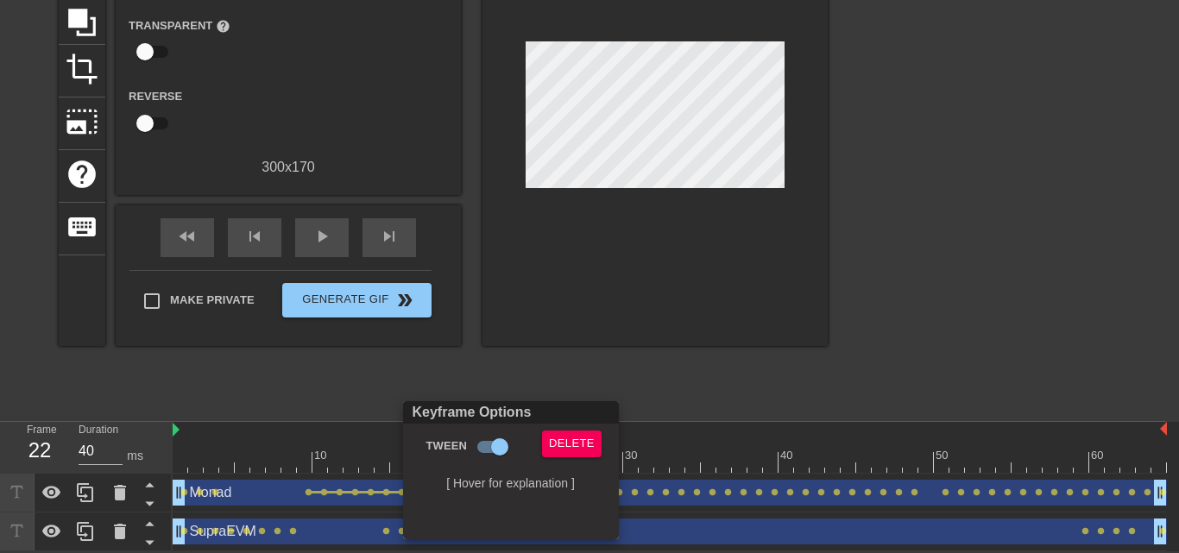
click at [569, 324] on div at bounding box center [589, 276] width 1179 height 553
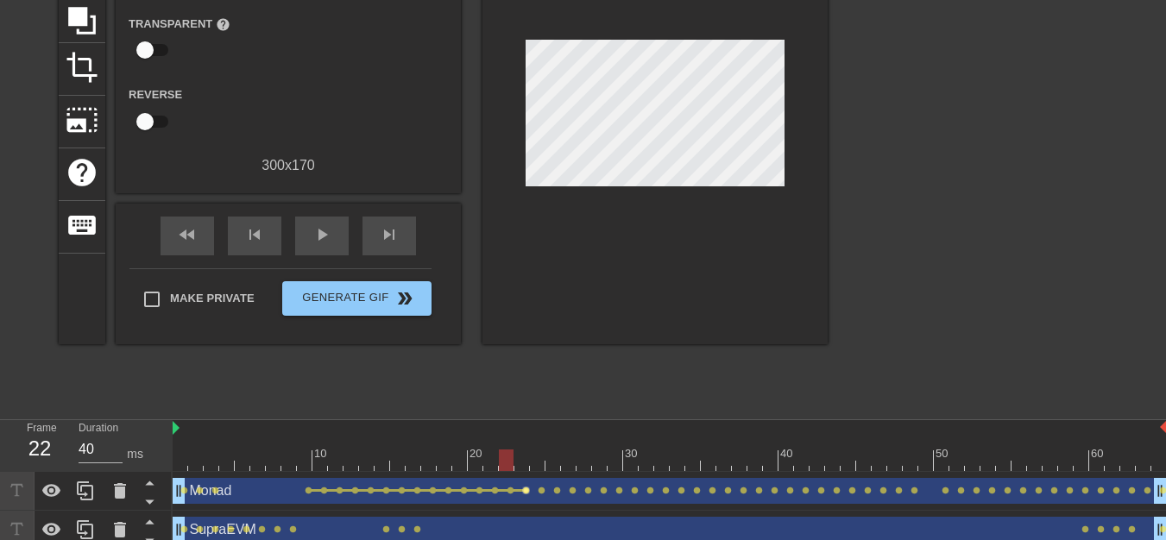
click at [527, 494] on span "lens" at bounding box center [526, 491] width 8 height 8
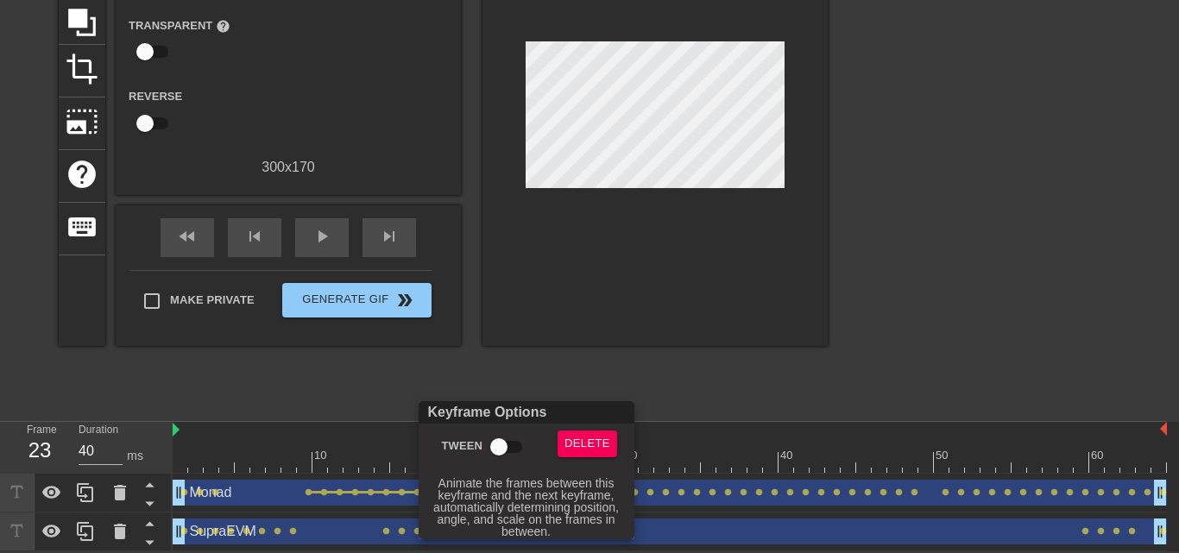
click at [510, 443] on input "Tween" at bounding box center [499, 447] width 98 height 33
checkbox input "true"
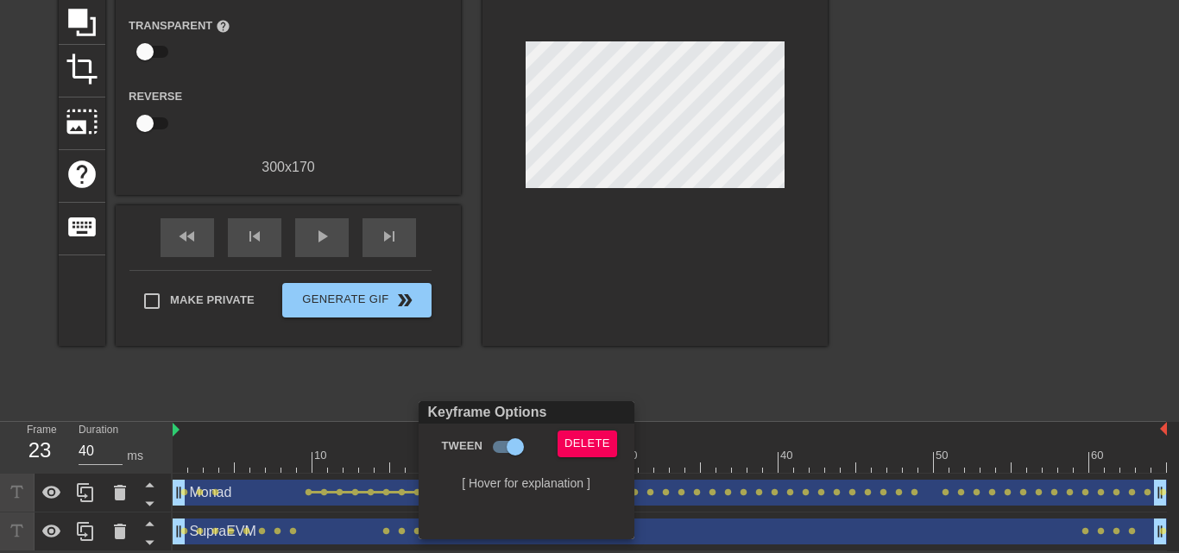
click at [585, 356] on div at bounding box center [589, 276] width 1179 height 553
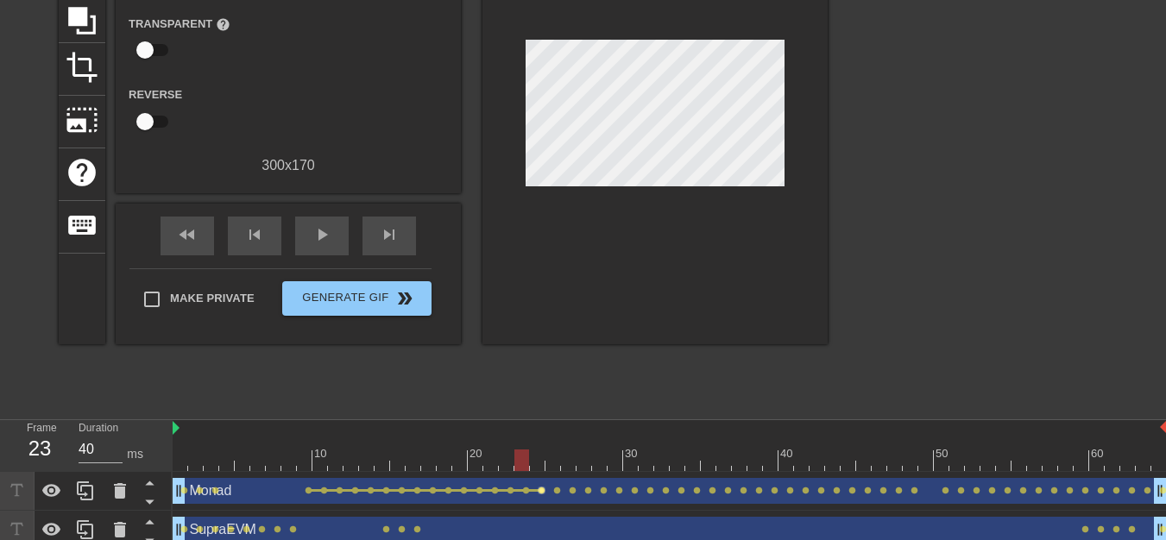
click at [541, 491] on span "lens" at bounding box center [542, 491] width 8 height 8
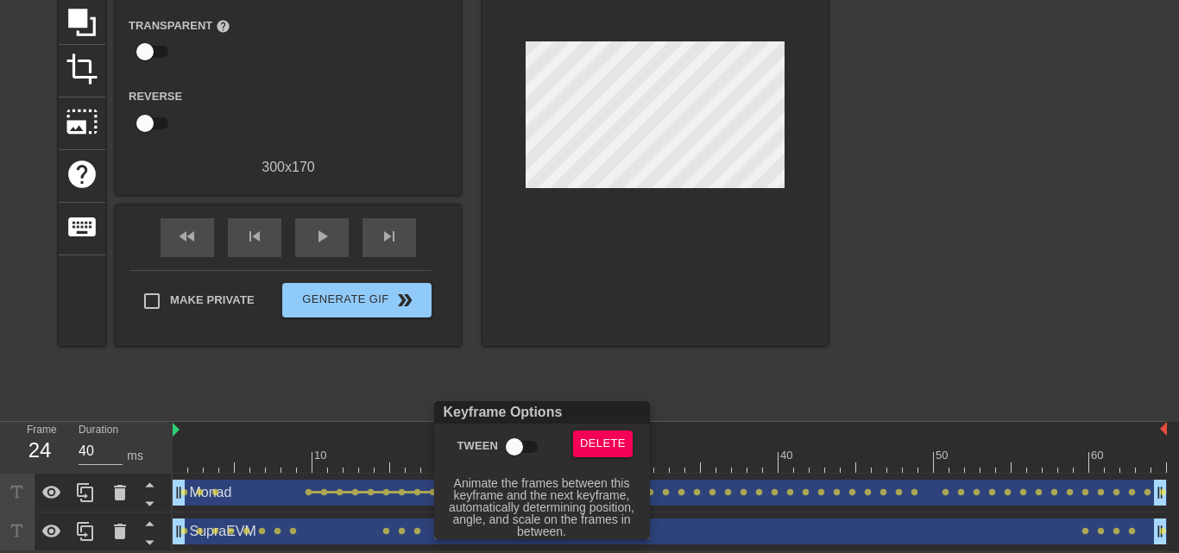
click at [529, 440] on input "Tween" at bounding box center [514, 447] width 98 height 33
checkbox input "true"
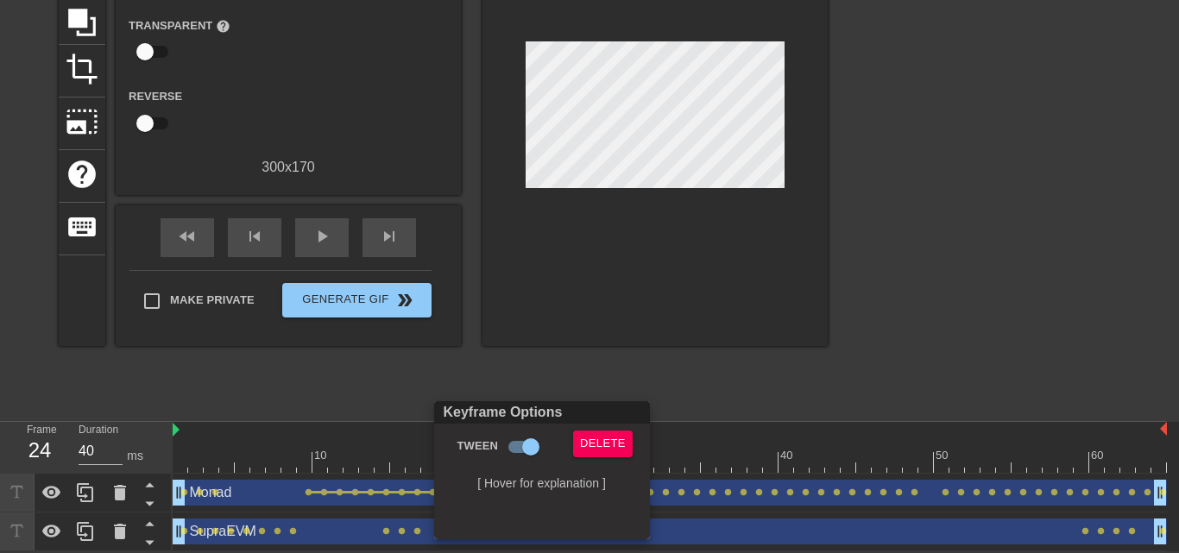
click at [624, 361] on div at bounding box center [589, 276] width 1179 height 553
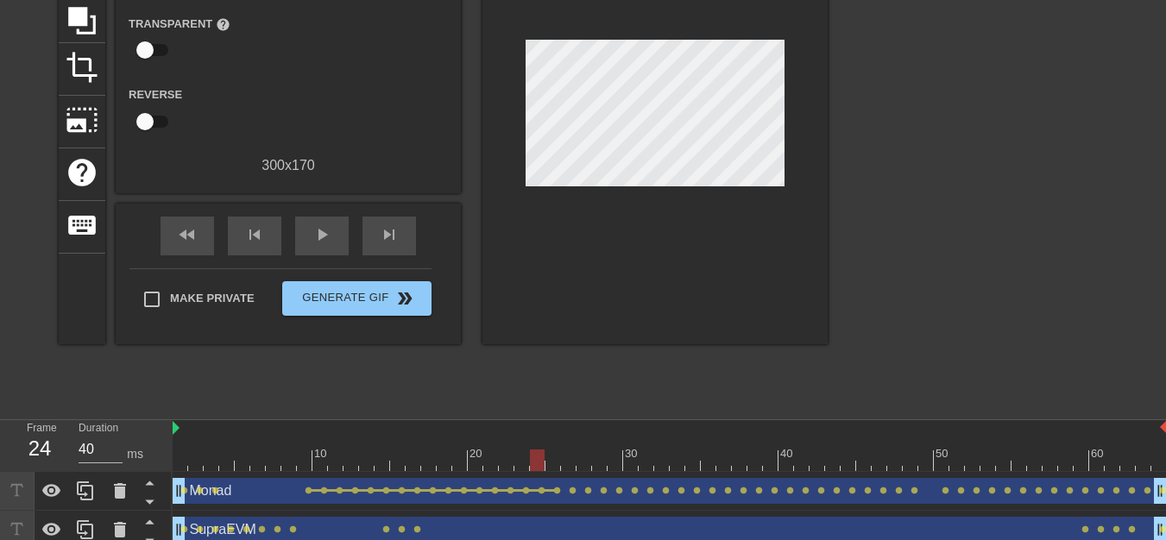
click at [563, 495] on div "Monad drag_handle drag_handle" at bounding box center [670, 491] width 994 height 26
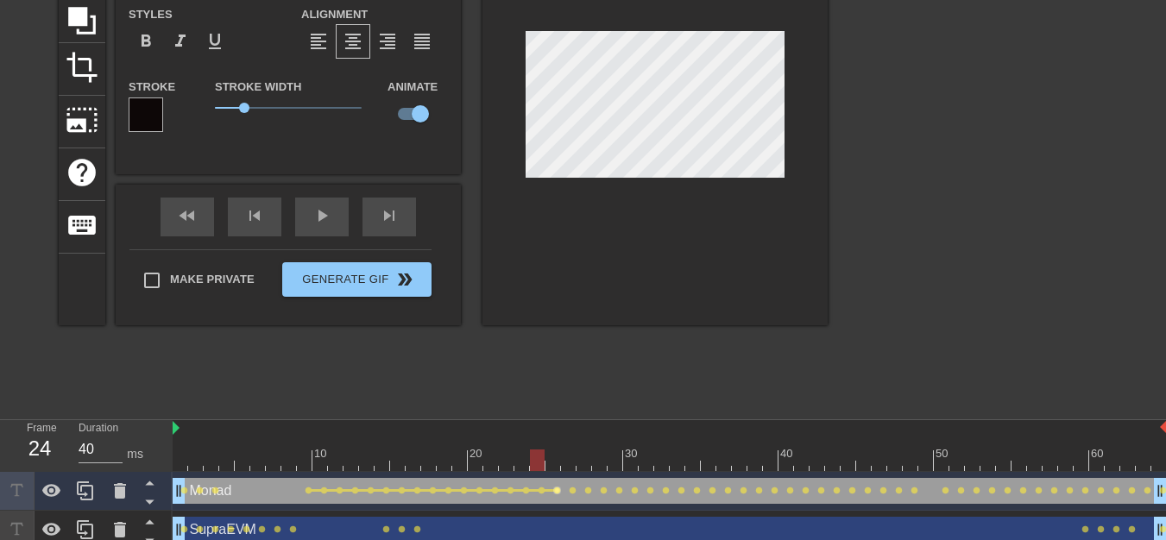
click at [560, 492] on span "lens" at bounding box center [557, 491] width 8 height 8
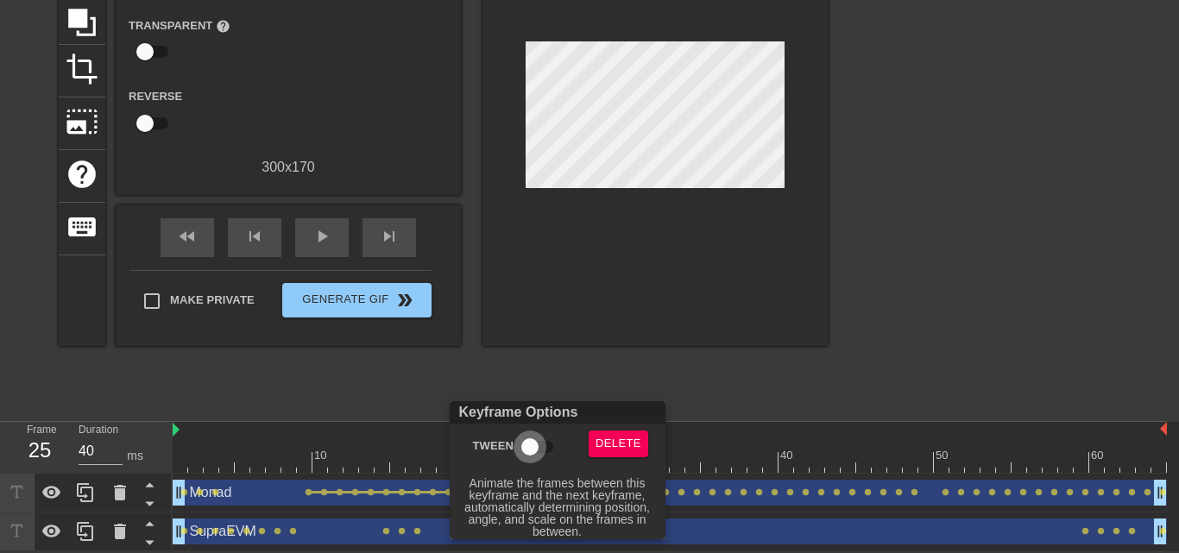
click at [545, 451] on input "Tween" at bounding box center [530, 447] width 98 height 33
checkbox input "true"
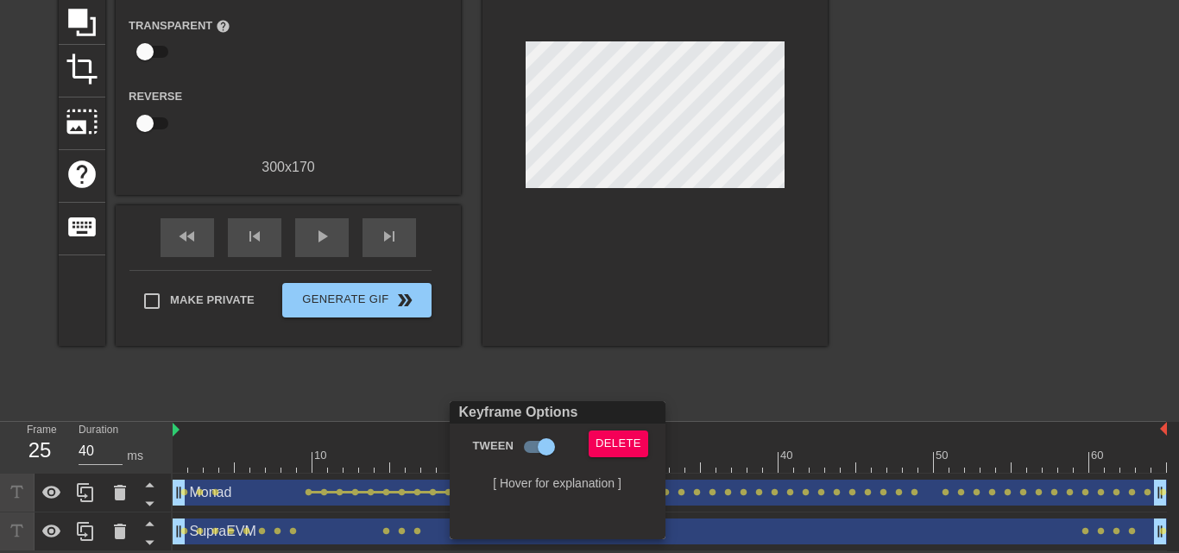
click at [782, 344] on div at bounding box center [589, 276] width 1179 height 553
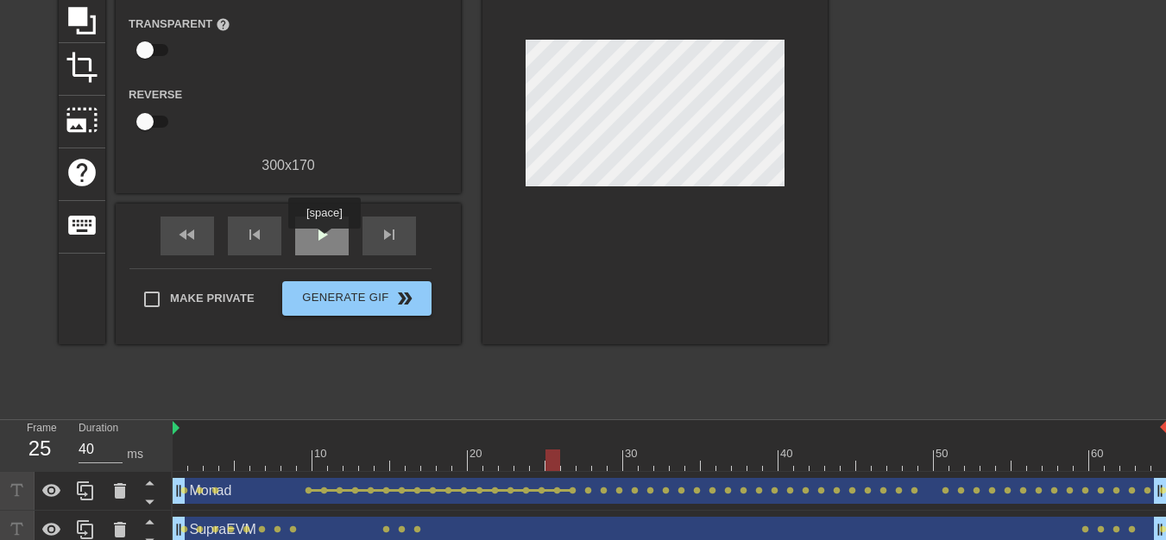
click at [325, 241] on span "play_arrow" at bounding box center [322, 234] width 21 height 21
click at [234, 495] on div "Monad drag_handle drag_handle" at bounding box center [670, 491] width 994 height 26
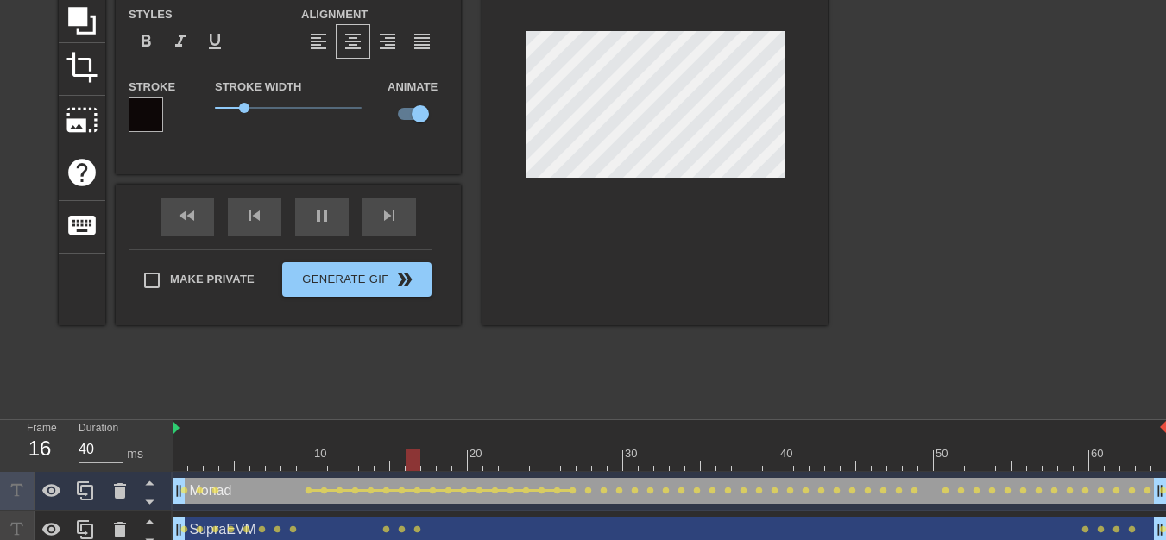
drag, startPoint x: 248, startPoint y: 485, endPoint x: 831, endPoint y: 331, distance: 603.4
click at [831, 331] on div "title add_circle image add_circle crop photo_size_select_large help keyboard Mo…" at bounding box center [583, 150] width 1166 height 518
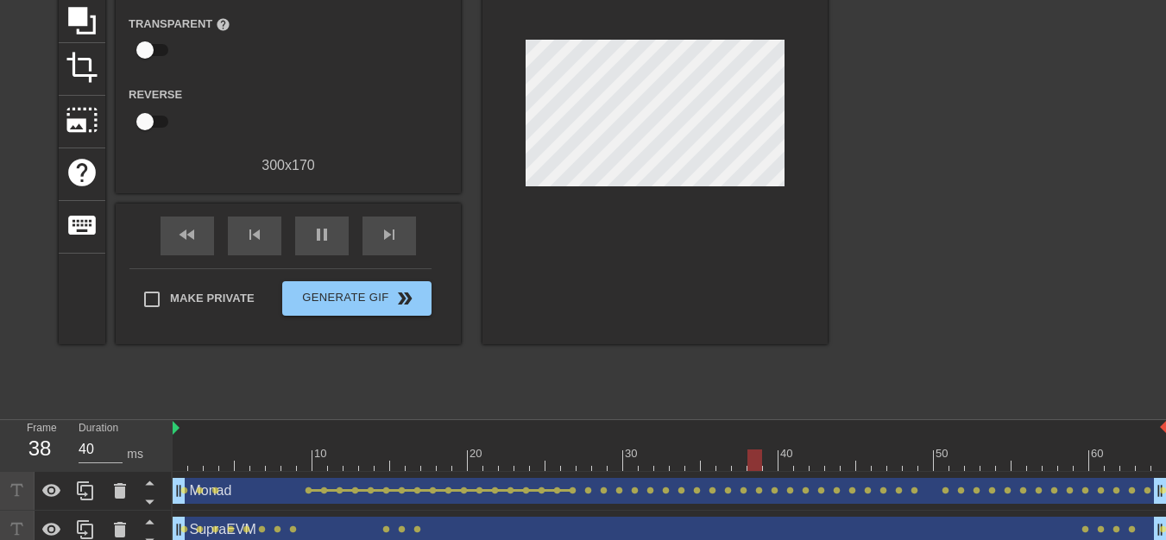
click at [240, 500] on div "Monad drag_handle drag_handle" at bounding box center [670, 491] width 994 height 26
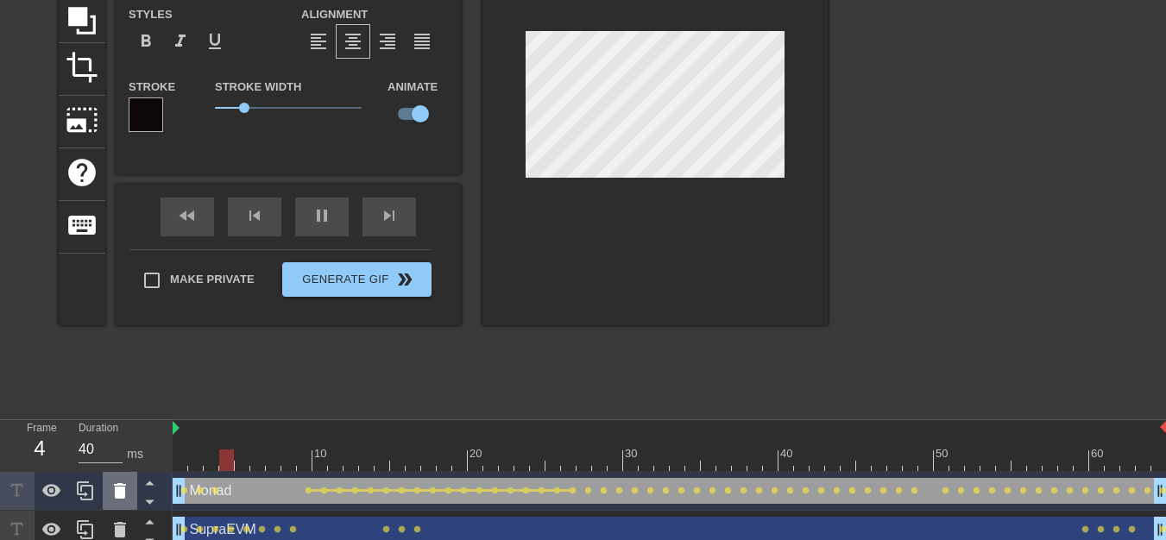
click at [115, 494] on icon at bounding box center [120, 491] width 12 height 16
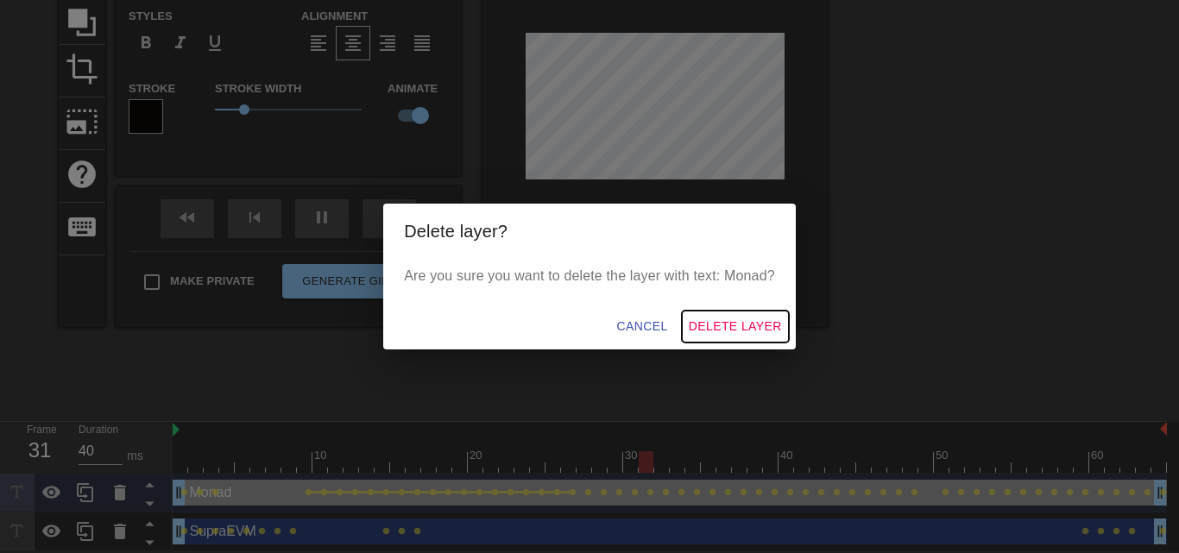
click at [721, 319] on span "Delete Layer" at bounding box center [735, 327] width 93 height 22
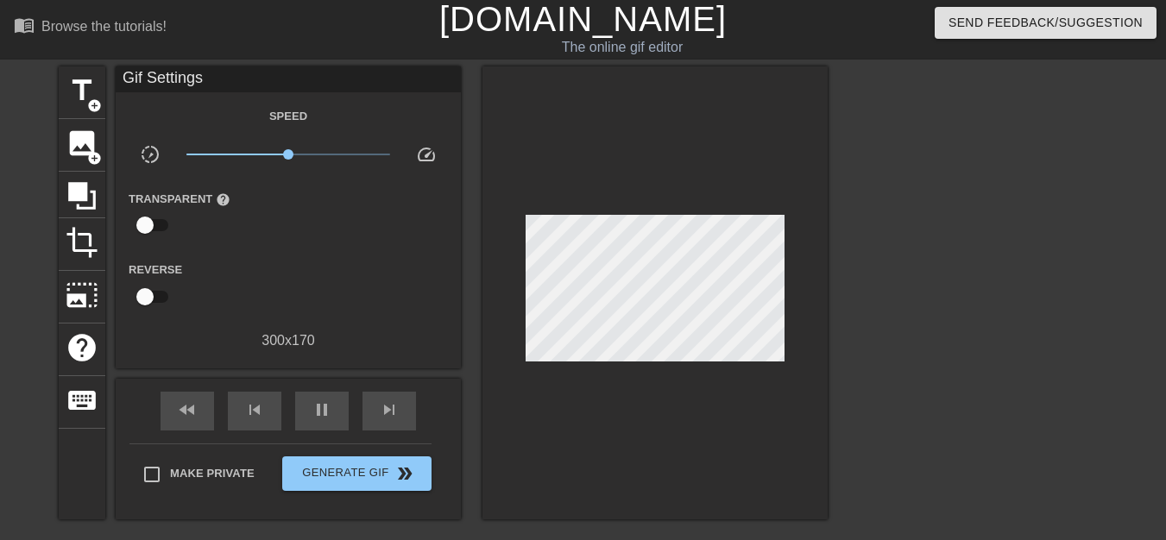
scroll to position [0, 0]
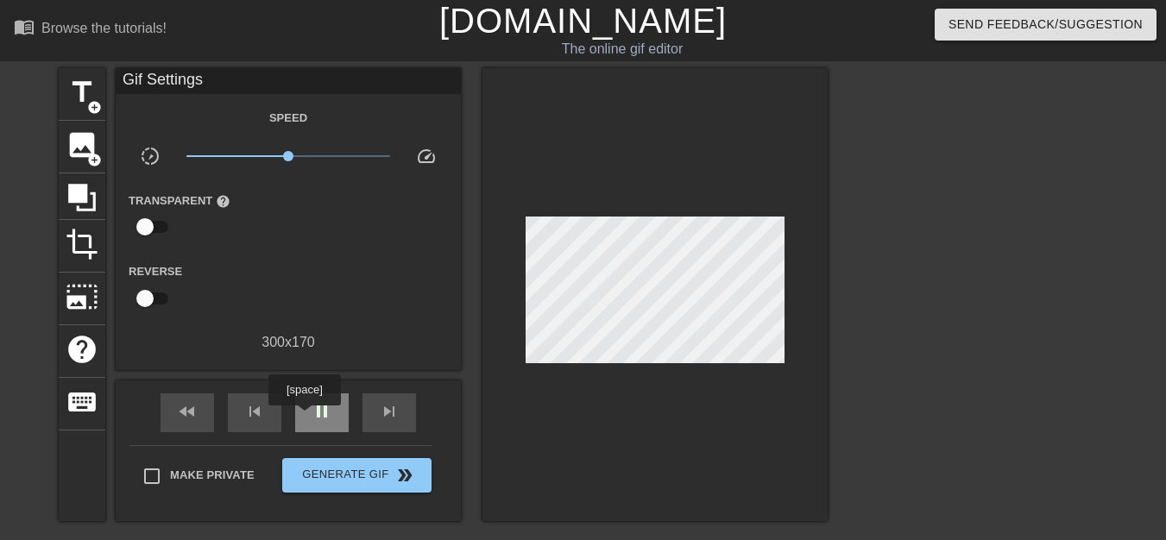
click at [311, 415] on div "pause" at bounding box center [322, 413] width 54 height 39
click at [331, 418] on span "play_arrow" at bounding box center [322, 411] width 21 height 21
click at [331, 418] on span "pause" at bounding box center [322, 411] width 21 height 21
click at [183, 410] on span "fast_rewind" at bounding box center [187, 411] width 21 height 21
click at [185, 410] on span "fast_rewind" at bounding box center [187, 411] width 21 height 21
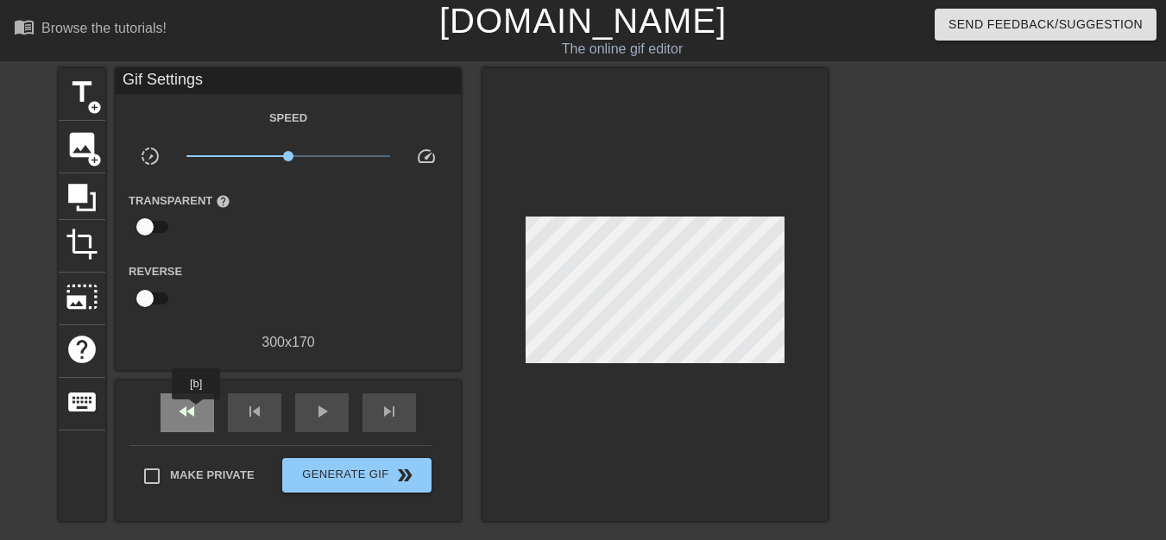
click at [196, 412] on span "fast_rewind" at bounding box center [187, 411] width 21 height 21
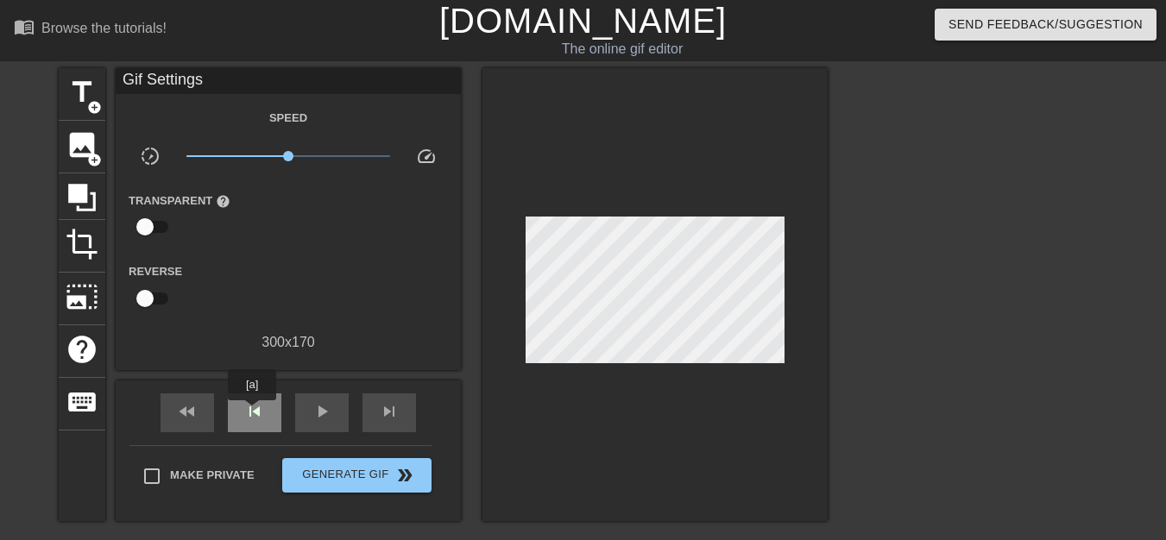
click at [252, 413] on span "skip_previous" at bounding box center [254, 411] width 21 height 21
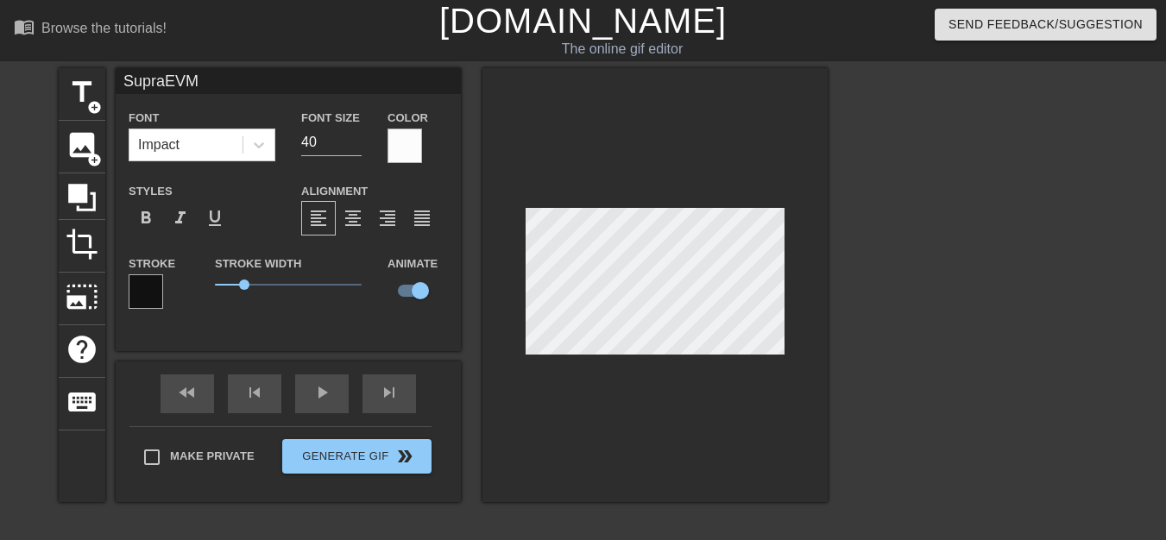
scroll to position [3, 3]
click at [679, 413] on div at bounding box center [654, 285] width 345 height 434
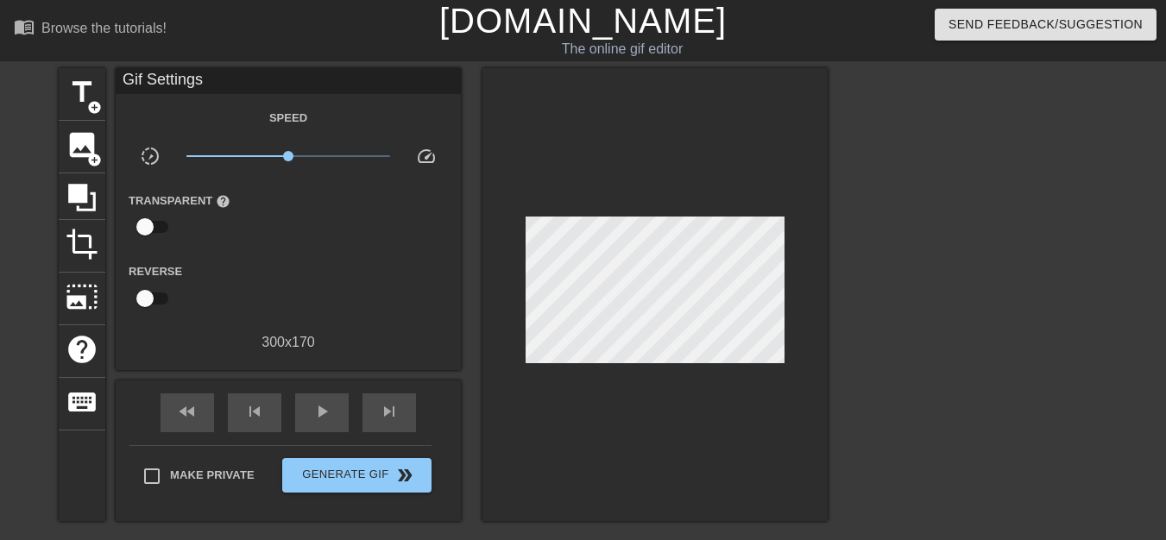
click at [709, 423] on div at bounding box center [654, 294] width 345 height 453
click at [95, 117] on div "title add_circle" at bounding box center [82, 94] width 47 height 53
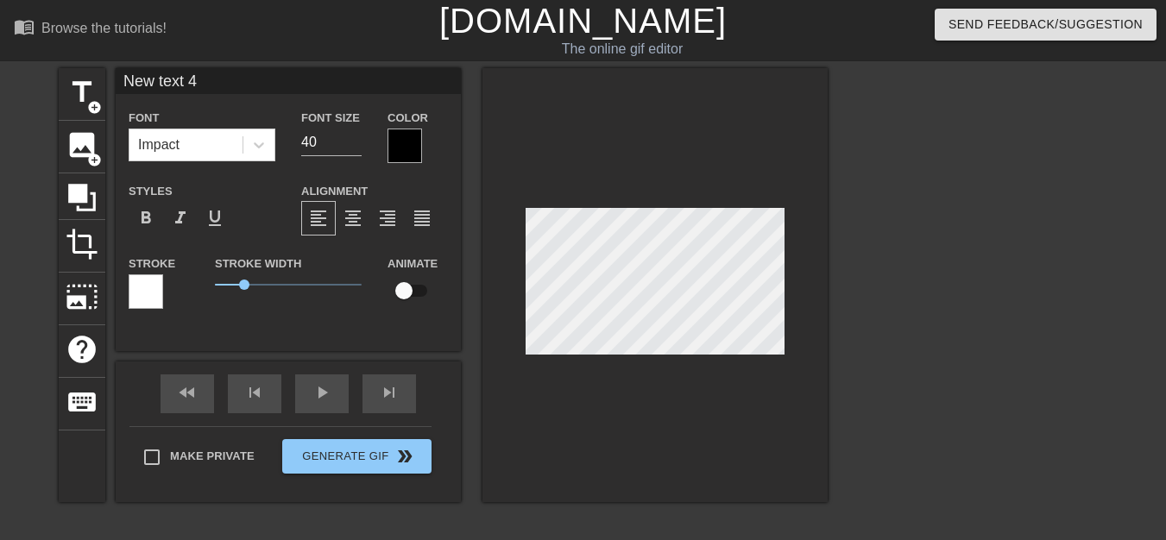
scroll to position [3, 4]
click at [405, 147] on div at bounding box center [405, 146] width 35 height 35
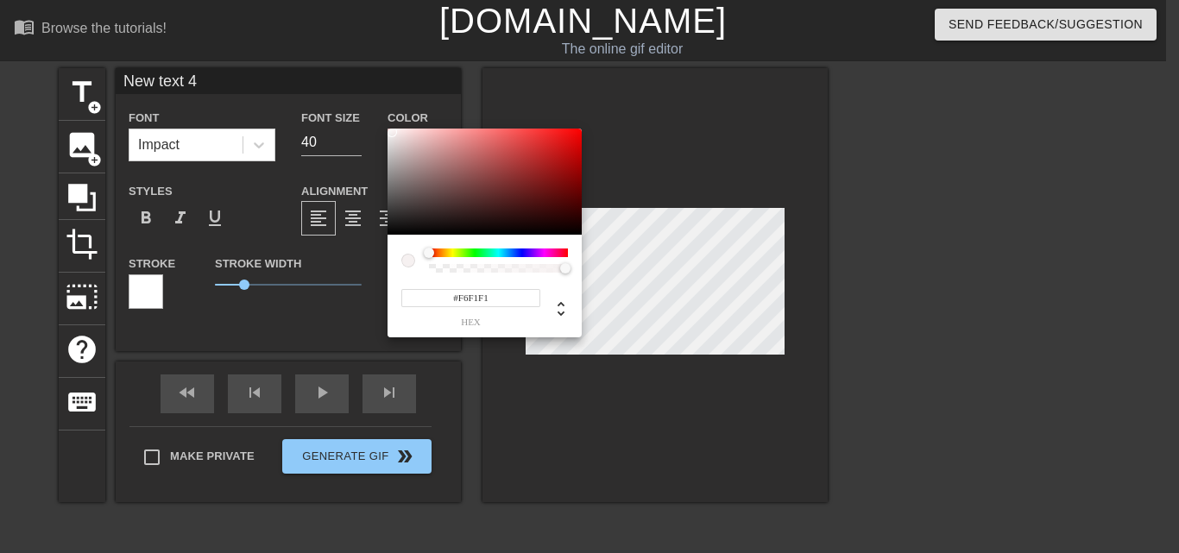
type input "#F6F2F2"
drag, startPoint x: 402, startPoint y: 141, endPoint x: 390, endPoint y: 132, distance: 14.8
click at [390, 132] on div at bounding box center [485, 182] width 194 height 107
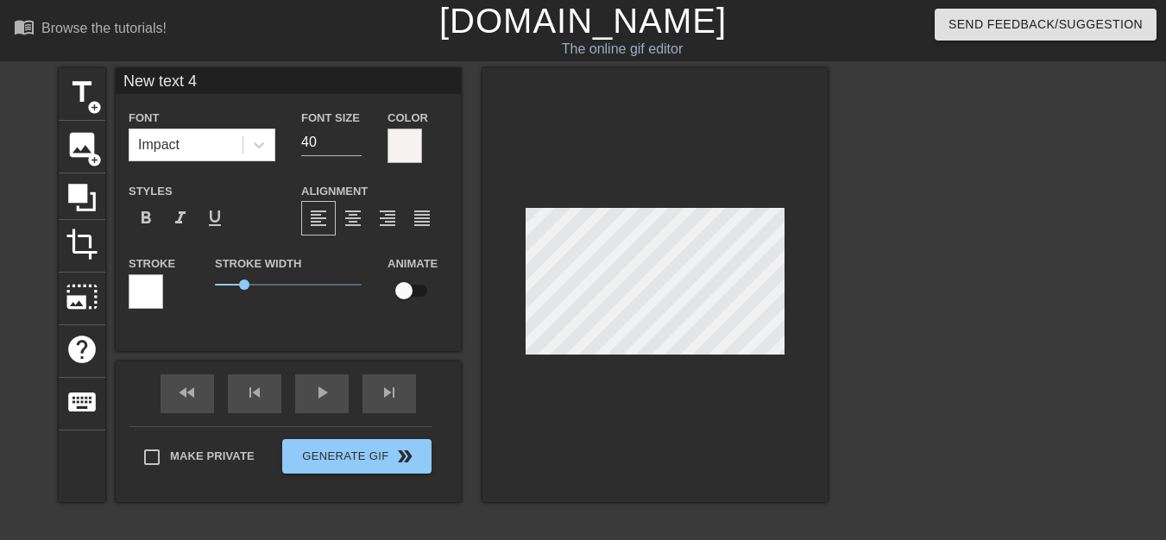
click at [155, 293] on div at bounding box center [146, 291] width 35 height 35
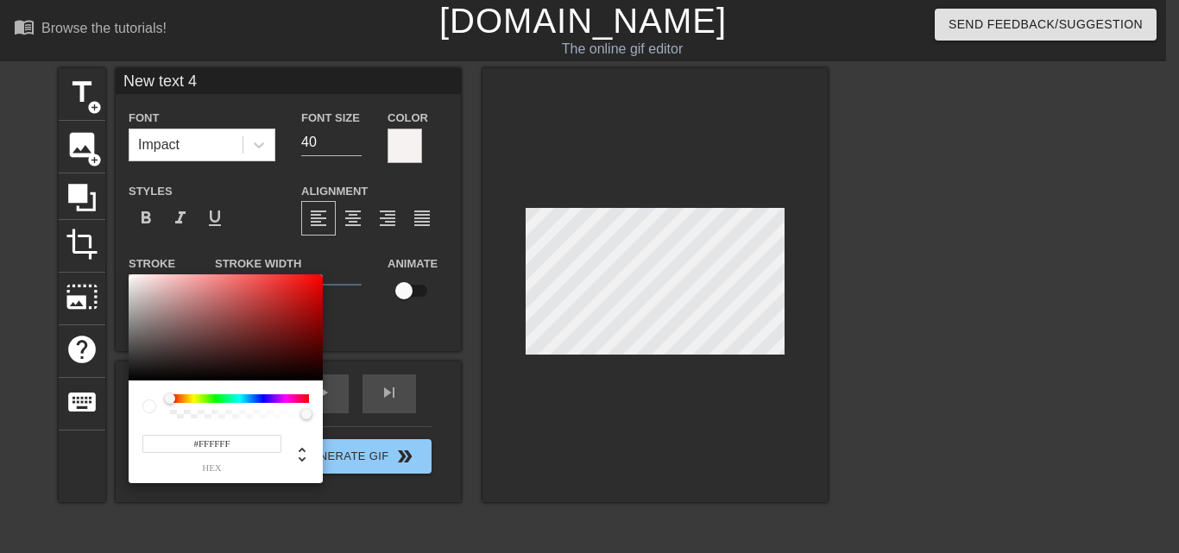
type input "#090909"
click at [134, 377] on div at bounding box center [226, 327] width 194 height 107
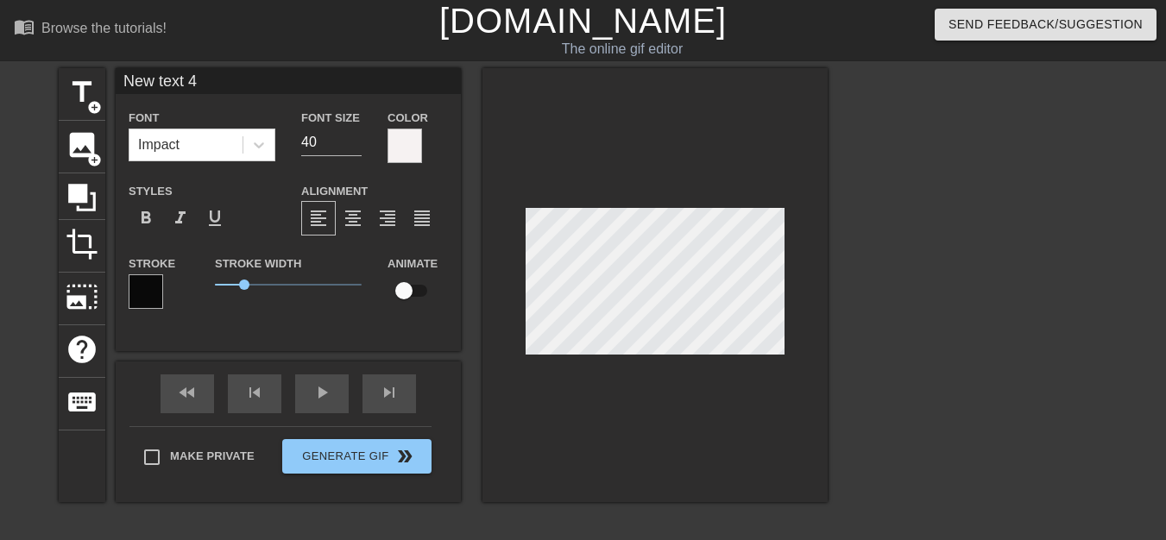
type input "M"
type textarea "Mo"
type input "Moo"
type textarea "Moo"
type input "Moon"
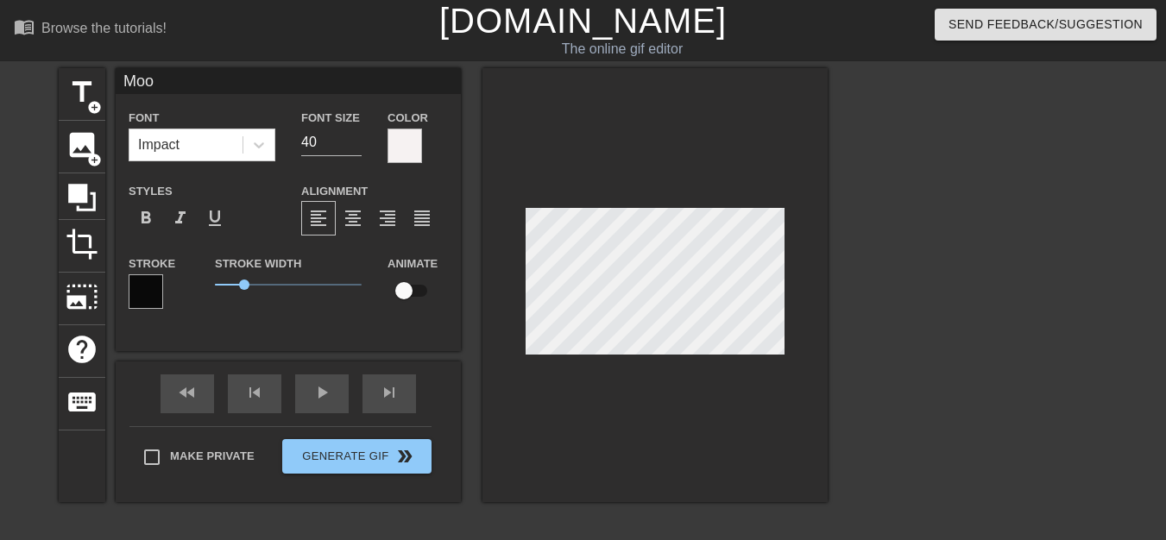
type textarea "Moon"
type input "Moo"
type textarea "Moo"
type input "Mo"
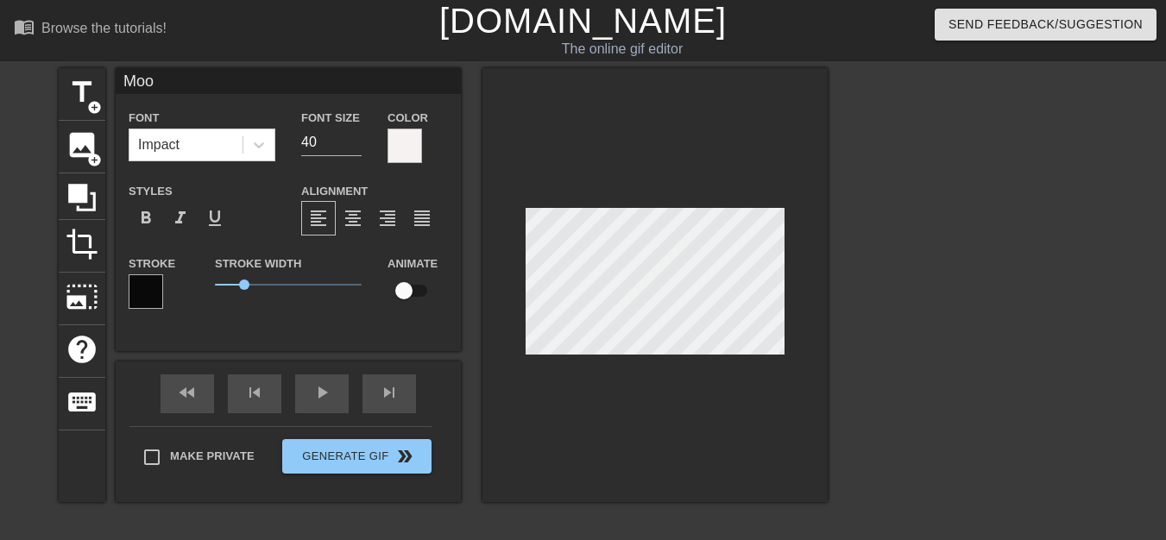
type textarea "Mo"
type input "Mon"
type textarea "Mon"
type input "[PERSON_NAME]"
type textarea "[PERSON_NAME]"
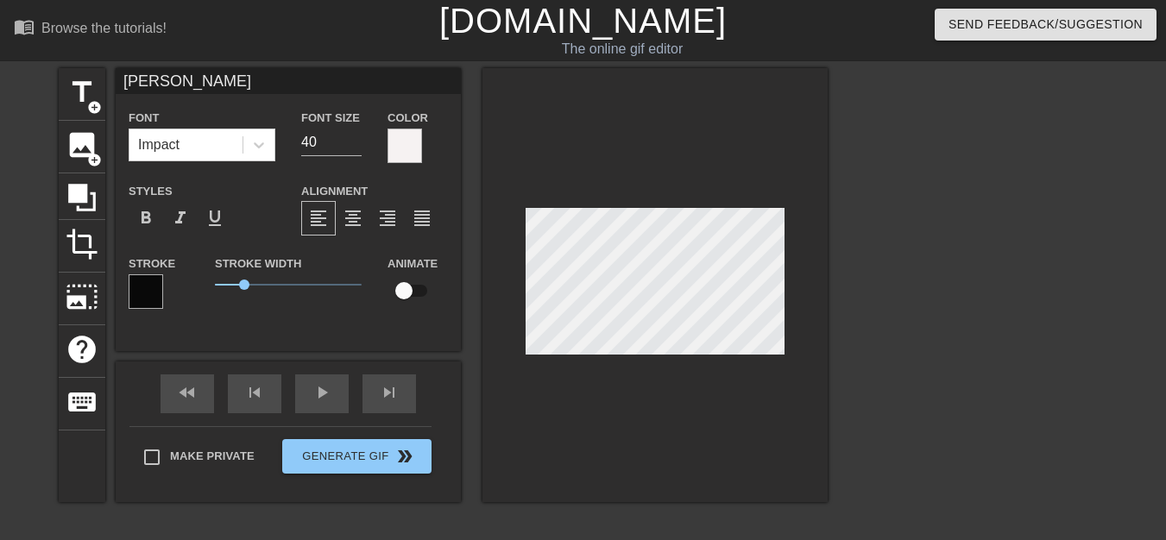
type input "Monad"
type textarea "Monad"
click at [888, 218] on div at bounding box center [977, 327] width 259 height 518
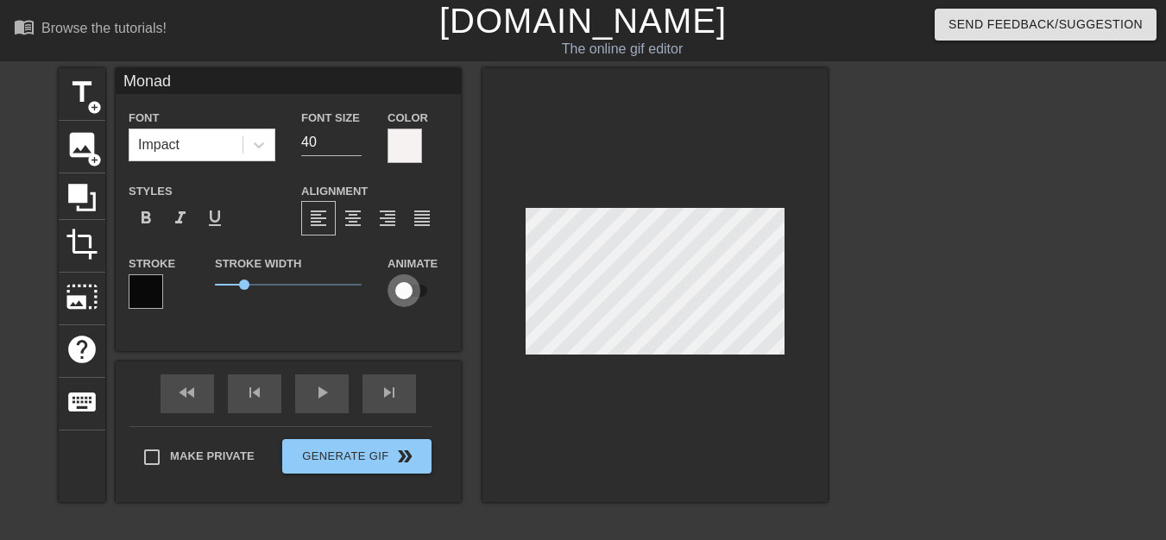
click at [424, 287] on input "checkbox" at bounding box center [404, 290] width 98 height 33
checkbox input "true"
click at [358, 224] on span "format_align_center" at bounding box center [353, 218] width 21 height 21
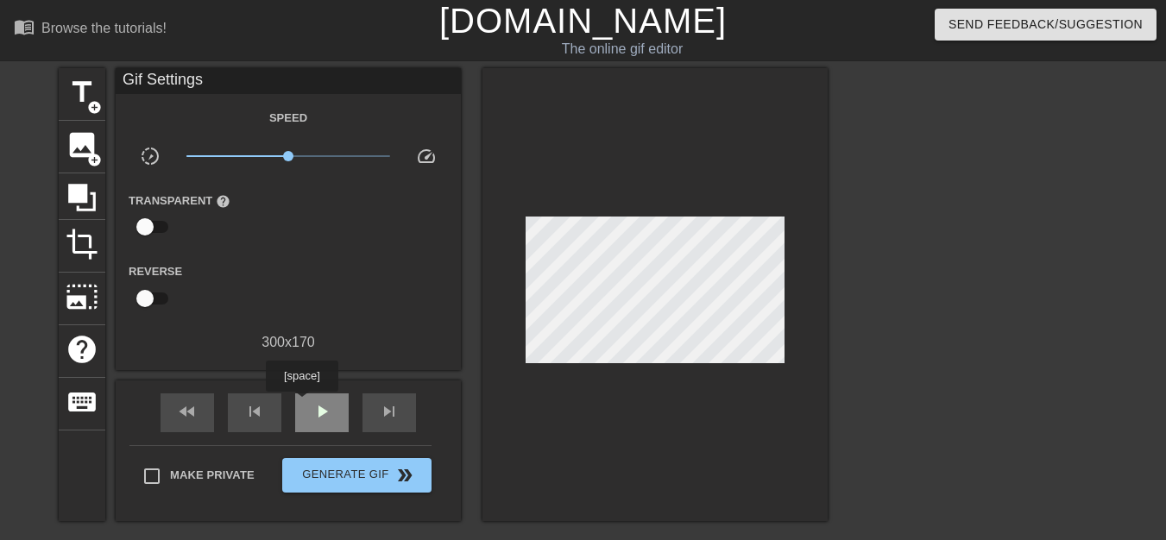
click at [301, 404] on div "play_arrow" at bounding box center [322, 413] width 54 height 39
click at [301, 404] on div "pause" at bounding box center [322, 413] width 54 height 39
click at [333, 400] on div "play_arrow" at bounding box center [322, 413] width 54 height 39
click at [333, 400] on div "pause" at bounding box center [322, 413] width 54 height 39
click at [319, 399] on div "play_arrow" at bounding box center [322, 413] width 54 height 39
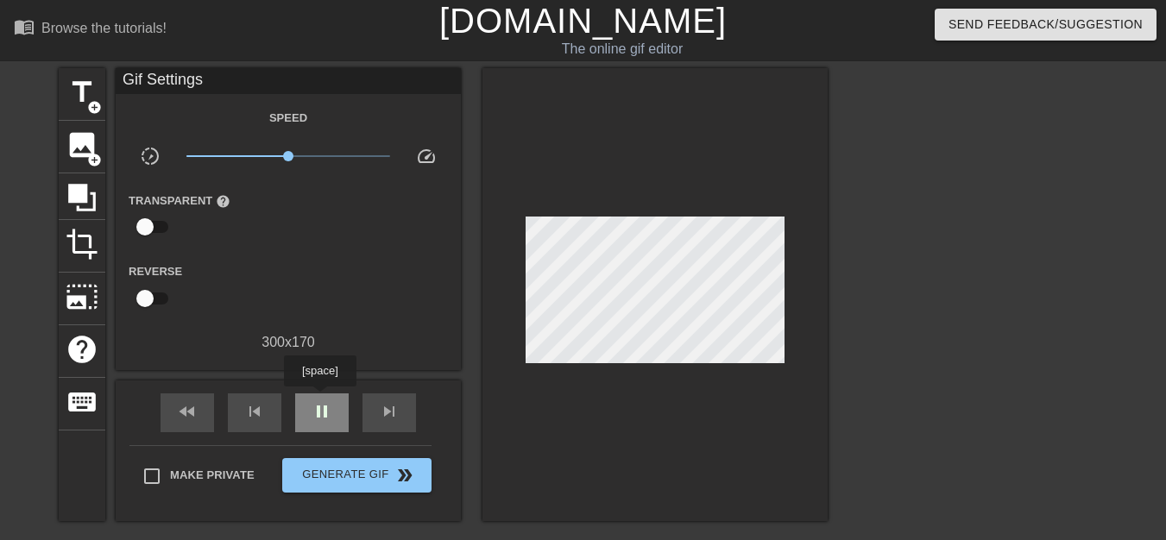
click at [319, 399] on div "pause" at bounding box center [322, 413] width 54 height 39
click at [330, 399] on div "play_arrow" at bounding box center [322, 413] width 54 height 39
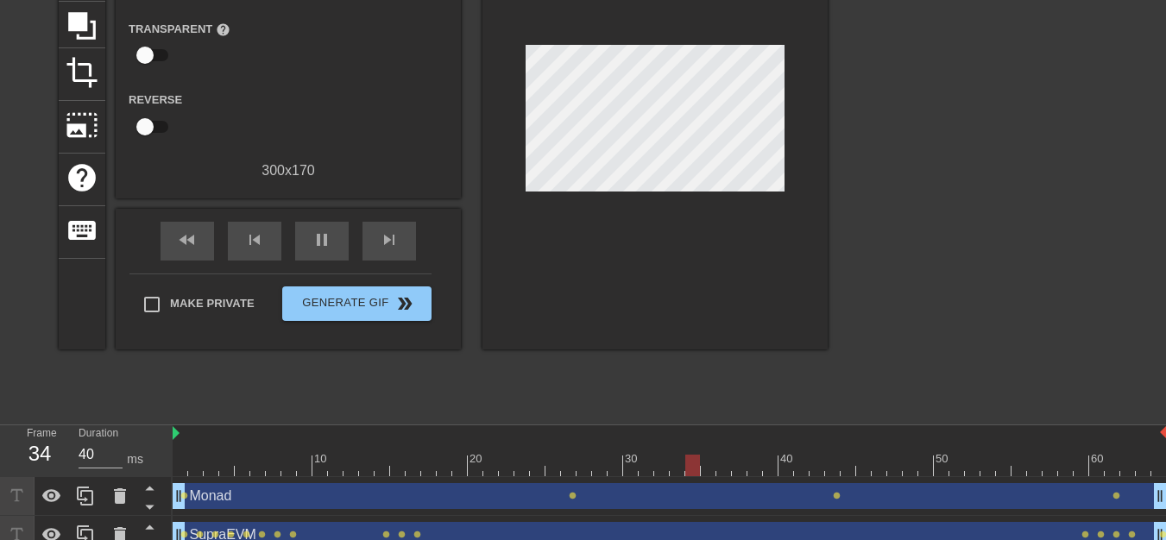
scroll to position [190, 0]
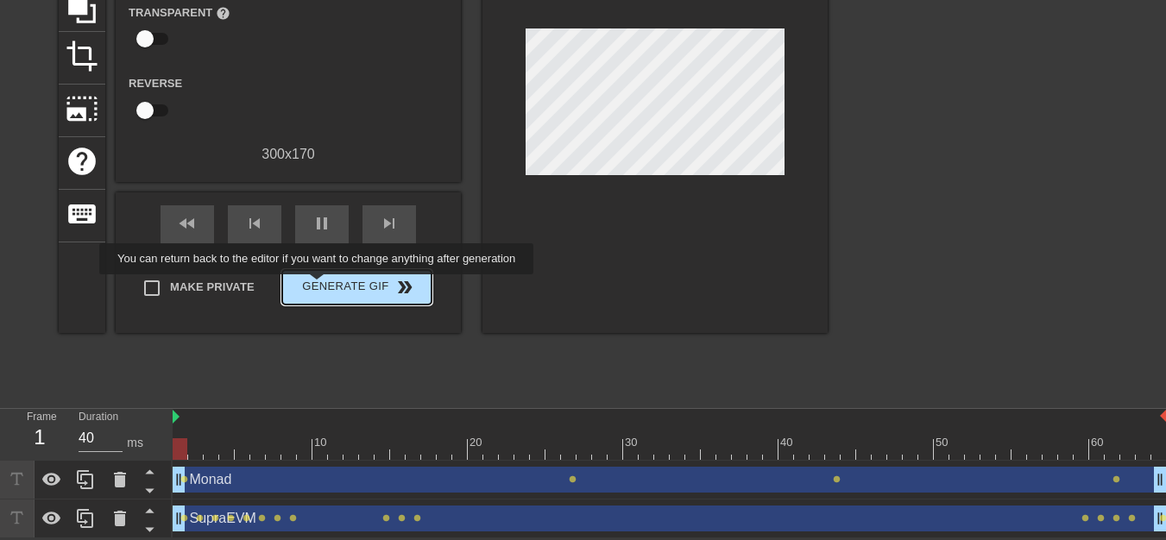
click at [318, 287] on span "Generate Gif double_arrow" at bounding box center [357, 287] width 136 height 21
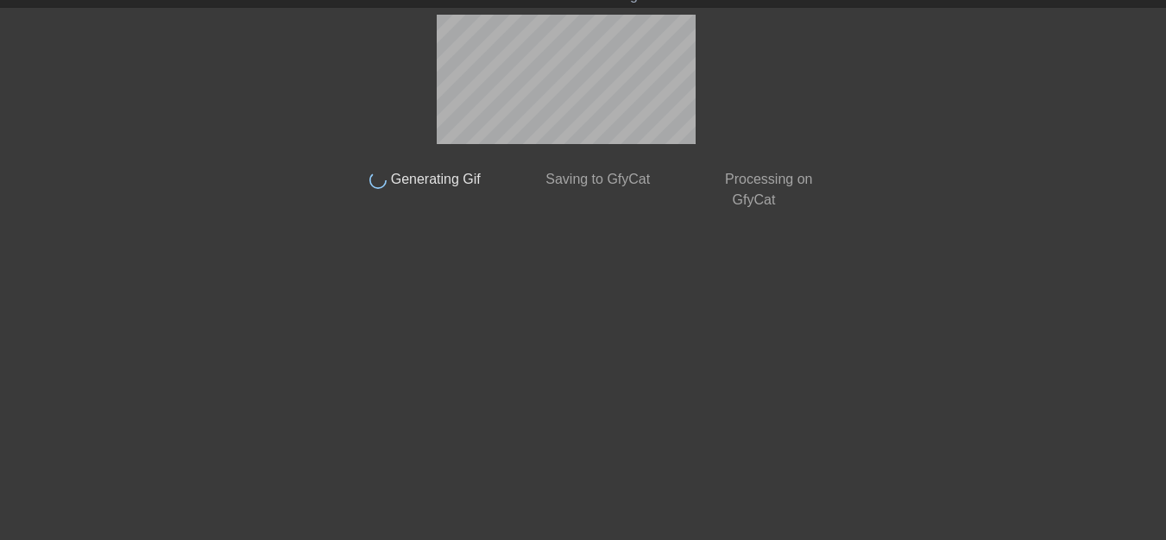
scroll to position [54, 0]
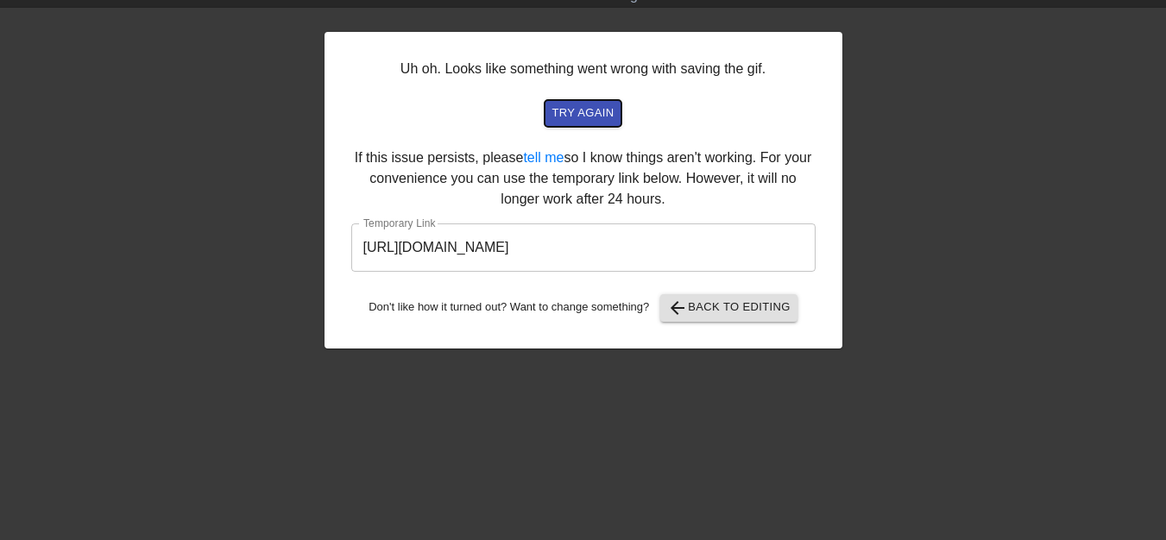
click at [555, 112] on span "try again" at bounding box center [583, 114] width 62 height 20
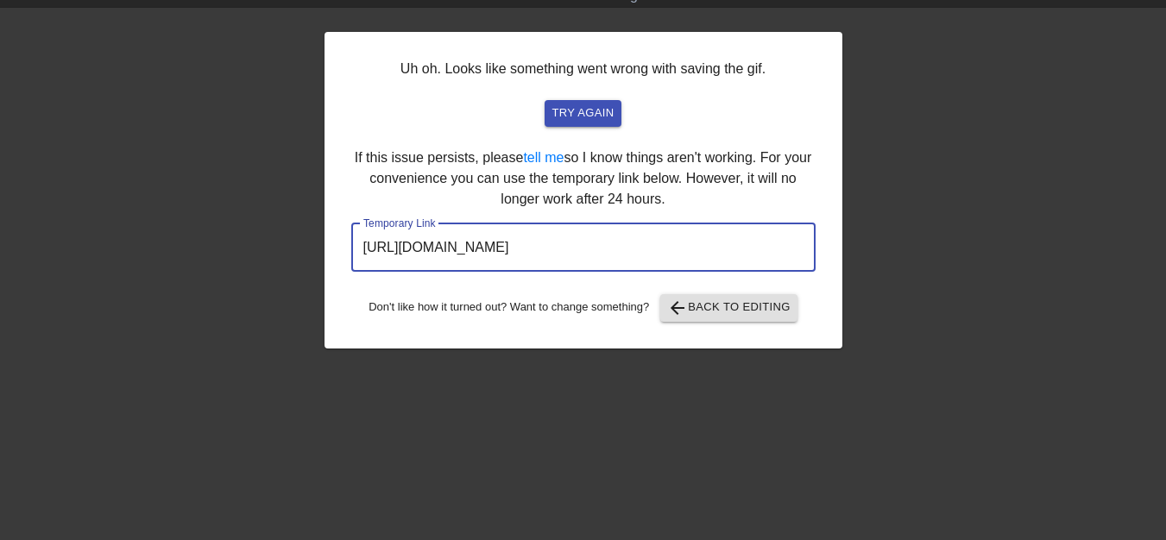
drag, startPoint x: 744, startPoint y: 239, endPoint x: 348, endPoint y: 246, distance: 396.2
click at [348, 246] on div "Uh oh. Looks like something went wrong with saving the gif. try again If this i…" at bounding box center [584, 190] width 518 height 317
